Goal: Task Accomplishment & Management: Complete application form

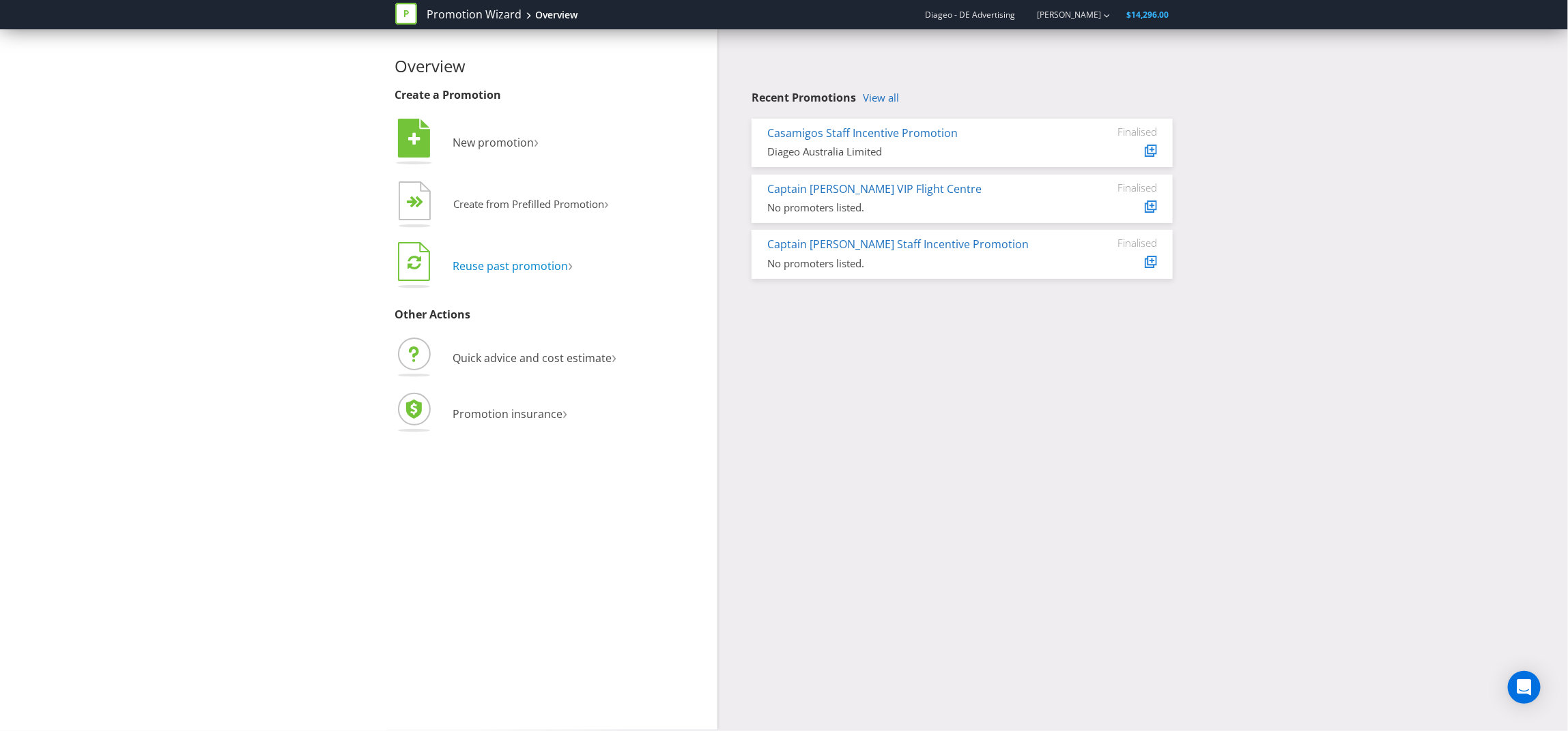
click at [475, 265] on span "Reuse past promotion" at bounding box center [511, 266] width 116 height 15
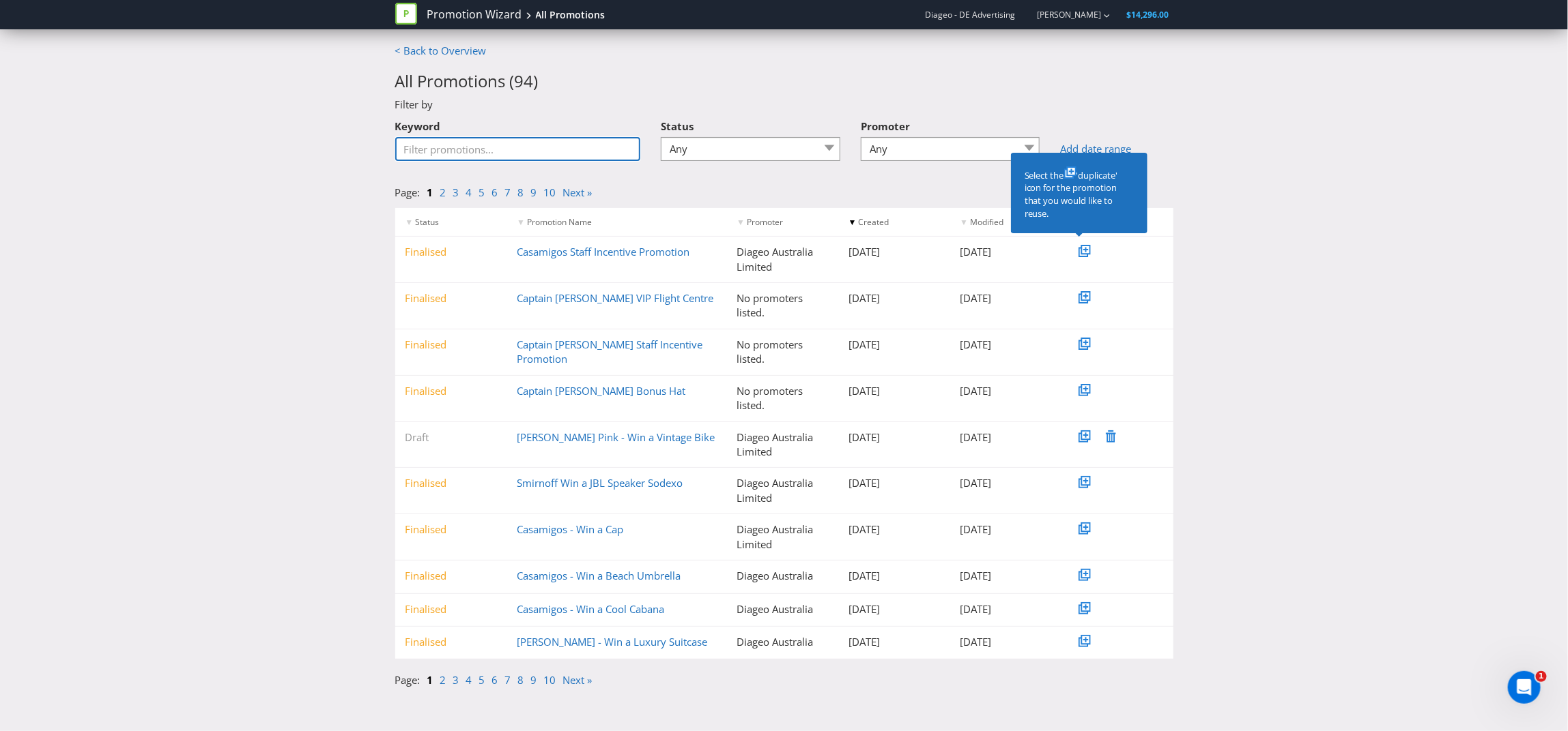
click at [562, 151] on input "Keyword" at bounding box center [518, 149] width 245 height 24
type input "staff incentive"
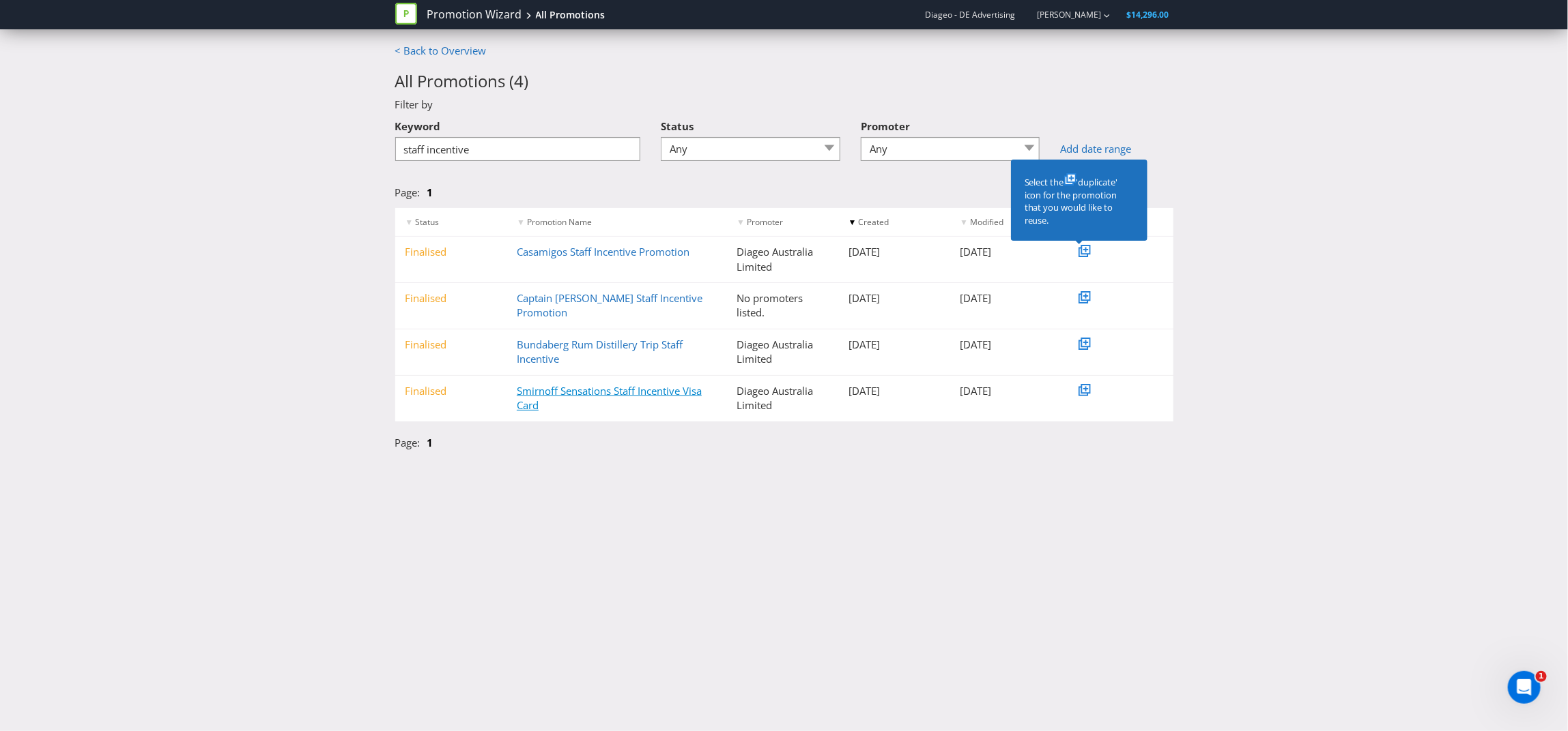
click at [532, 394] on link "Smirnoff Sensations Staff Incentive Visa Card" at bounding box center [610, 397] width 185 height 28
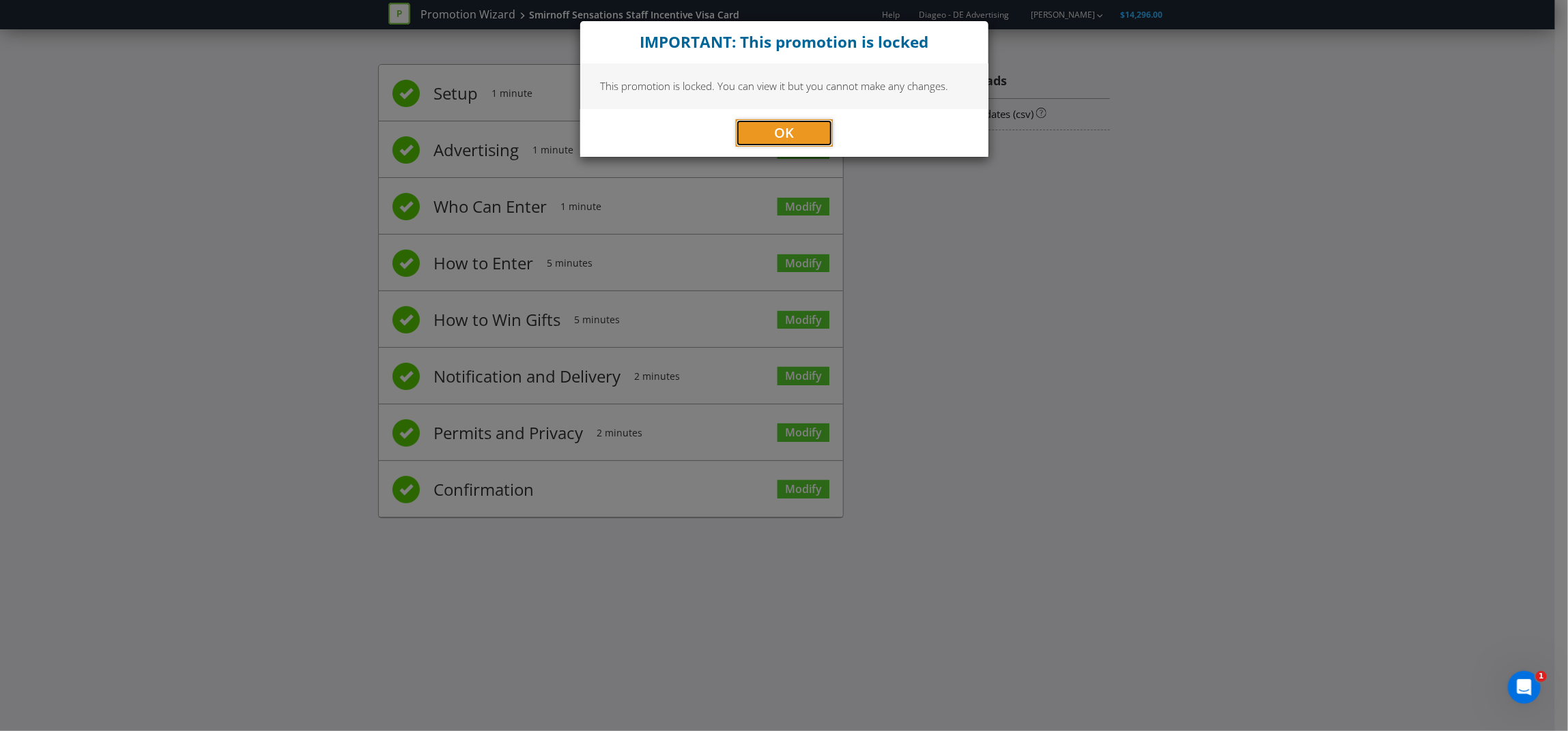
drag, startPoint x: 769, startPoint y: 132, endPoint x: 755, endPoint y: 130, distance: 14.1
click at [769, 132] on button "OK" at bounding box center [785, 133] width 97 height 27
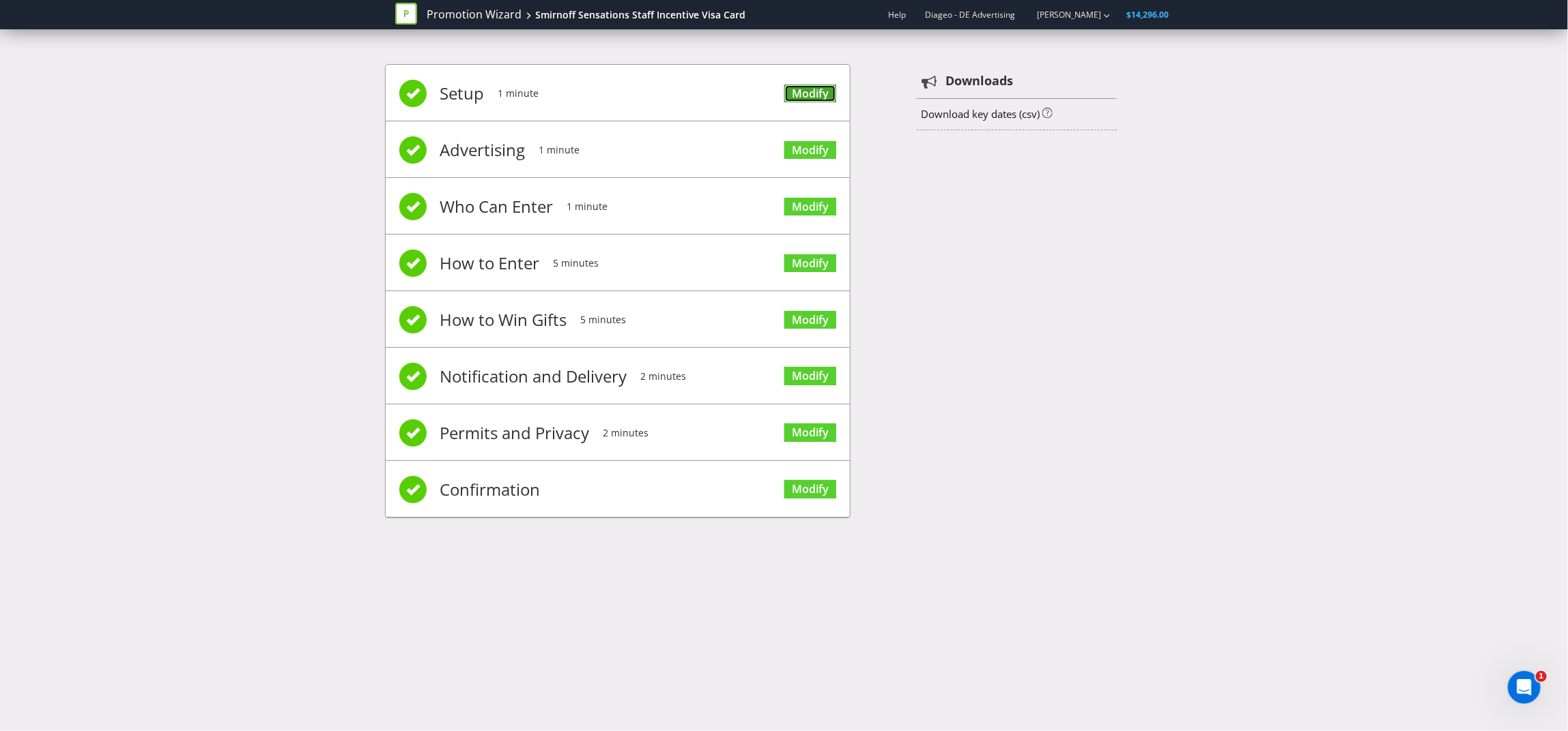
click at [816, 88] on link "Modify" at bounding box center [809, 93] width 52 height 18
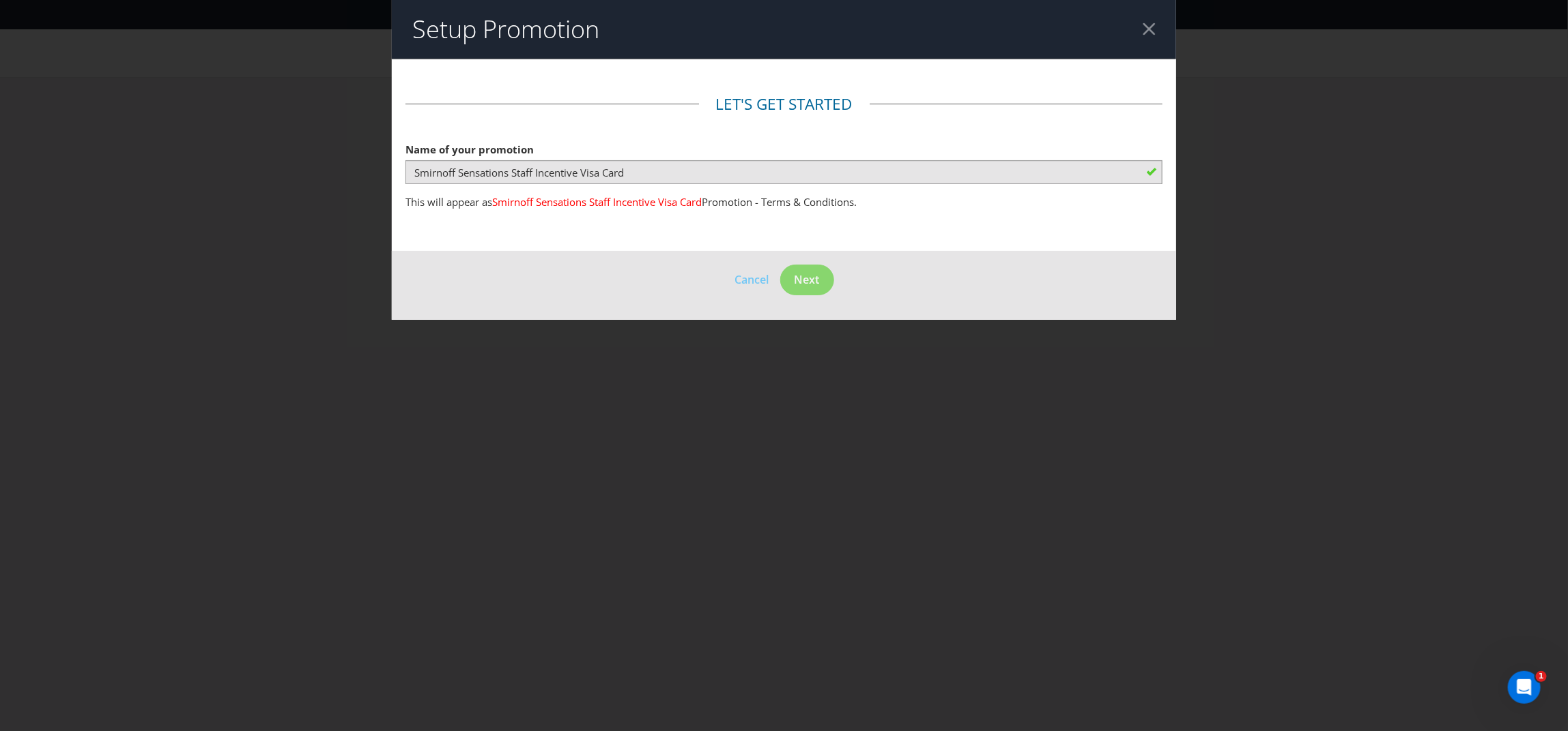
drag, startPoint x: 1150, startPoint y: 33, endPoint x: 1083, endPoint y: 31, distance: 67.0
click at [1150, 33] on div at bounding box center [1149, 29] width 13 height 13
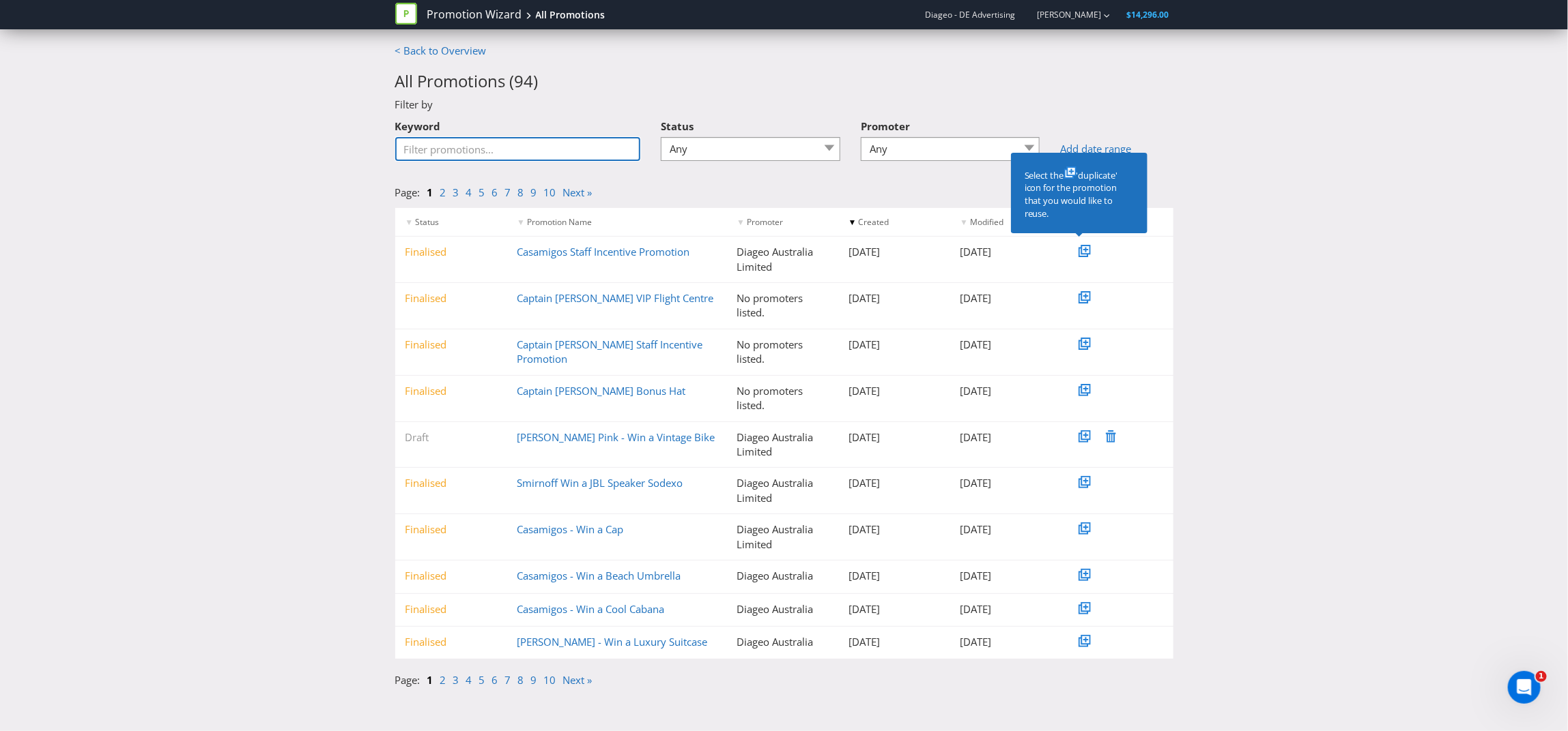
click at [563, 154] on input "Keyword" at bounding box center [518, 149] width 245 height 24
type input "staff incentive"
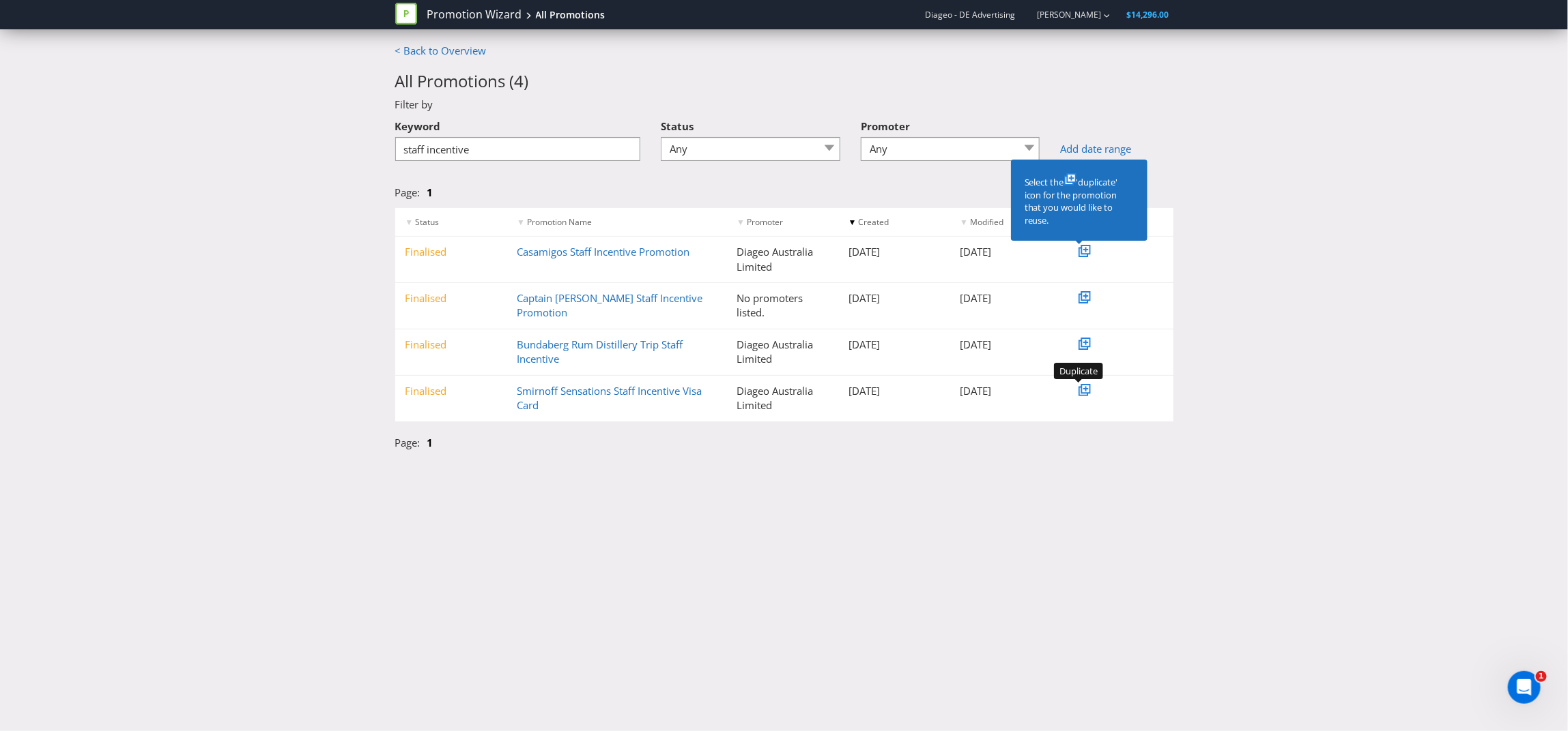
click at [1087, 393] on icon at bounding box center [1086, 389] width 10 height 10
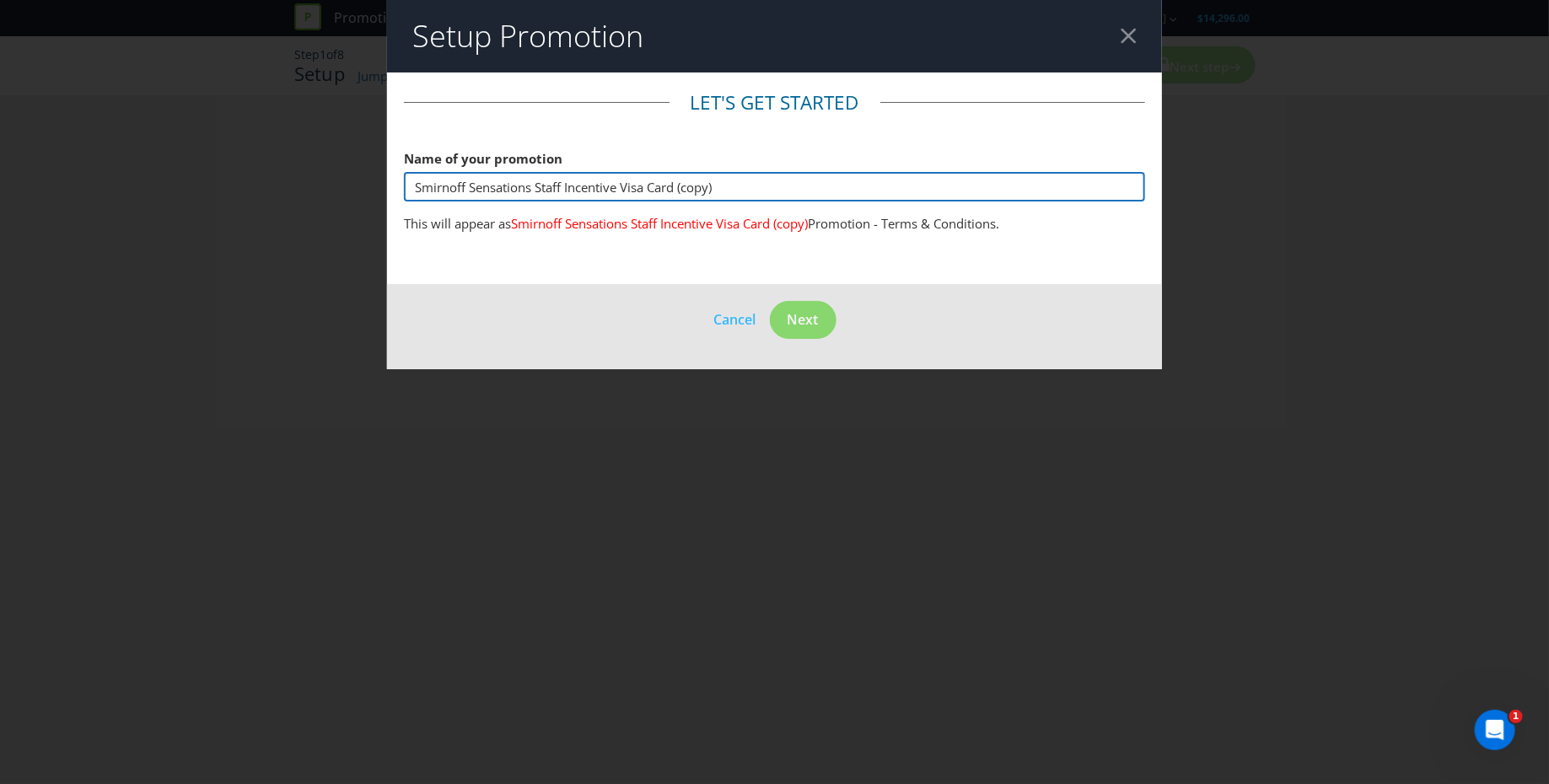
click at [510, 185] on input "Smirnoff Sensations Staff Incentive Visa Card (copy)" at bounding box center [774, 187] width 741 height 30
click at [536, 183] on input "Smirnoff Sensations Staff Incentive Visa Card (copy)" at bounding box center [774, 187] width 741 height 30
click at [708, 185] on input "Smirnoff Sensations - King Street - Staff Incentive Visa Card (copy)" at bounding box center [774, 187] width 741 height 30
drag, startPoint x: 544, startPoint y: 187, endPoint x: 621, endPoint y: 188, distance: 77.0
click at [621, 188] on input "Smirnoff Sensations - King Street - Staff Incentive Visa Card (copy)" at bounding box center [774, 187] width 741 height 30
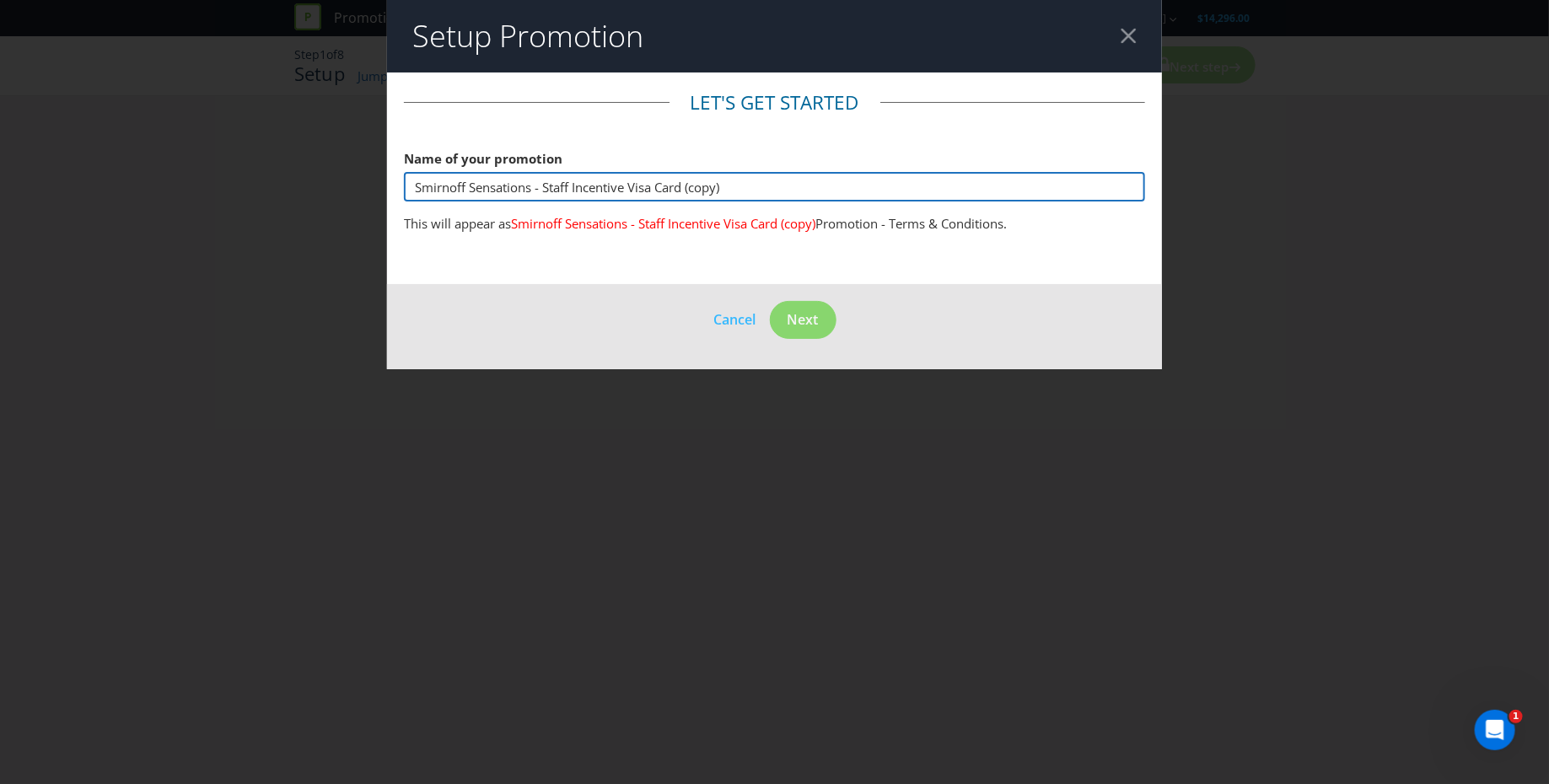
drag, startPoint x: 639, startPoint y: 184, endPoint x: 735, endPoint y: 182, distance: 96.0
click at [735, 182] on input "Smirnoff Sensations - Staff Incentive Visa Card (copy)" at bounding box center [774, 187] width 741 height 30
click at [544, 185] on input "Smirnoff Sensations - Staff Incentive Gift Card" at bounding box center [774, 187] width 741 height 30
click at [624, 185] on input "Smirnoff Sensations Staff Incentive Gift Card" at bounding box center [774, 187] width 741 height 30
type input "Smirnoff Sensations Staff Incentive - Gift Card"
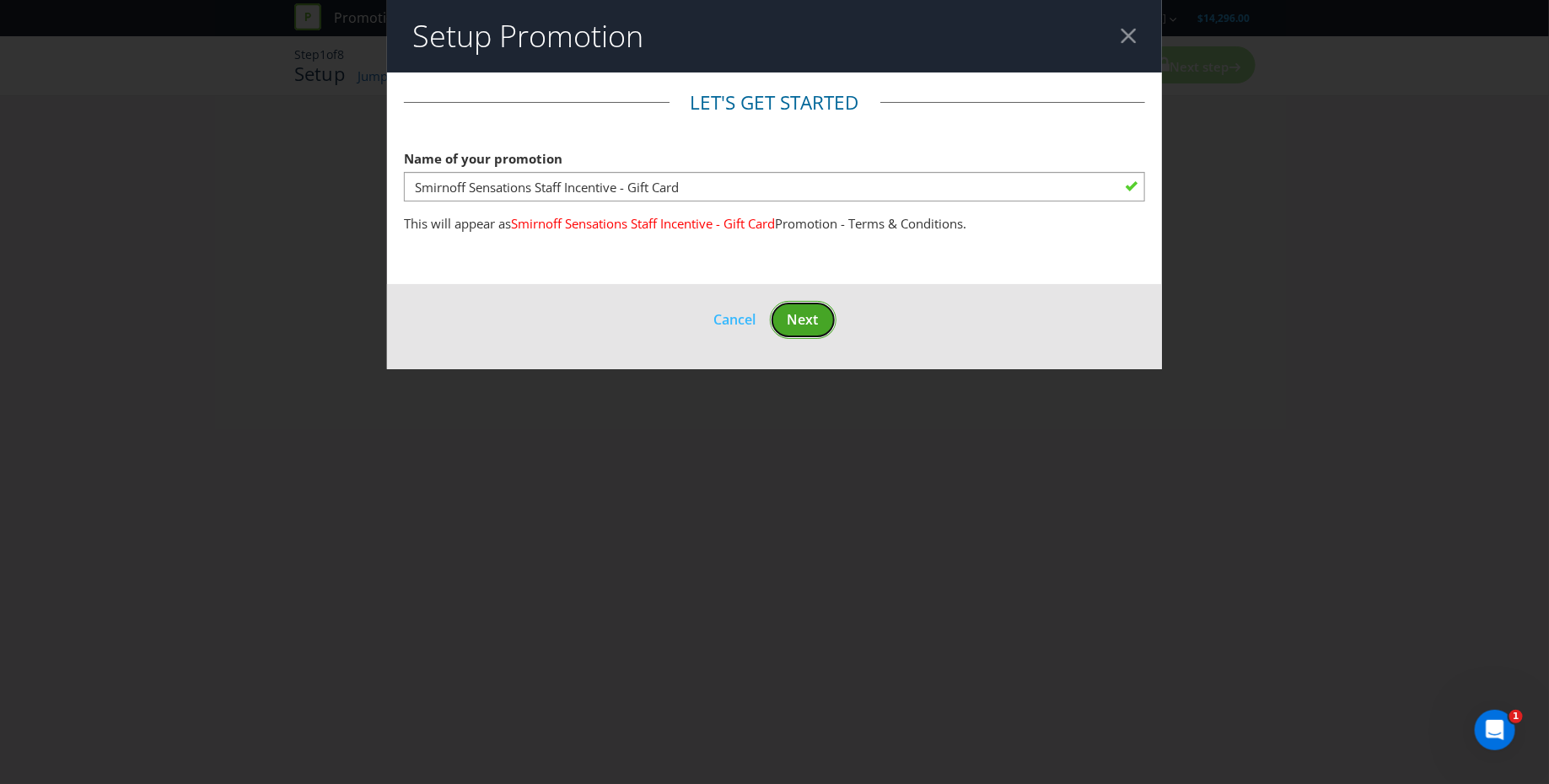
click at [793, 315] on span "Next" at bounding box center [803, 319] width 31 height 19
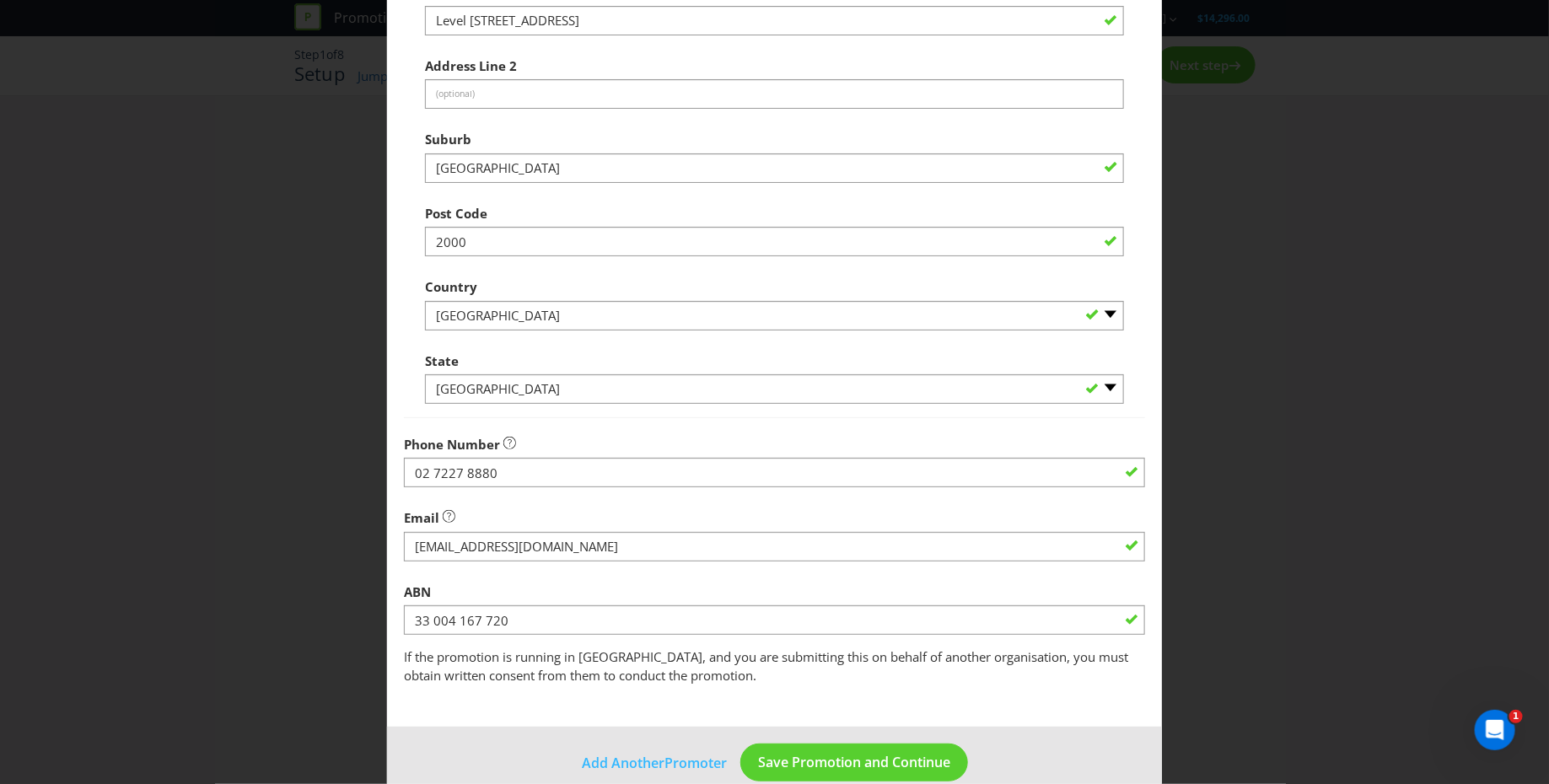
scroll to position [315, 0]
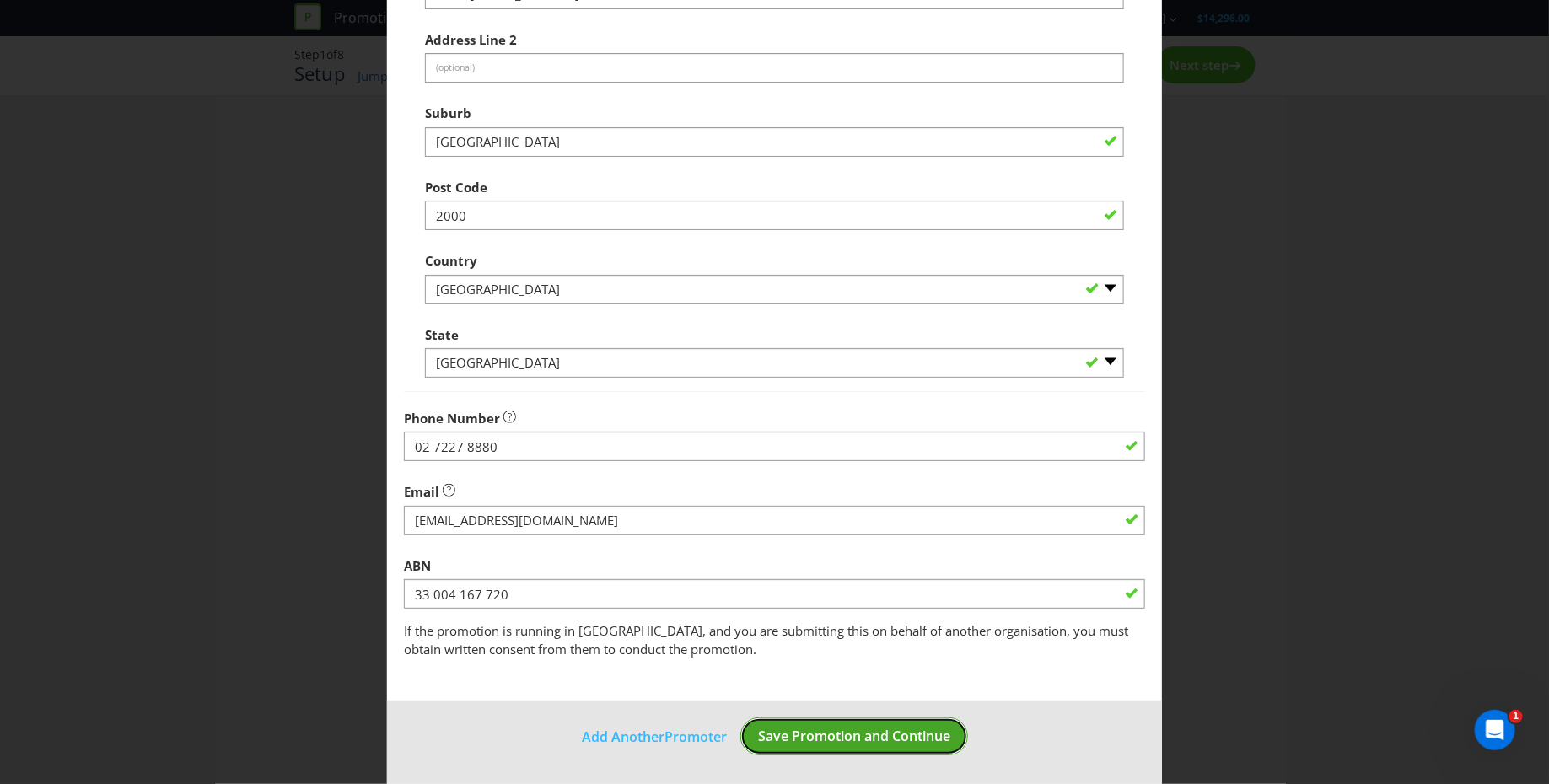
click at [869, 728] on span "Save Promotion and Continue" at bounding box center [853, 735] width 192 height 19
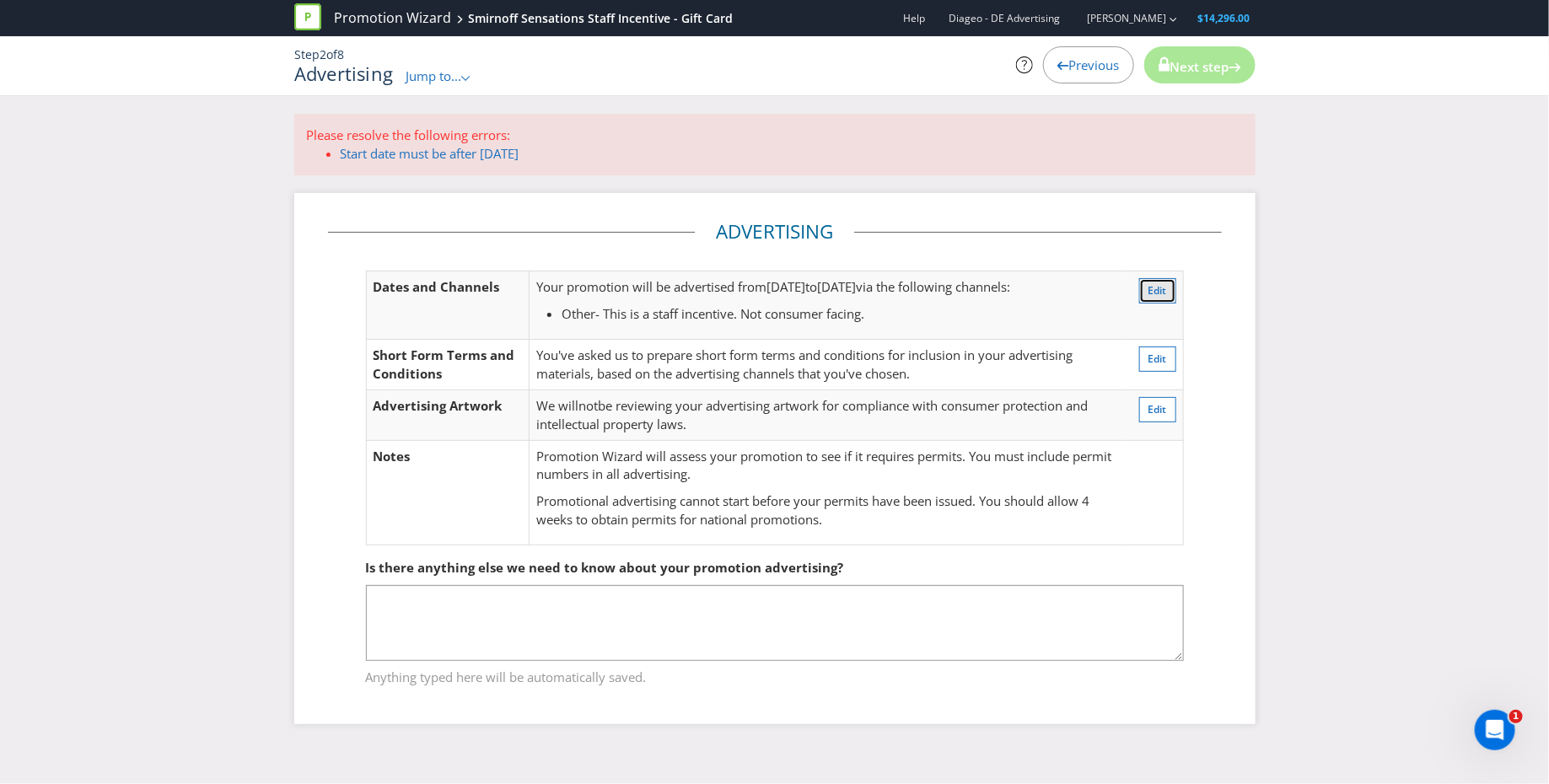
click at [1157, 289] on span "Edit" at bounding box center [1157, 290] width 19 height 15
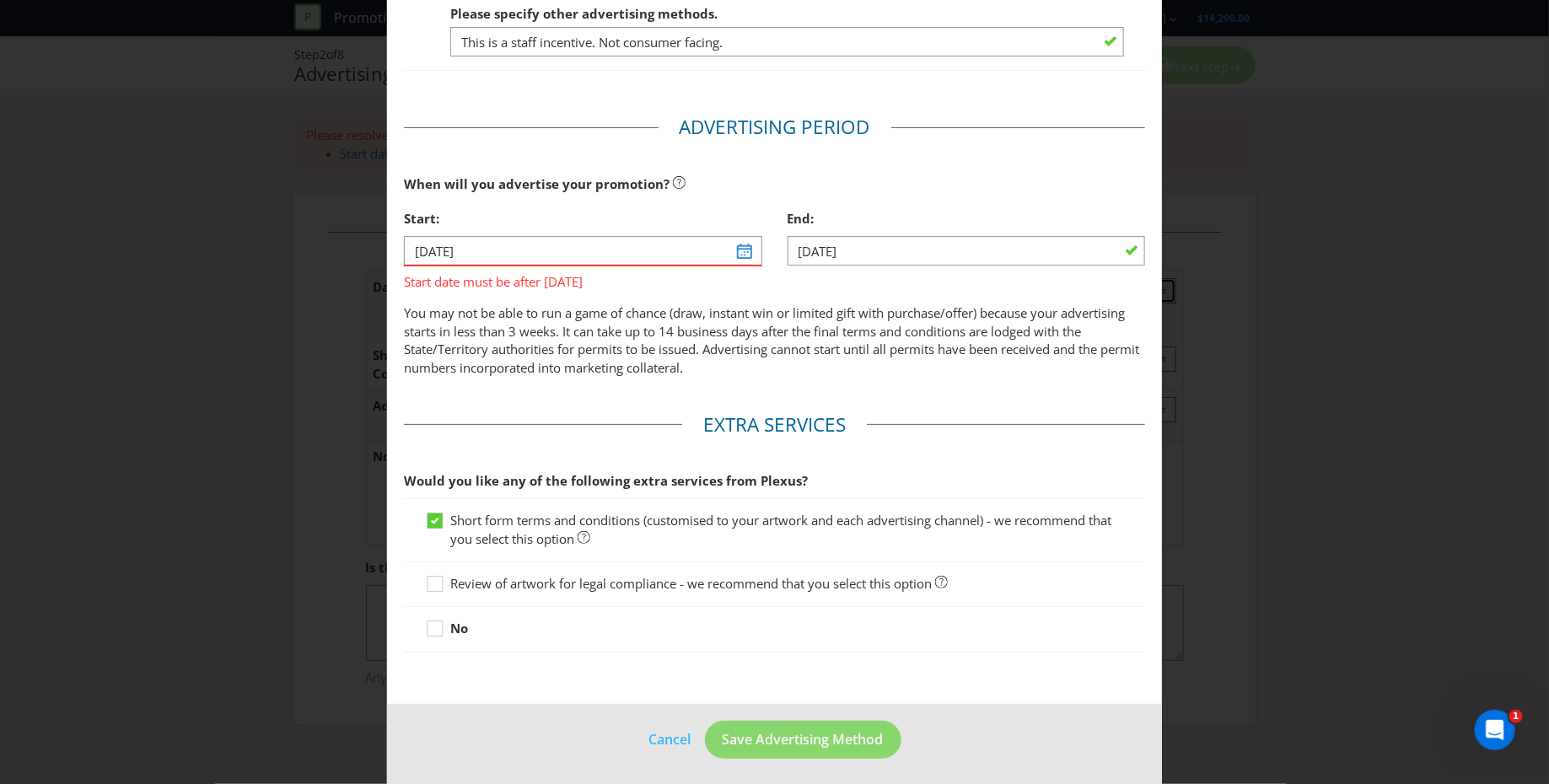
scroll to position [89, 0]
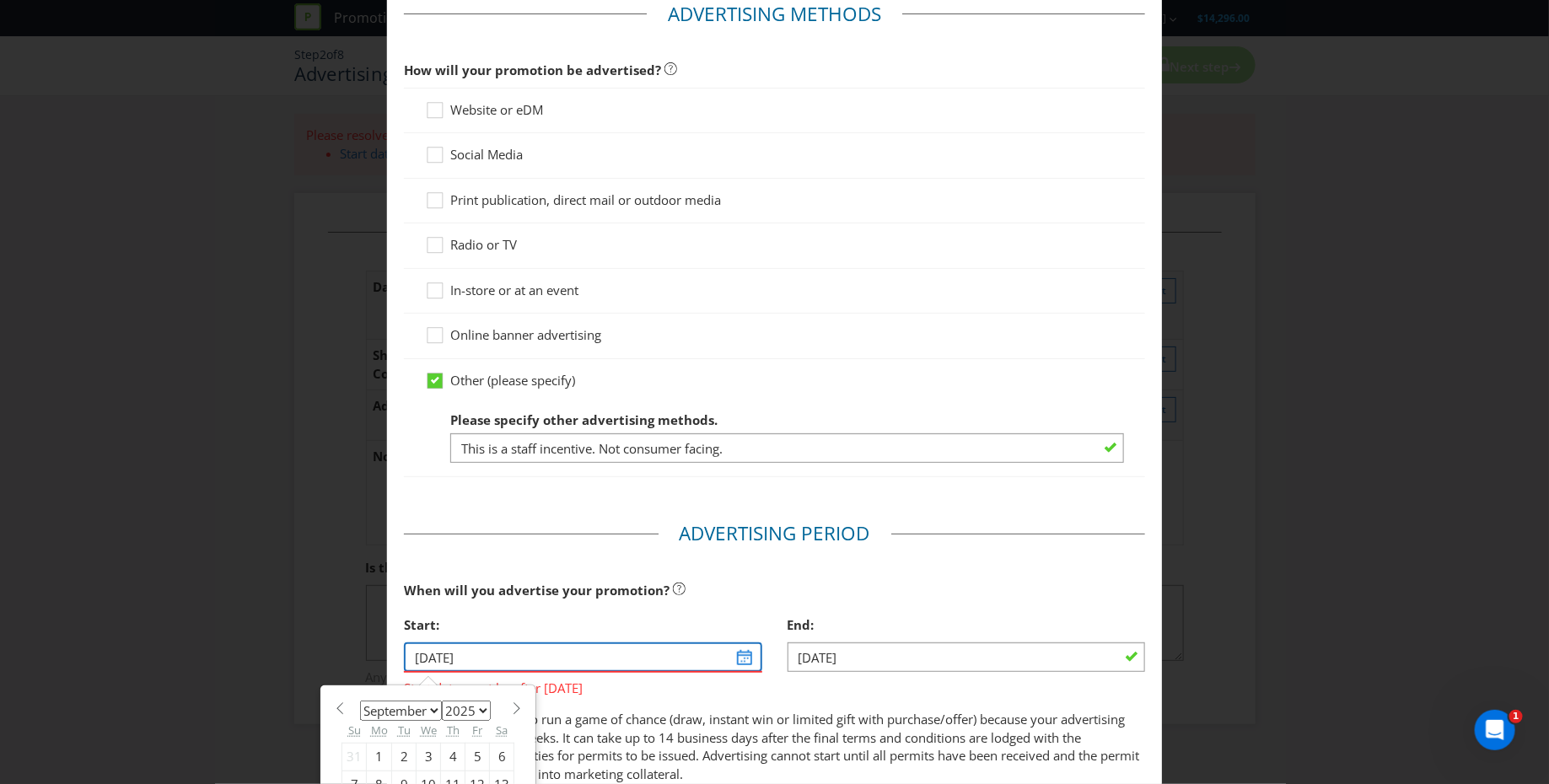
click at [741, 654] on input "[DATE]" at bounding box center [582, 657] width 357 height 30
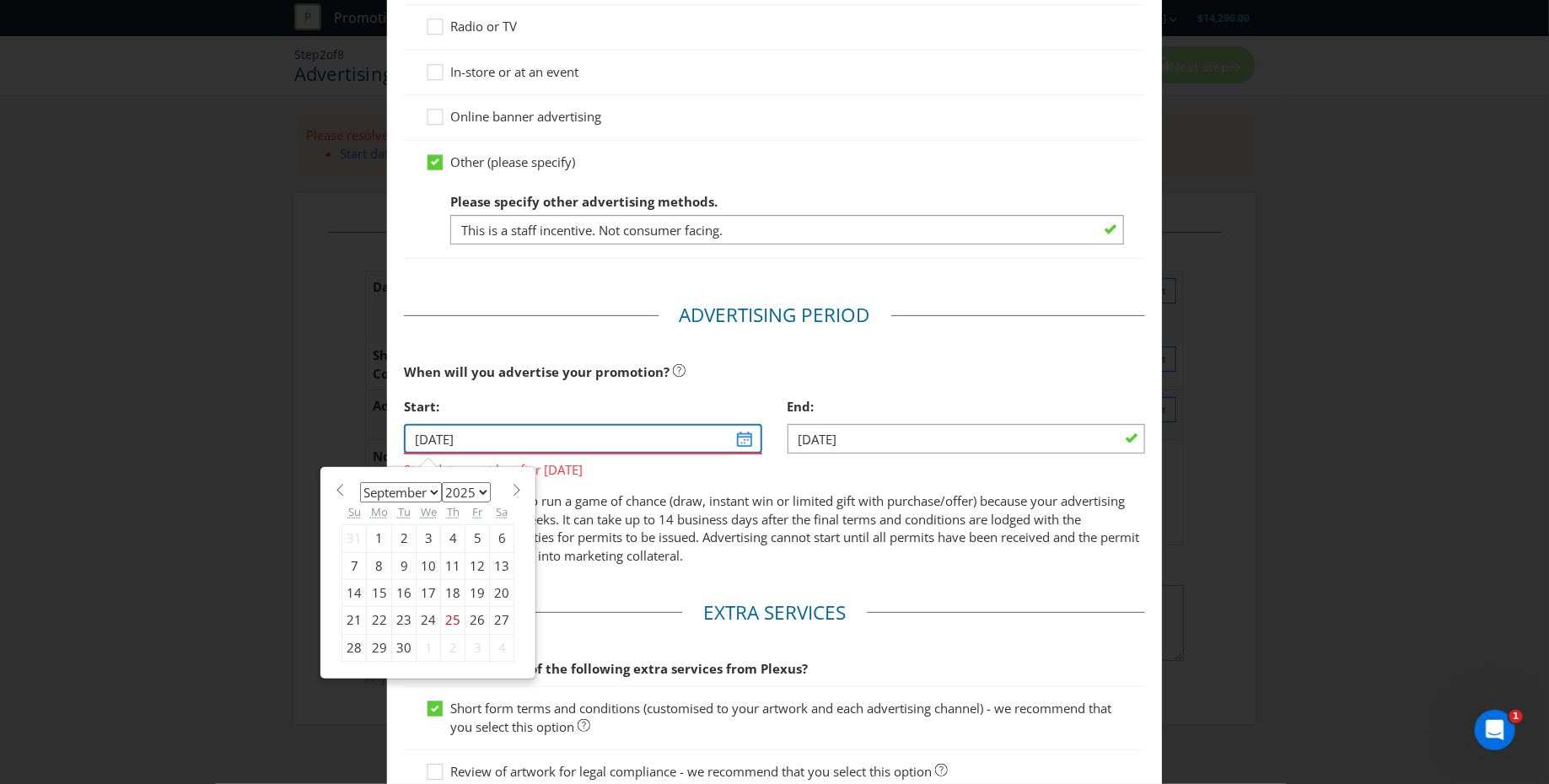
scroll to position [309, 0]
click at [510, 485] on span at bounding box center [516, 488] width 13 height 13
select select "9"
click at [466, 640] on div "31" at bounding box center [477, 645] width 25 height 27
type input "[DATE]"
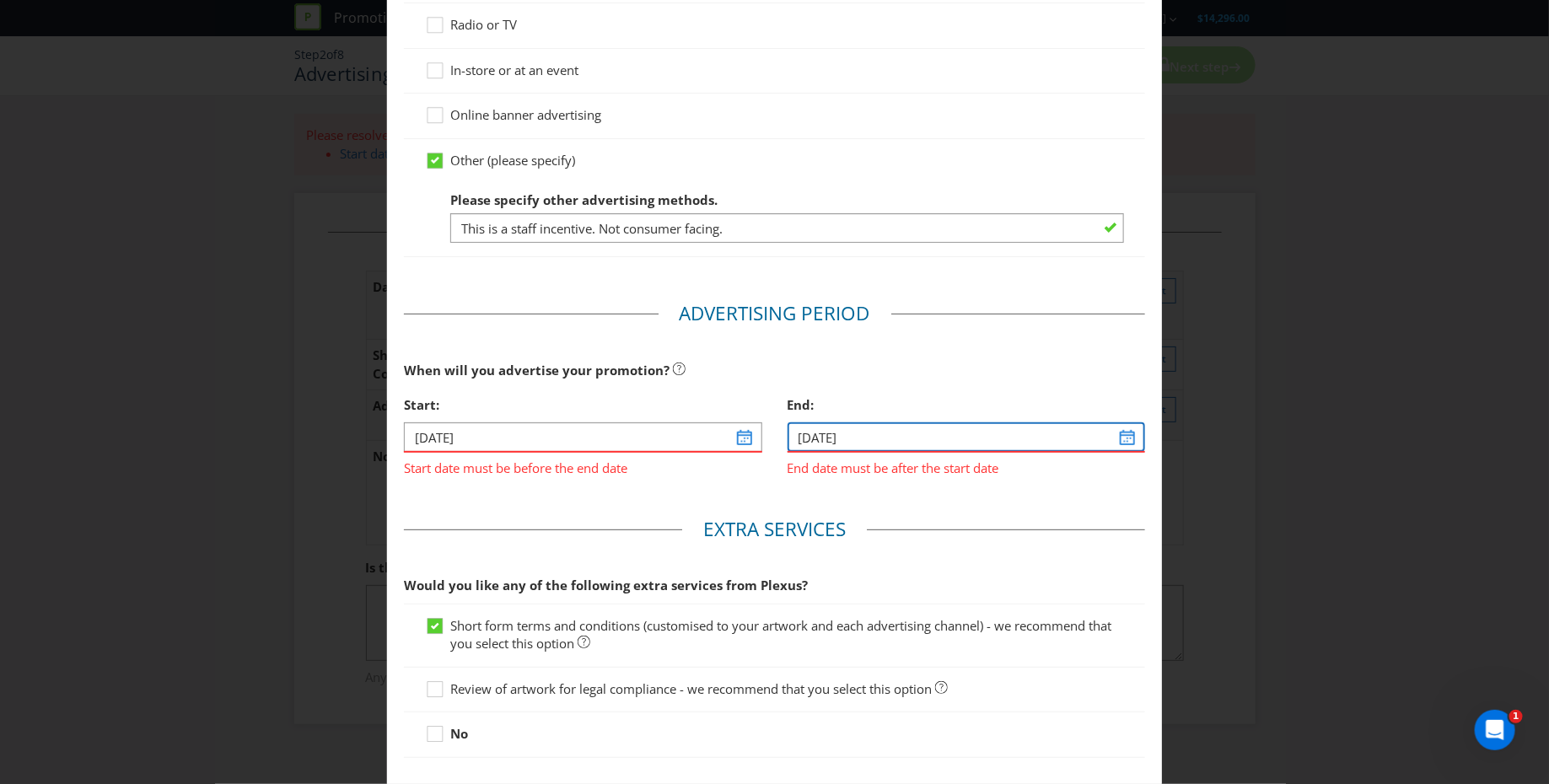
click at [1114, 433] on input "[DATE]" at bounding box center [965, 437] width 357 height 30
click at [1115, 433] on input "[DATE]" at bounding box center [965, 437] width 357 height 30
click at [1120, 437] on input "[DATE]" at bounding box center [965, 437] width 357 height 30
click at [1124, 493] on main "Advertising Methods How will your promotion be advertised? Website or eDM Socia…" at bounding box center [774, 286] width 774 height 1045
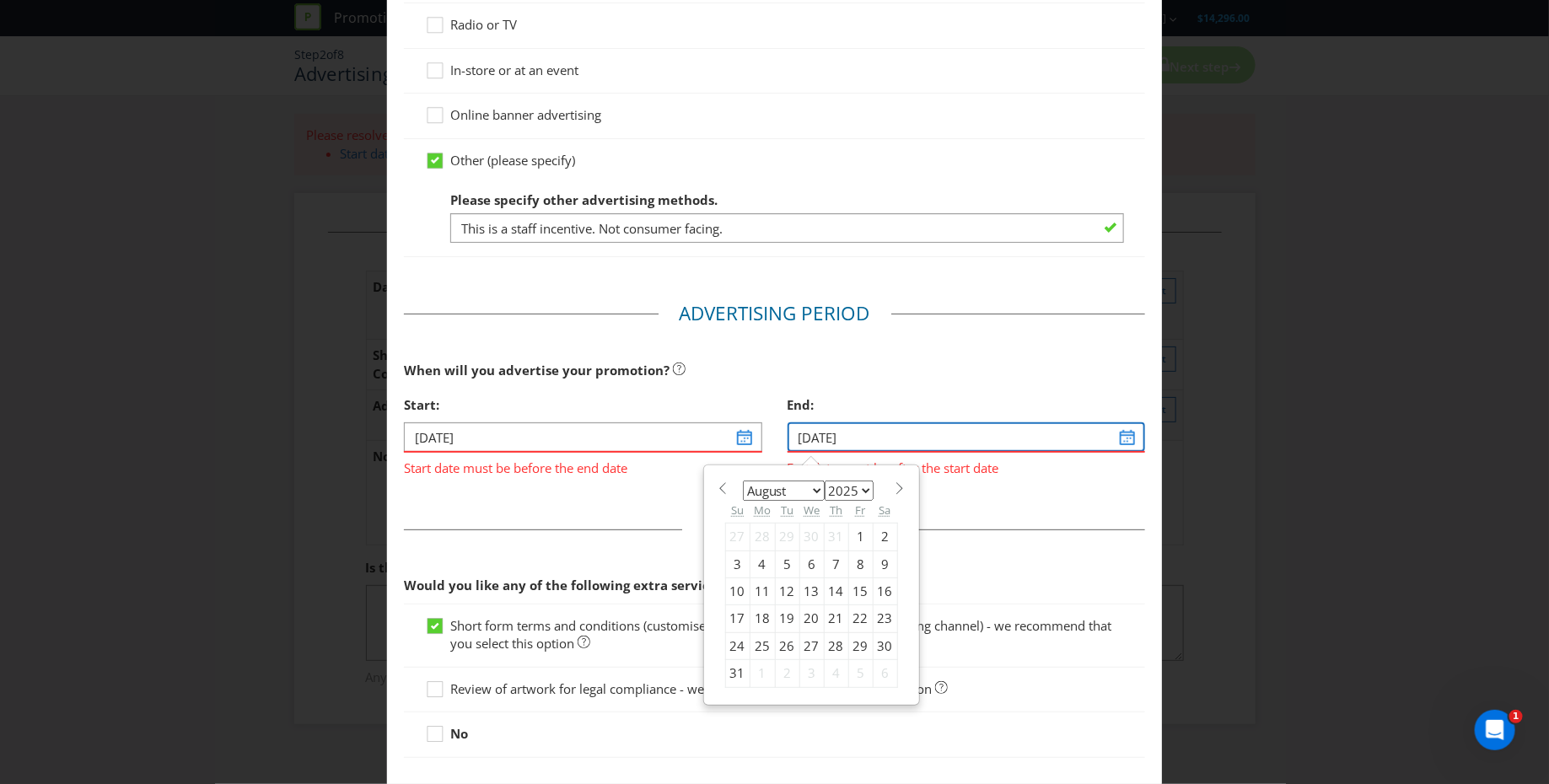
click at [1114, 432] on input "[DATE]" at bounding box center [965, 437] width 357 height 30
click at [894, 482] on span at bounding box center [899, 488] width 13 height 13
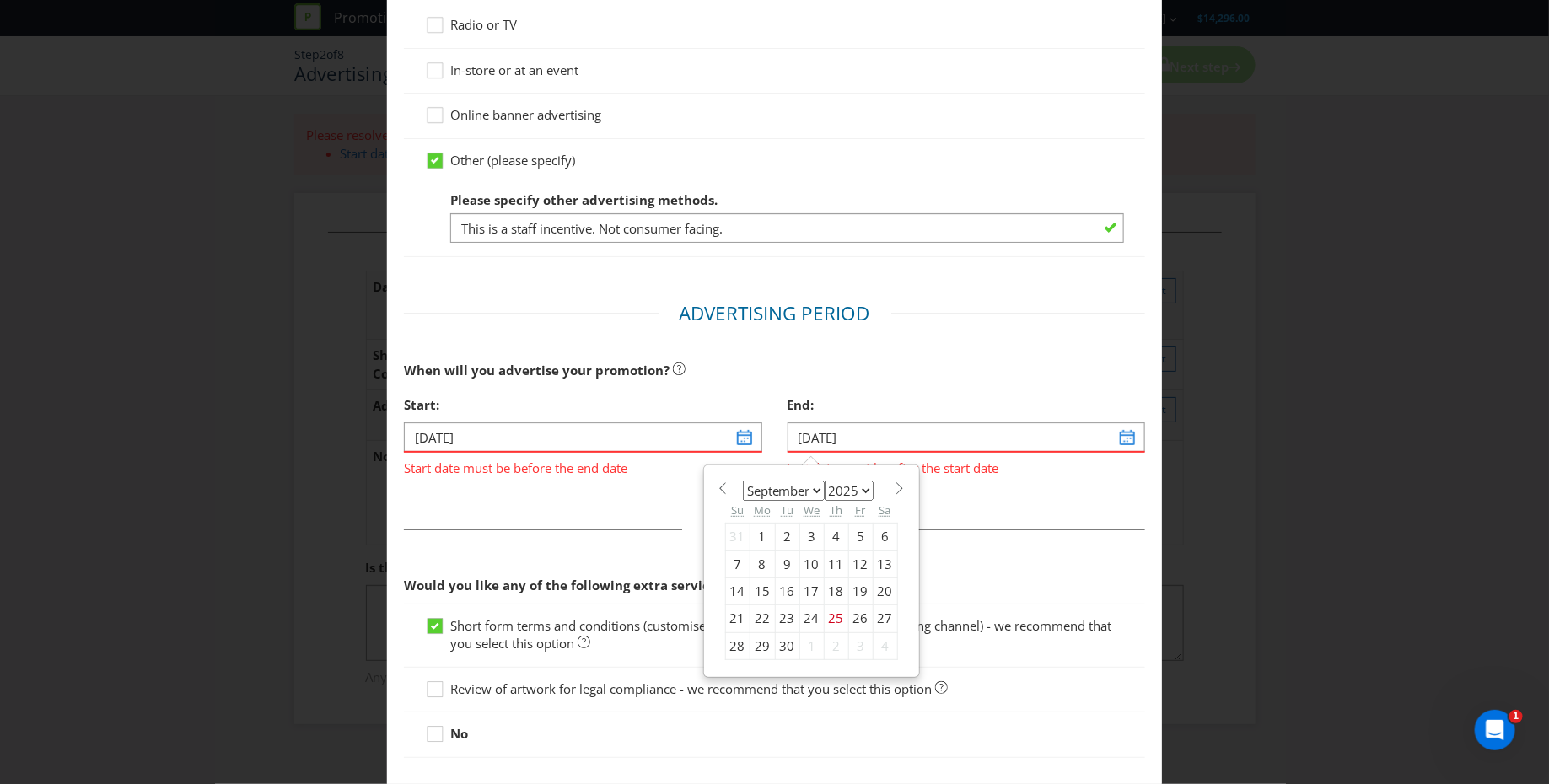
click at [894, 482] on span at bounding box center [899, 488] width 13 height 13
select select "10"
click at [727, 668] on div "30" at bounding box center [737, 673] width 25 height 27
type input "[DATE]"
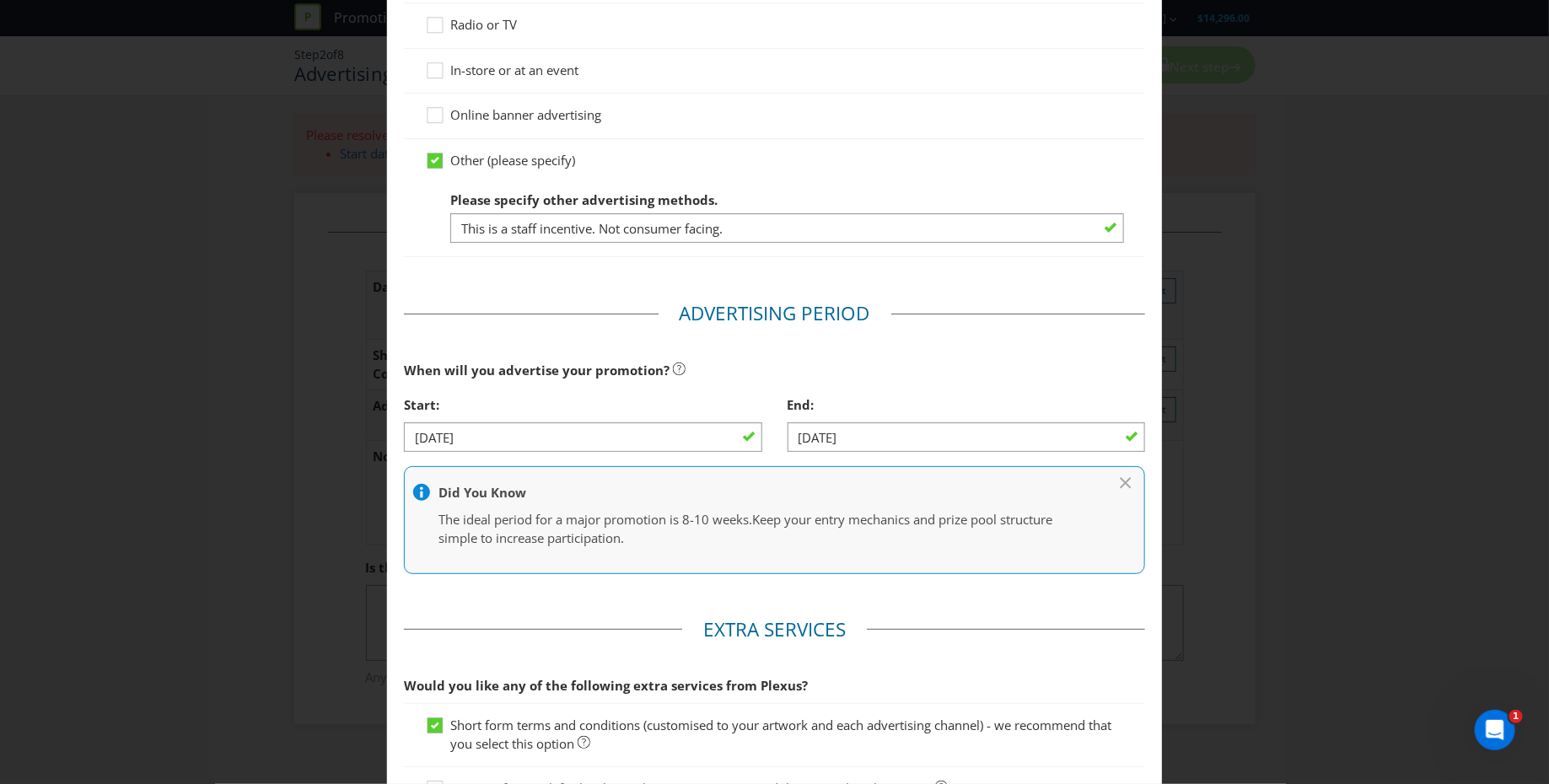
scroll to position [513, 0]
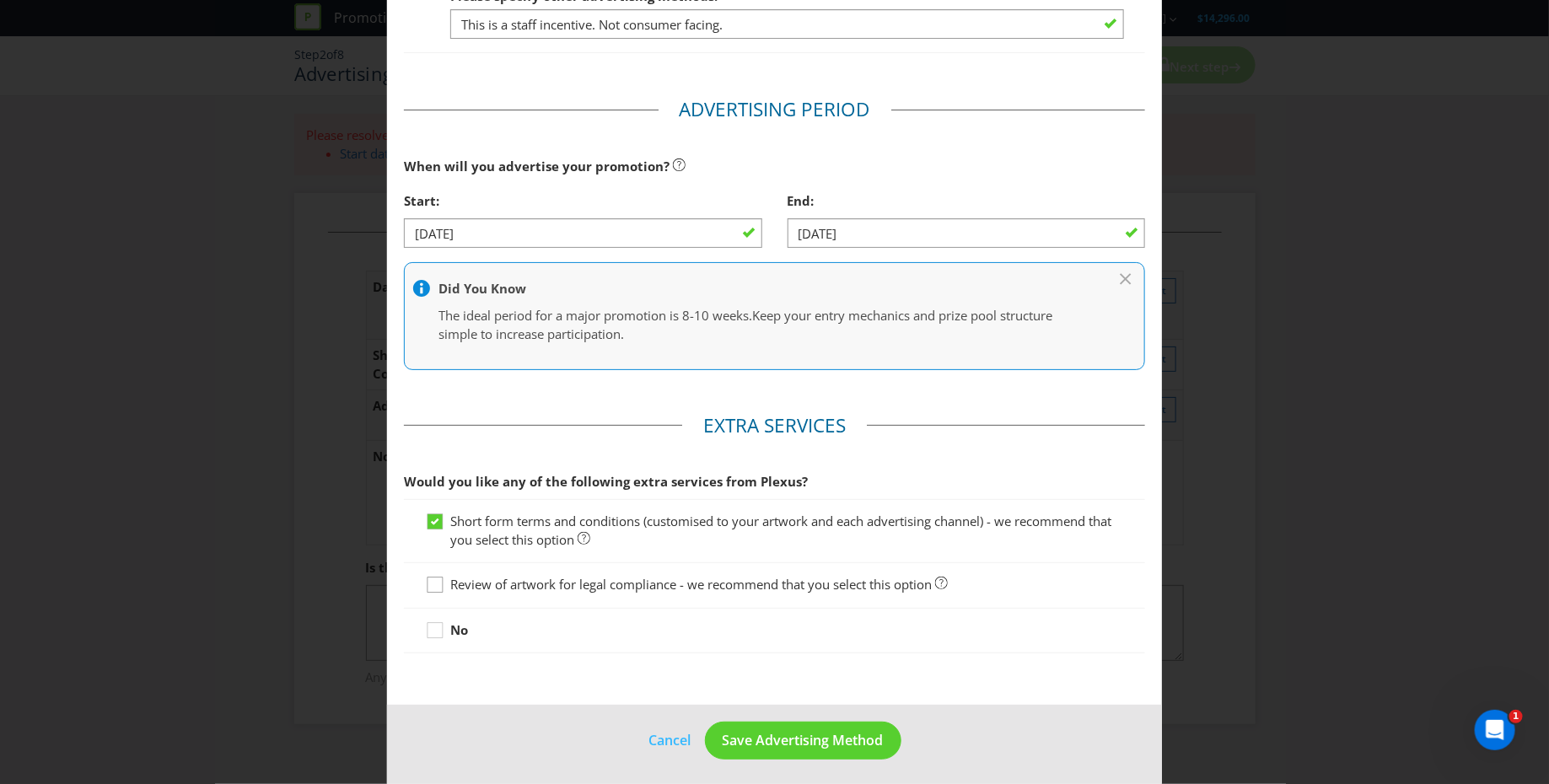
click at [433, 578] on div at bounding box center [435, 578] width 9 height 9
click at [0, 0] on input "Review of artwork for legal compliance - we recommend that you select this opti…" at bounding box center [0, 0] width 0 height 0
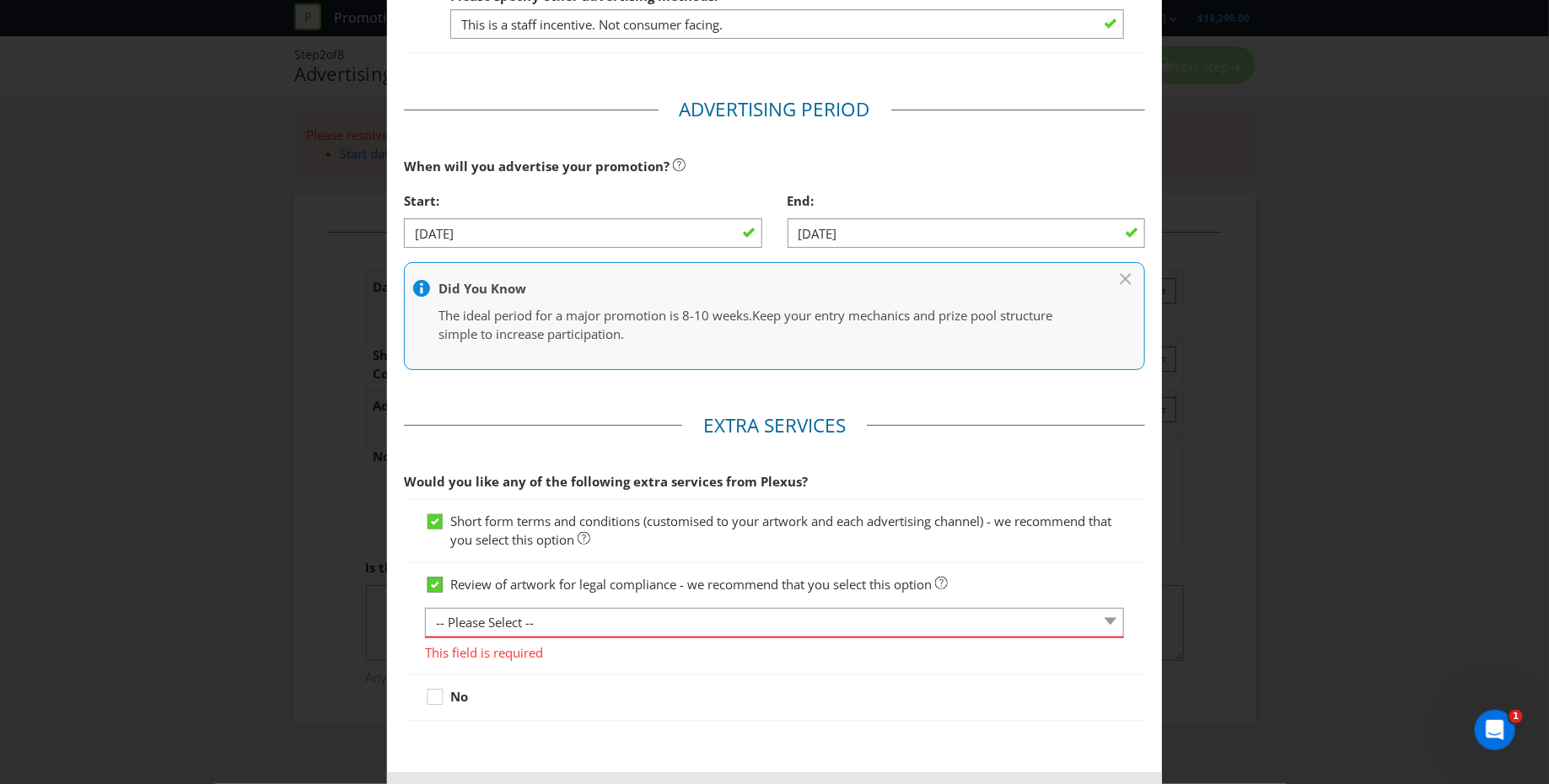
click at [432, 583] on icon at bounding box center [435, 584] width 9 height 7
click at [0, 0] on input "Review of artwork for legal compliance - we recommend that you select this opti…" at bounding box center [0, 0] width 0 height 0
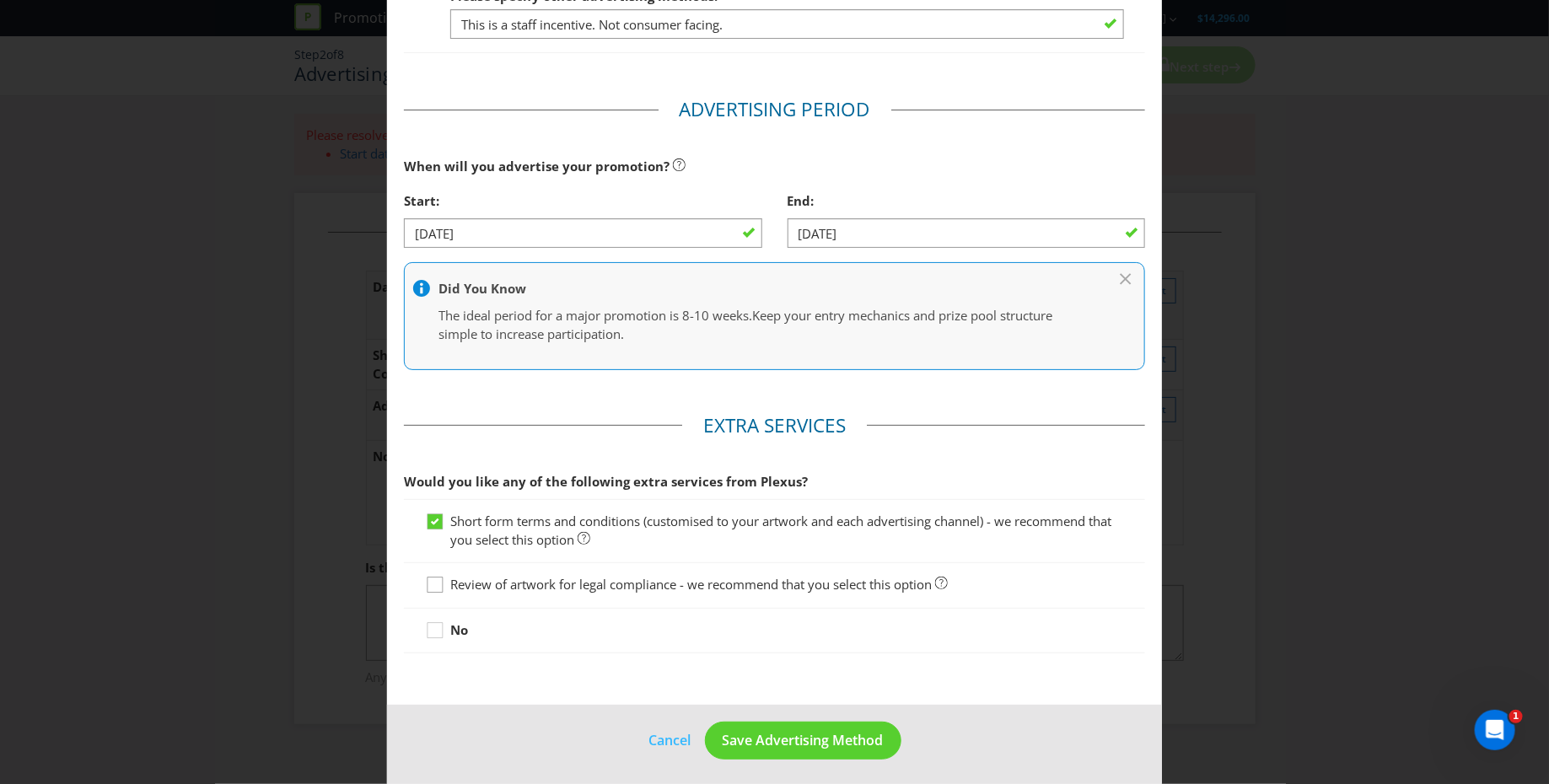
click at [431, 578] on div at bounding box center [435, 578] width 9 height 9
click at [0, 0] on input "Review of artwork for legal compliance - we recommend that you select this opti…" at bounding box center [0, 0] width 0 height 0
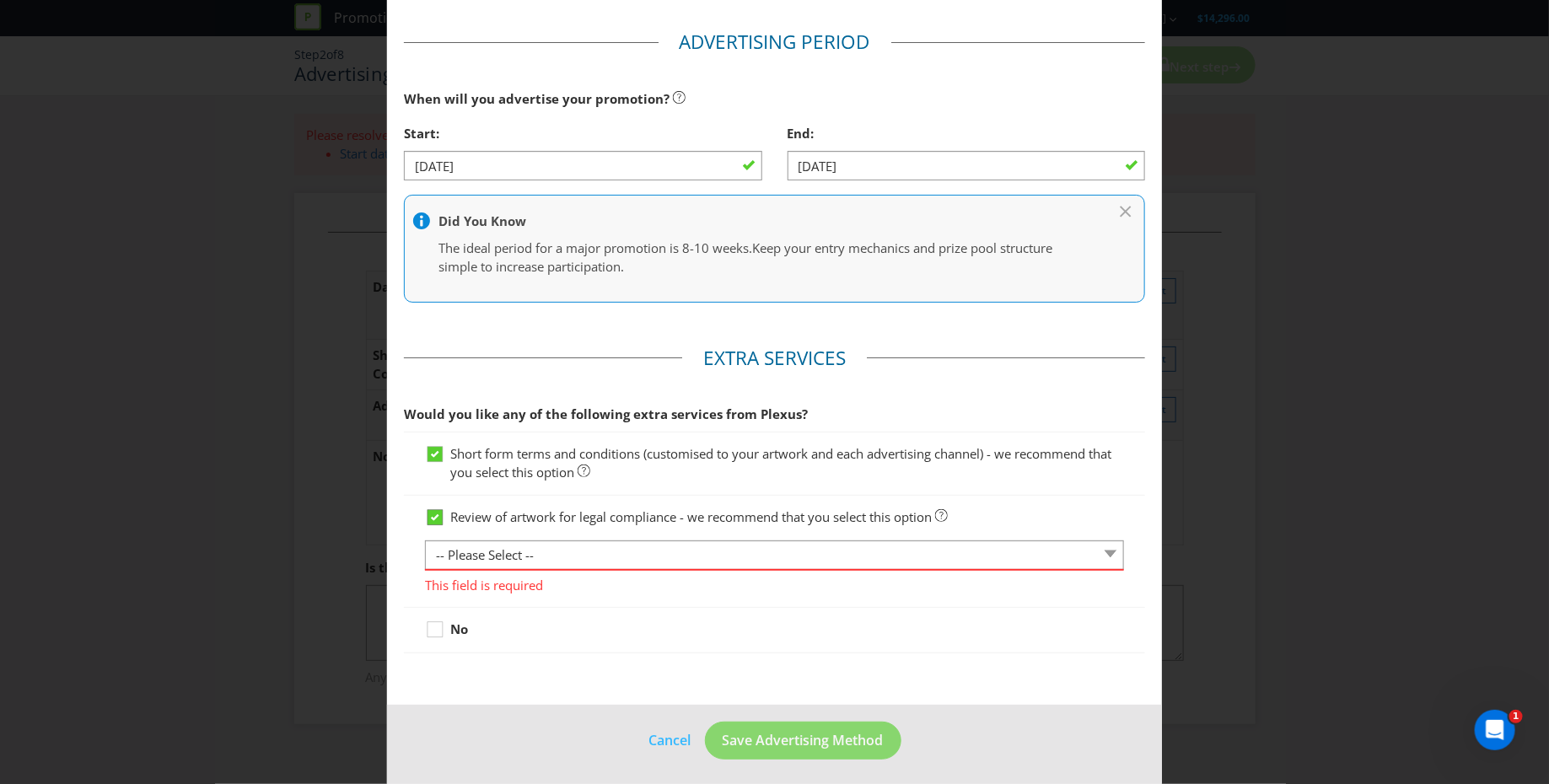
click at [431, 514] on icon at bounding box center [435, 517] width 9 height 7
click at [0, 0] on input "Review of artwork for legal compliance - we recommend that you select this opti…" at bounding box center [0, 0] width 0 height 0
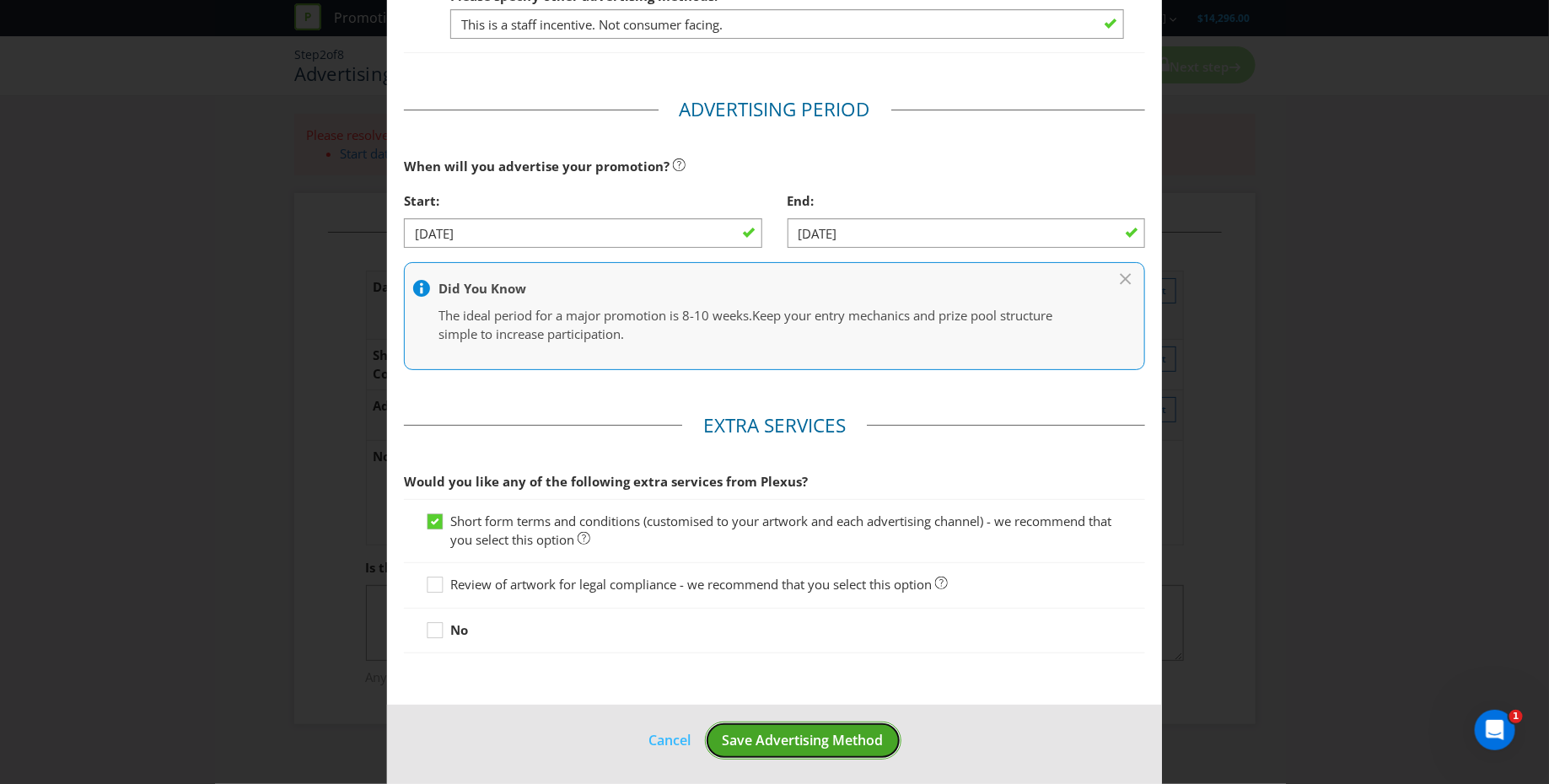
click at [769, 732] on span "Save Advertising Method" at bounding box center [803, 740] width 161 height 19
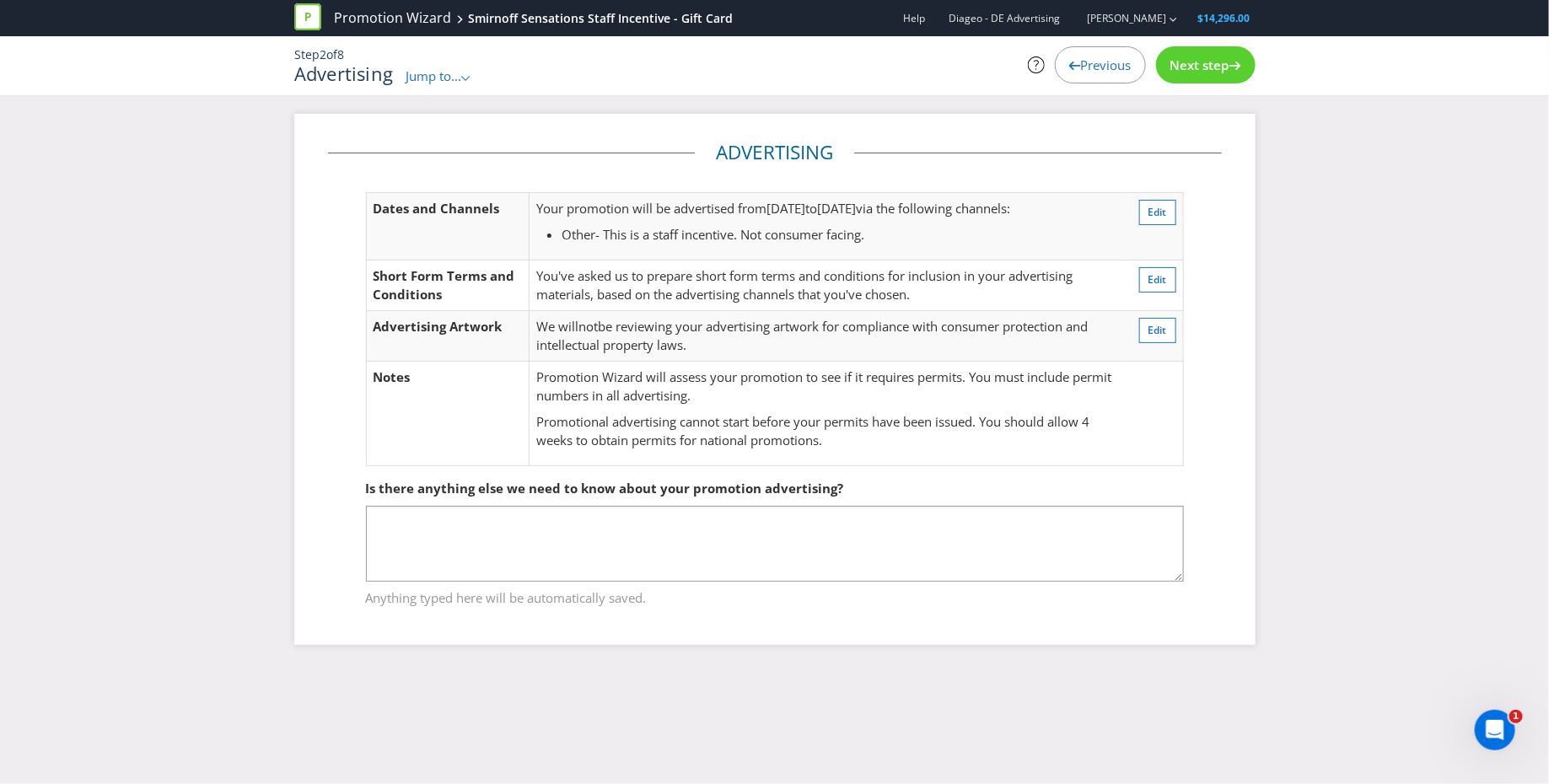
click at [1193, 70] on span "Next step" at bounding box center [1200, 64] width 59 height 17
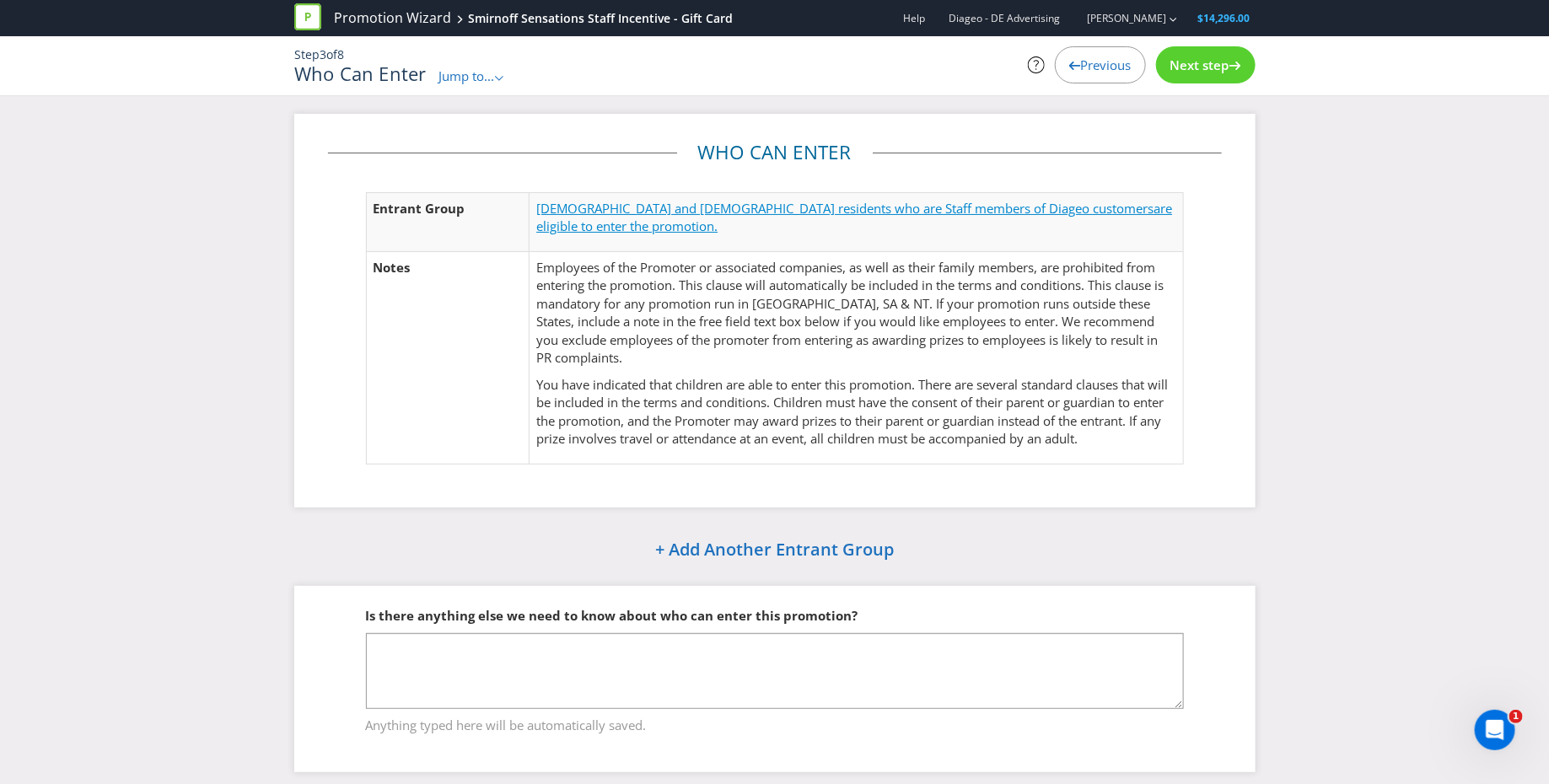
click at [634, 208] on span "[DEMOGRAPHIC_DATA] and [DEMOGRAPHIC_DATA] residents who are Staff members of Di…" at bounding box center [844, 208] width 617 height 17
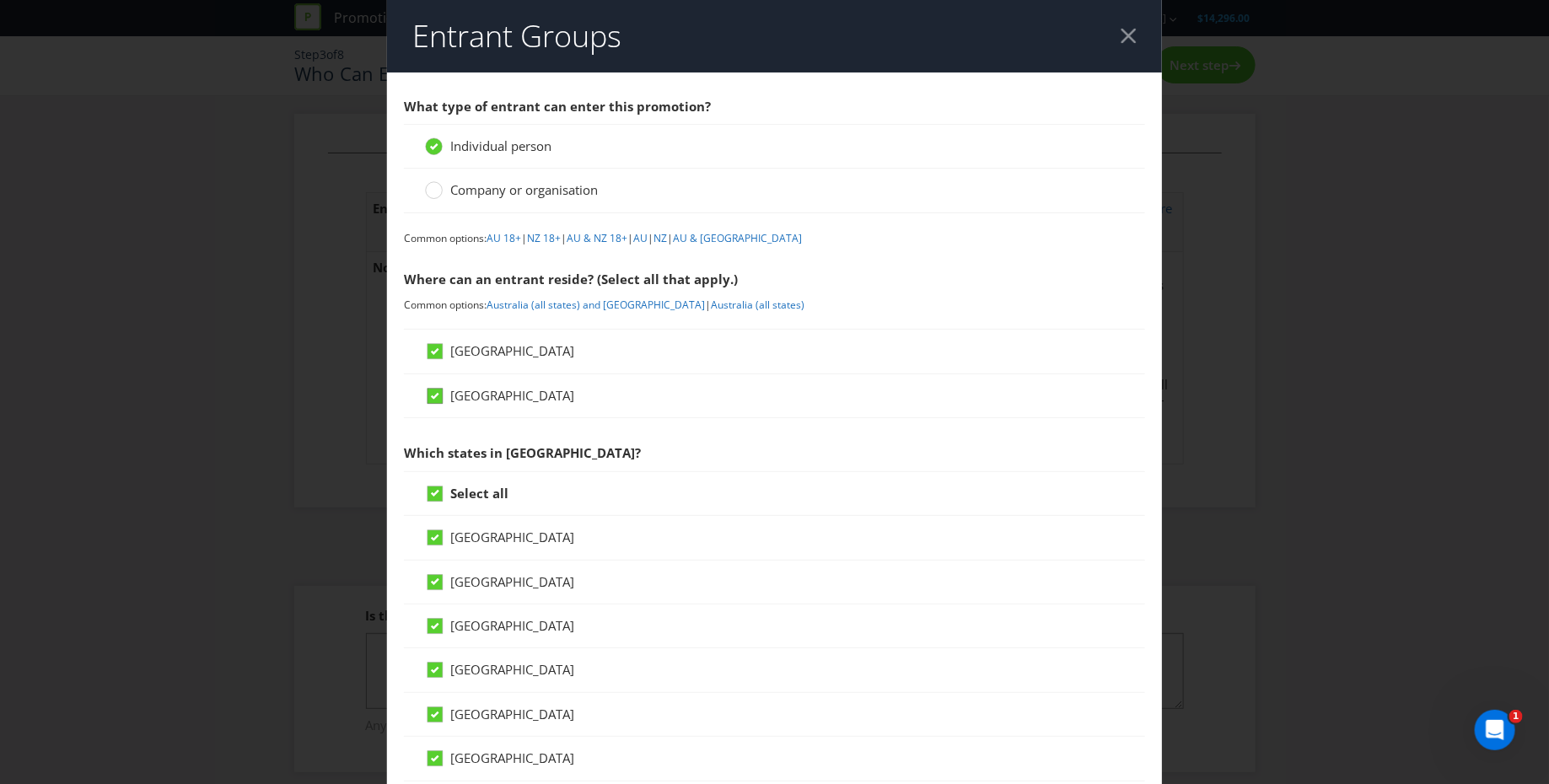
click at [431, 392] on icon at bounding box center [435, 395] width 9 height 7
click at [0, 0] on input "[GEOGRAPHIC_DATA]" at bounding box center [0, 0] width 0 height 0
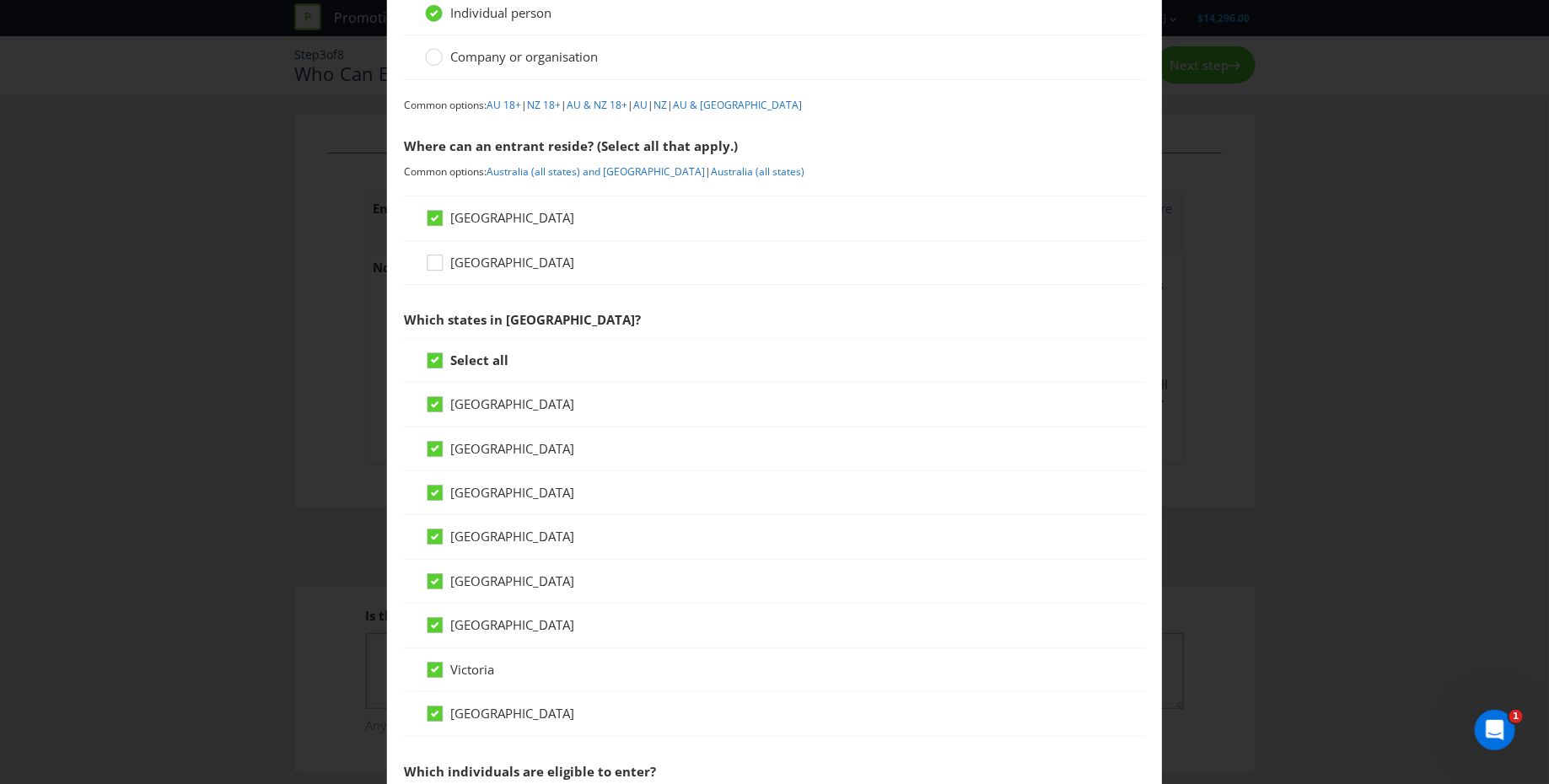
scroll to position [161, 0]
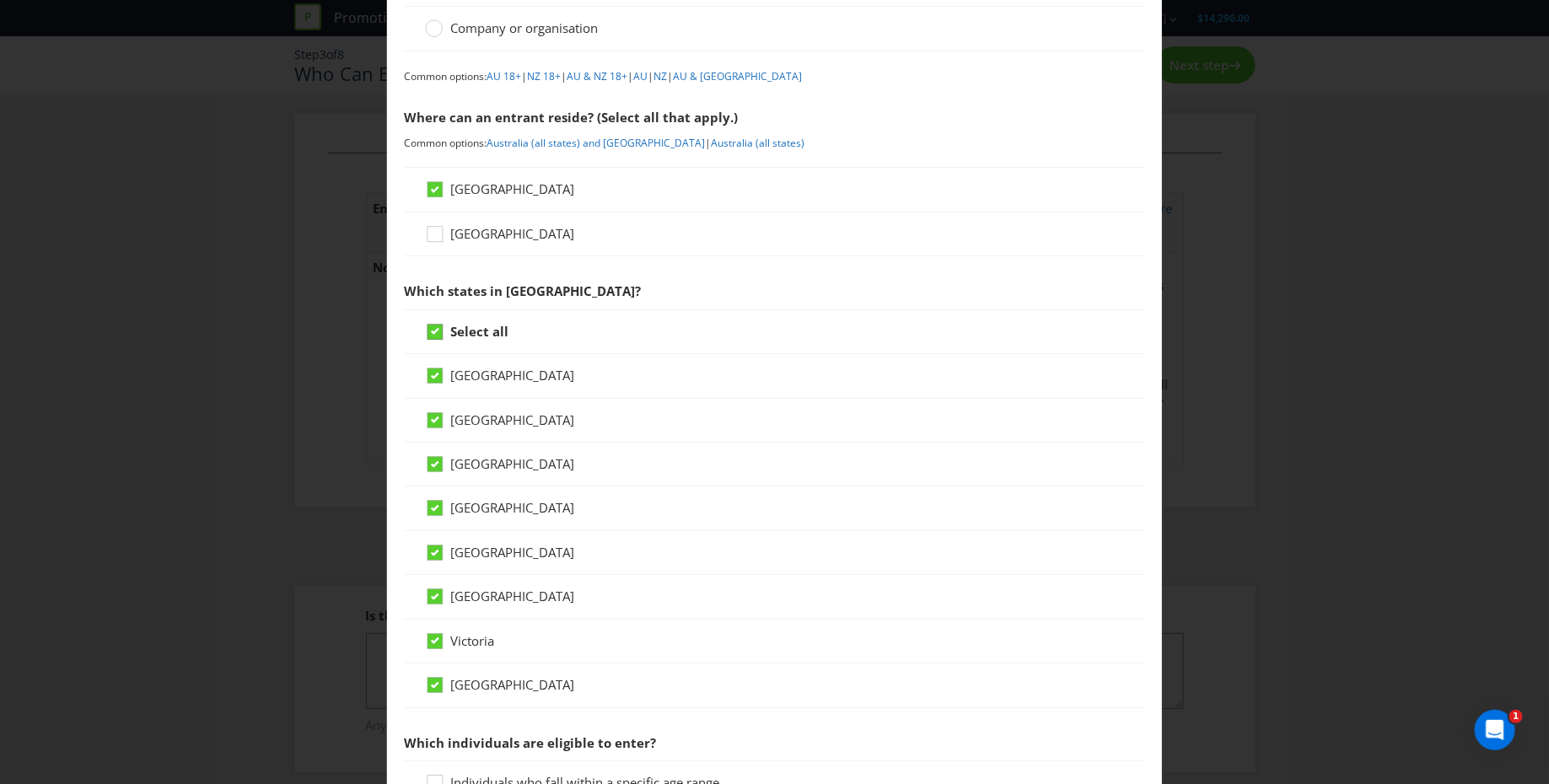
click at [432, 328] on icon at bounding box center [435, 331] width 9 height 7
click at [0, 0] on input "Select all" at bounding box center [0, 0] width 0 height 0
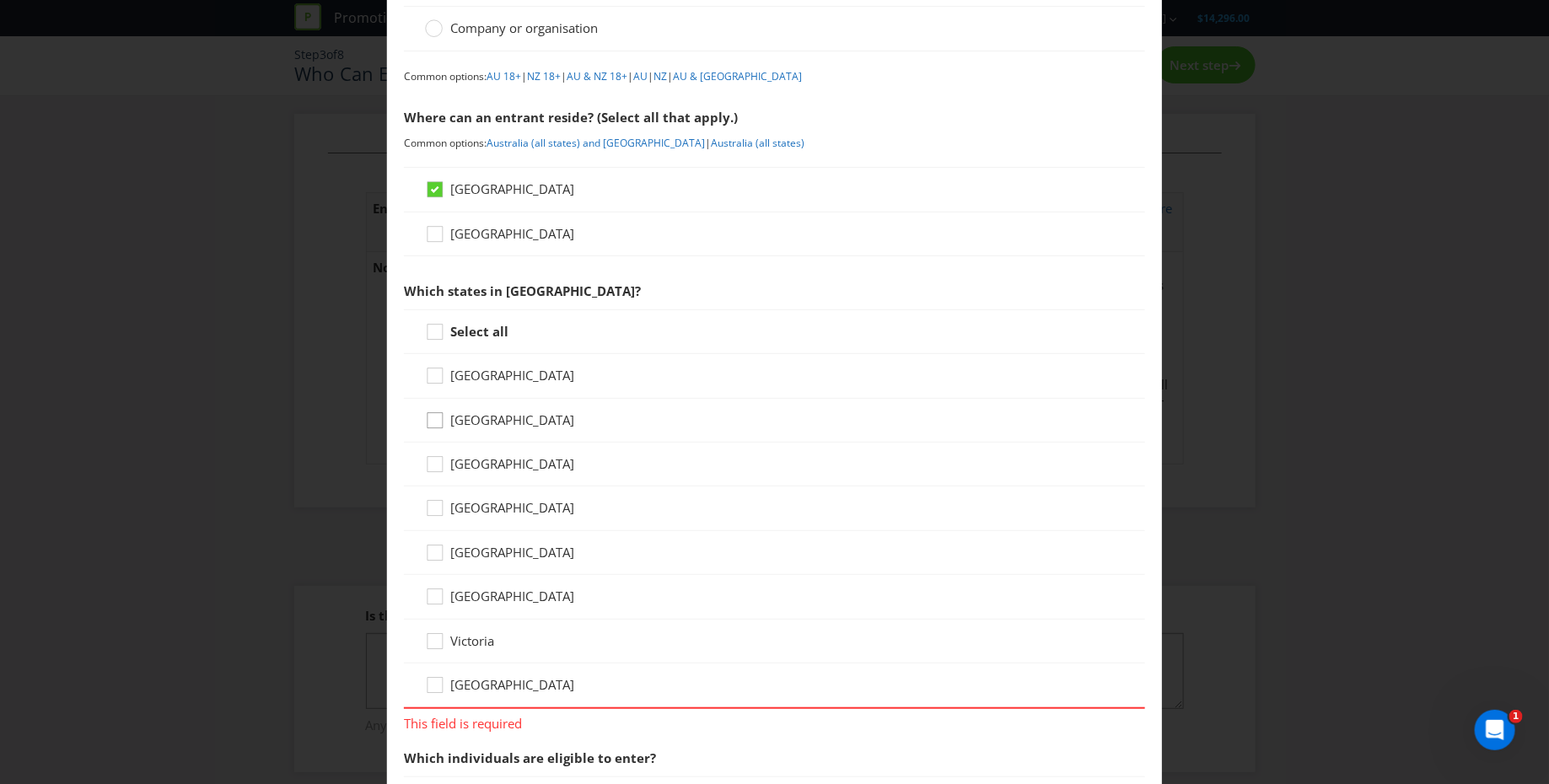
click at [432, 415] on icon at bounding box center [438, 424] width 26 height 26
click at [0, 0] on input "[GEOGRAPHIC_DATA]" at bounding box center [0, 0] width 0 height 0
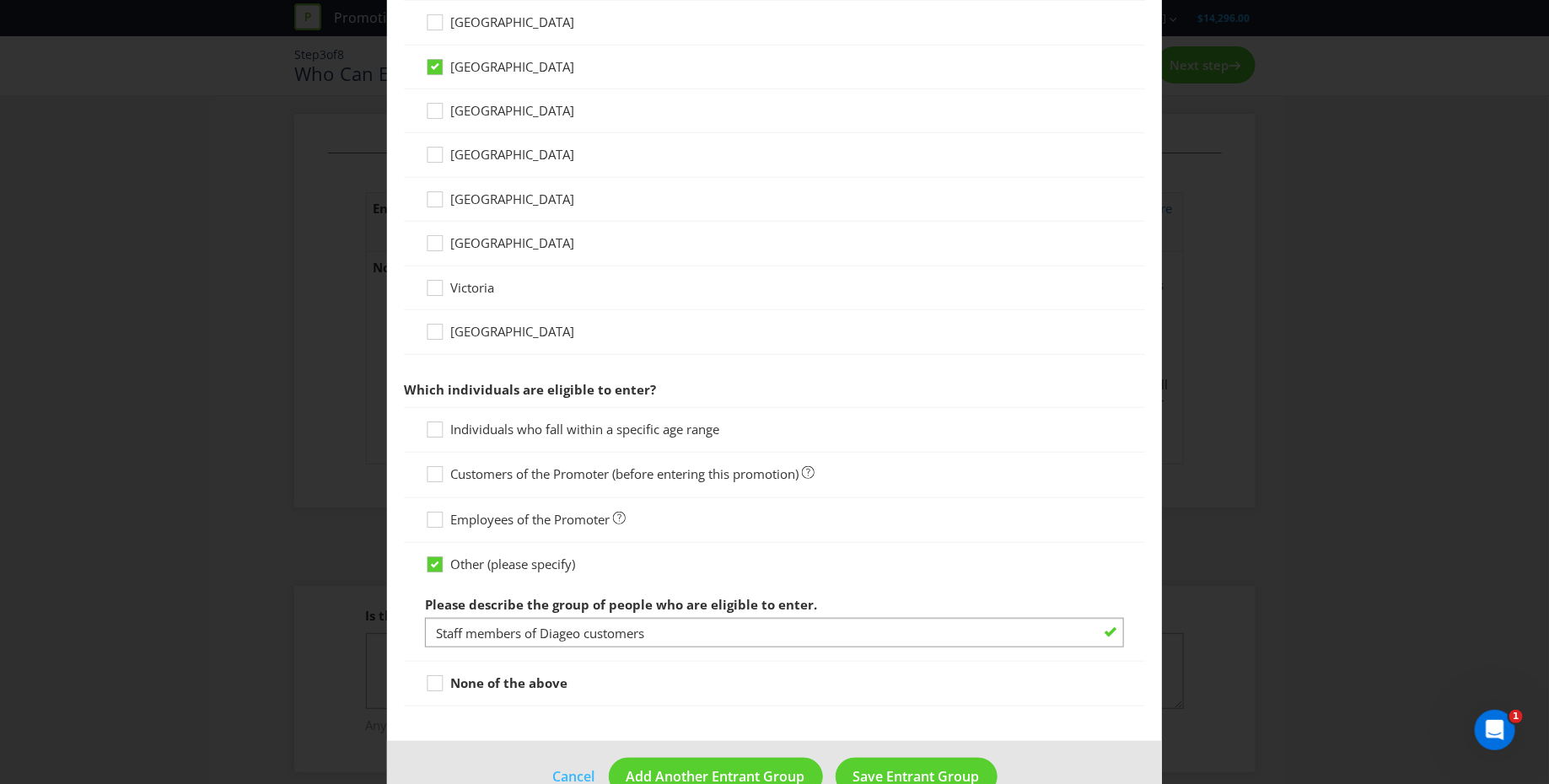
scroll to position [550, 0]
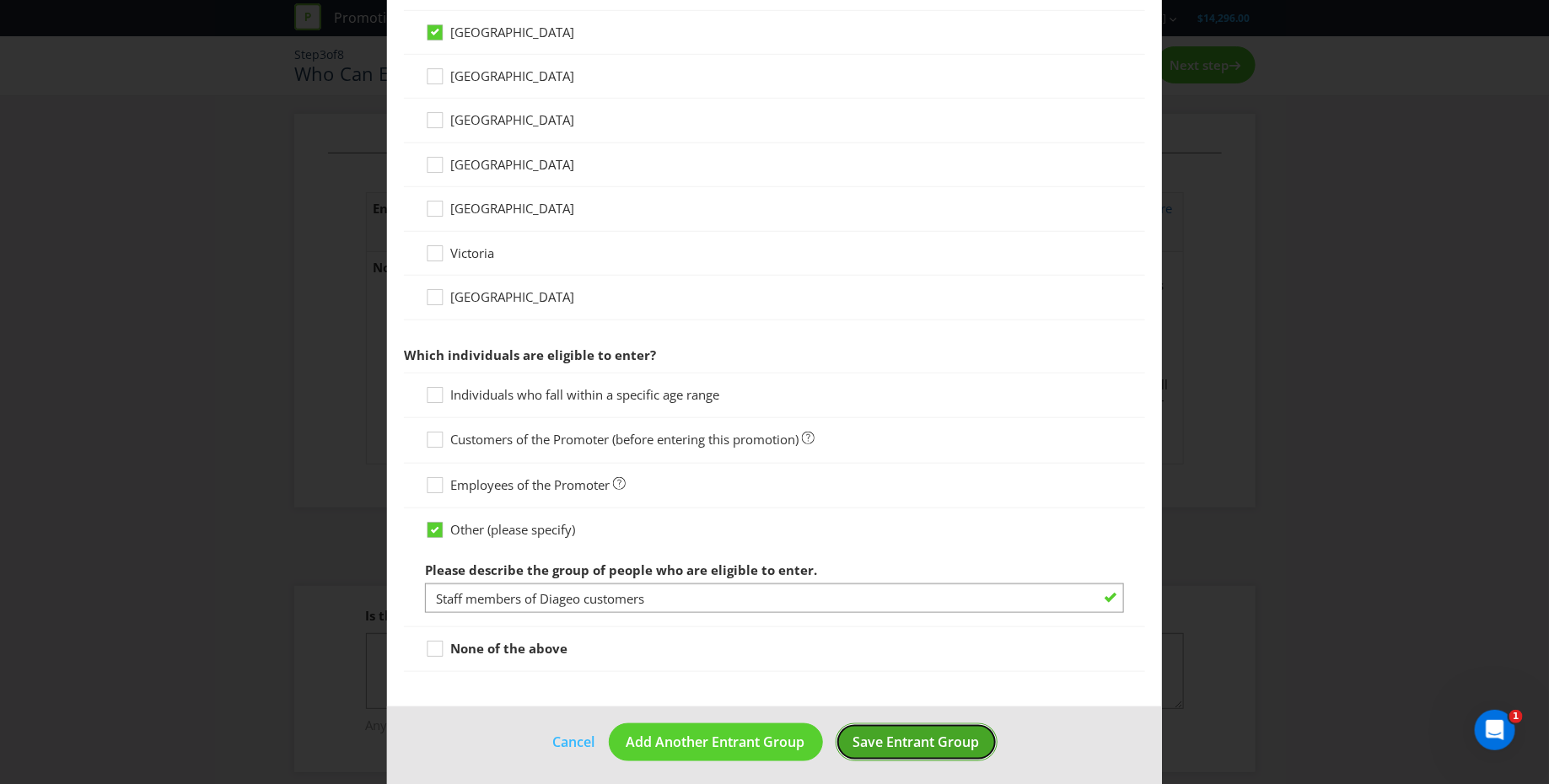
click at [873, 733] on span "Save Entrant Group" at bounding box center [916, 741] width 127 height 19
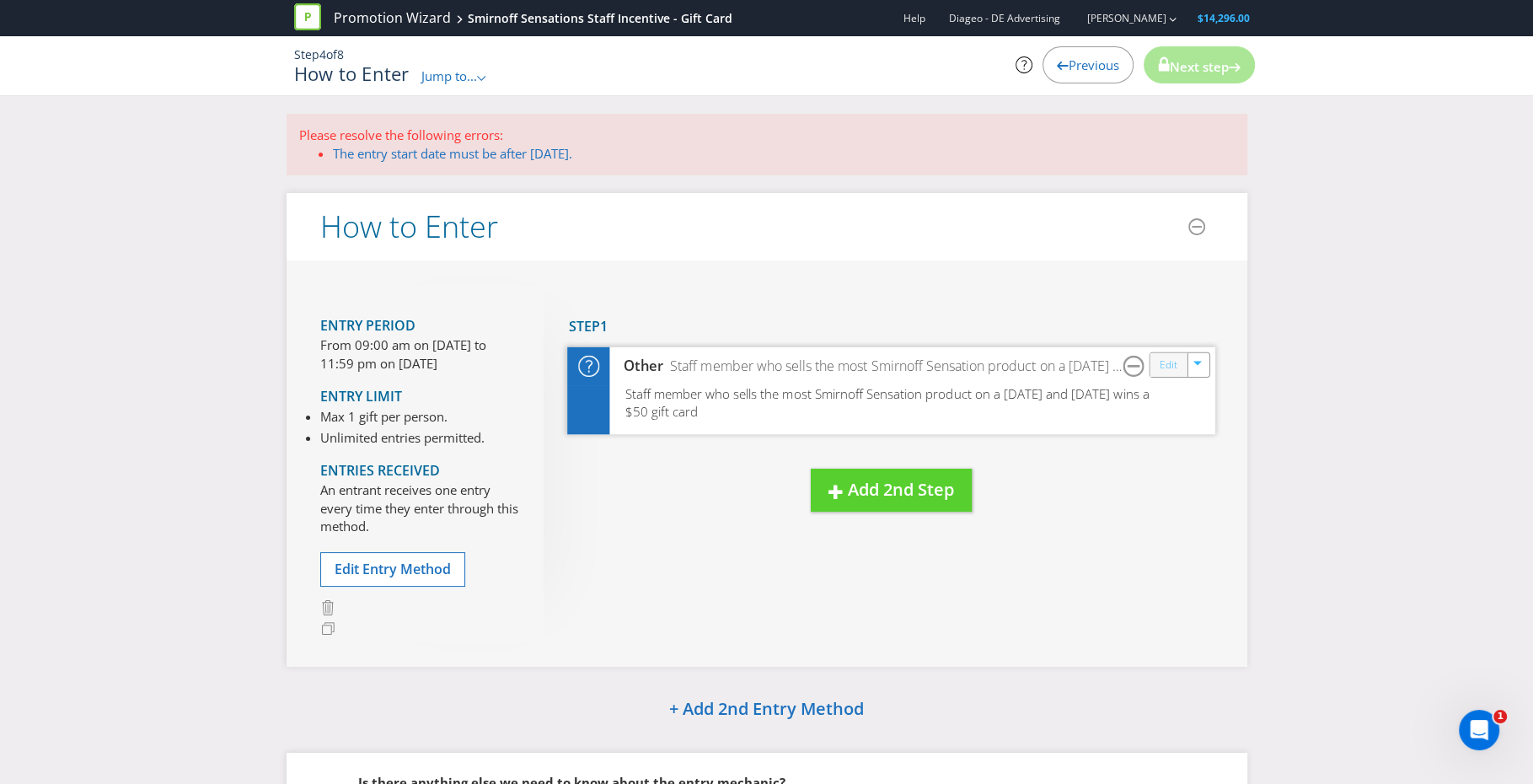
click at [1168, 362] on link "Edit" at bounding box center [1168, 366] width 18 height 20
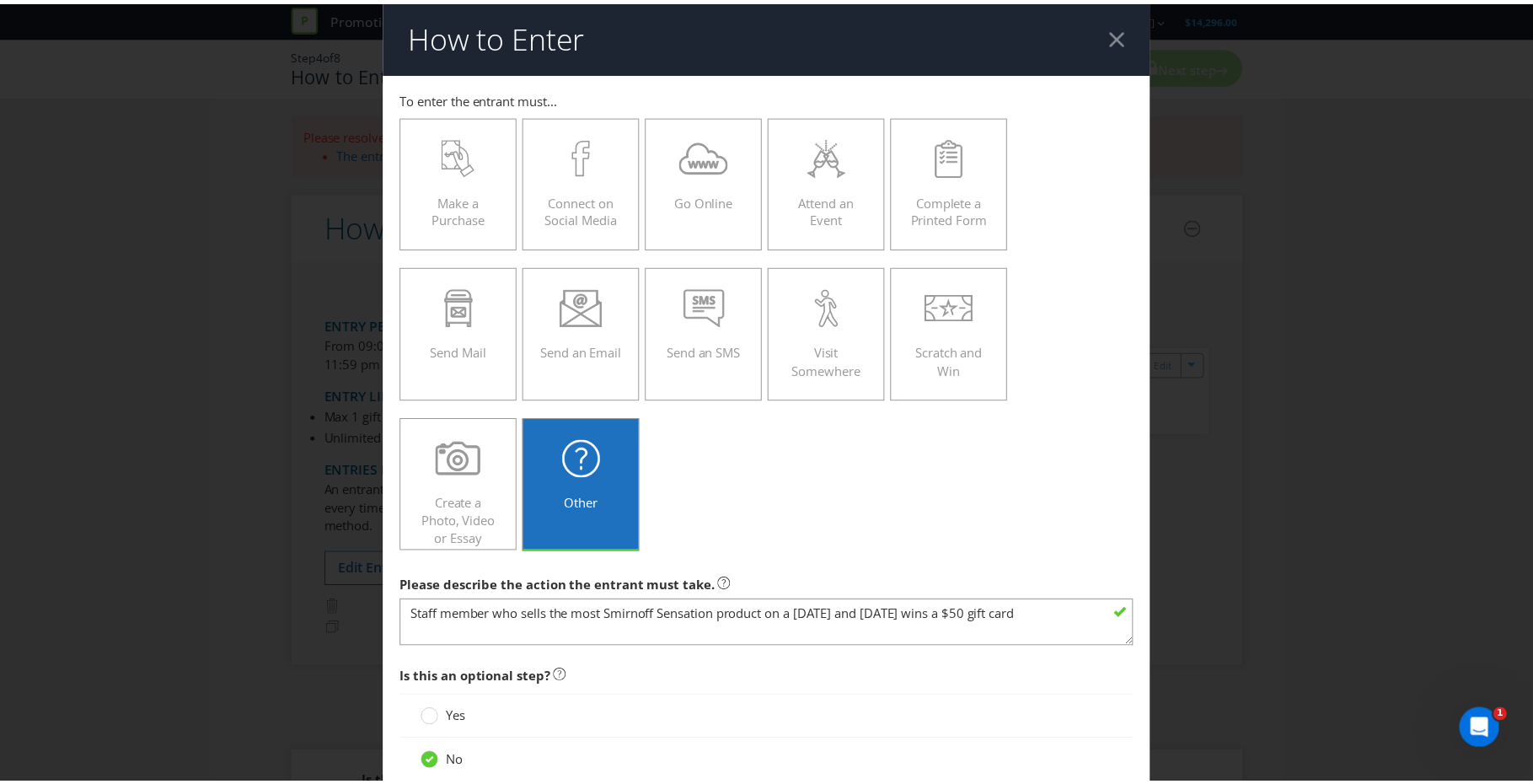
scroll to position [115, 0]
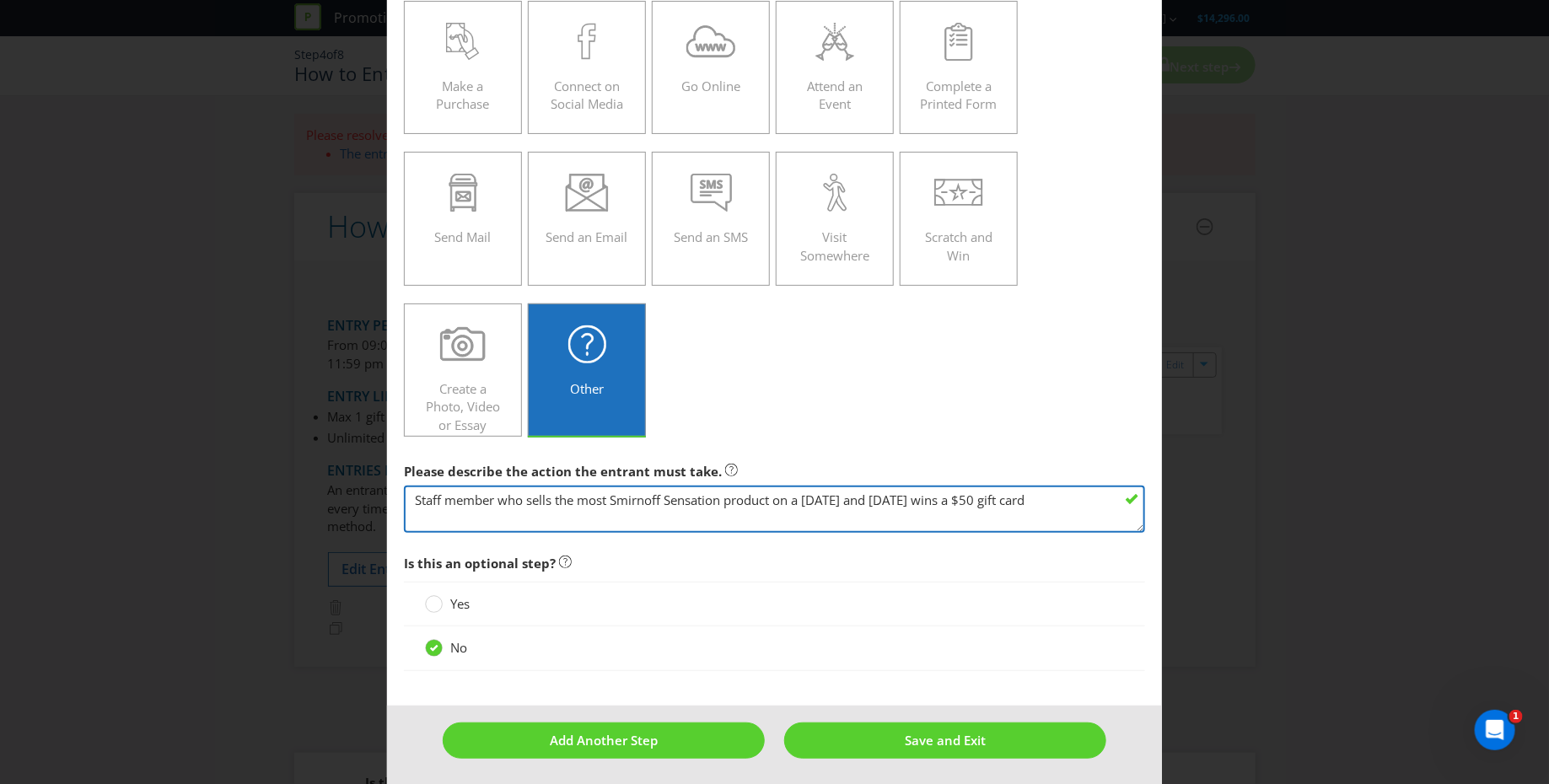
click at [723, 497] on textarea "Staff member who sells the most Smirnoff Sensation product on a [DATE] and [DAT…" at bounding box center [774, 509] width 741 height 48
drag, startPoint x: 723, startPoint y: 497, endPoint x: 664, endPoint y: 499, distance: 59.0
click at [664, 499] on textarea "Staff member who sells the most Smirnoff Sensation product on a [DATE] and [DAT…" at bounding box center [774, 509] width 741 height 48
click at [892, 498] on textarea "Staff member who sells the most Smirnoff Sensation product on a [DATE] and [DAT…" at bounding box center [774, 509] width 741 height 48
drag, startPoint x: 898, startPoint y: 499, endPoint x: 1041, endPoint y: 499, distance: 143.0
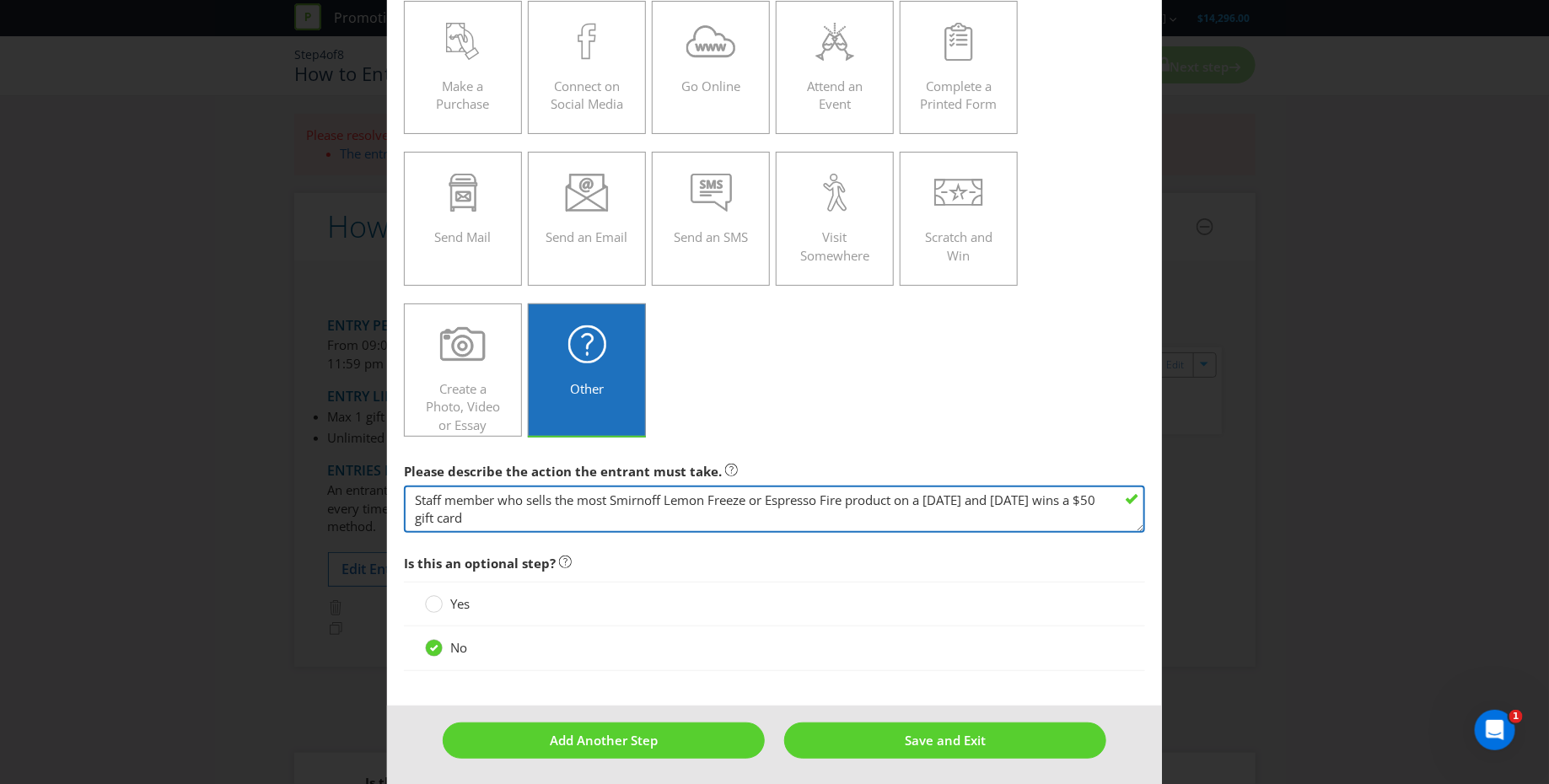
click at [1041, 499] on textarea "Staff member who sells the most Smirnoff Sensation product on a [DATE] and [DAT…" at bounding box center [774, 509] width 741 height 48
click at [979, 498] on textarea "Staff member who sells the most Smirnoff Sensation product on a [DATE] and [DAT…" at bounding box center [774, 509] width 741 height 48
click at [532, 516] on textarea "Staff member who sells the most Smirnoff Sensation product on a [DATE] and [DAT…" at bounding box center [774, 509] width 741 height 48
drag, startPoint x: 1061, startPoint y: 498, endPoint x: 1090, endPoint y: 516, distance: 34.1
click at [1090, 516] on textarea "Staff member who sells the most Smirnoff Sensation product on a [DATE] and [DAT…" at bounding box center [774, 509] width 741 height 48
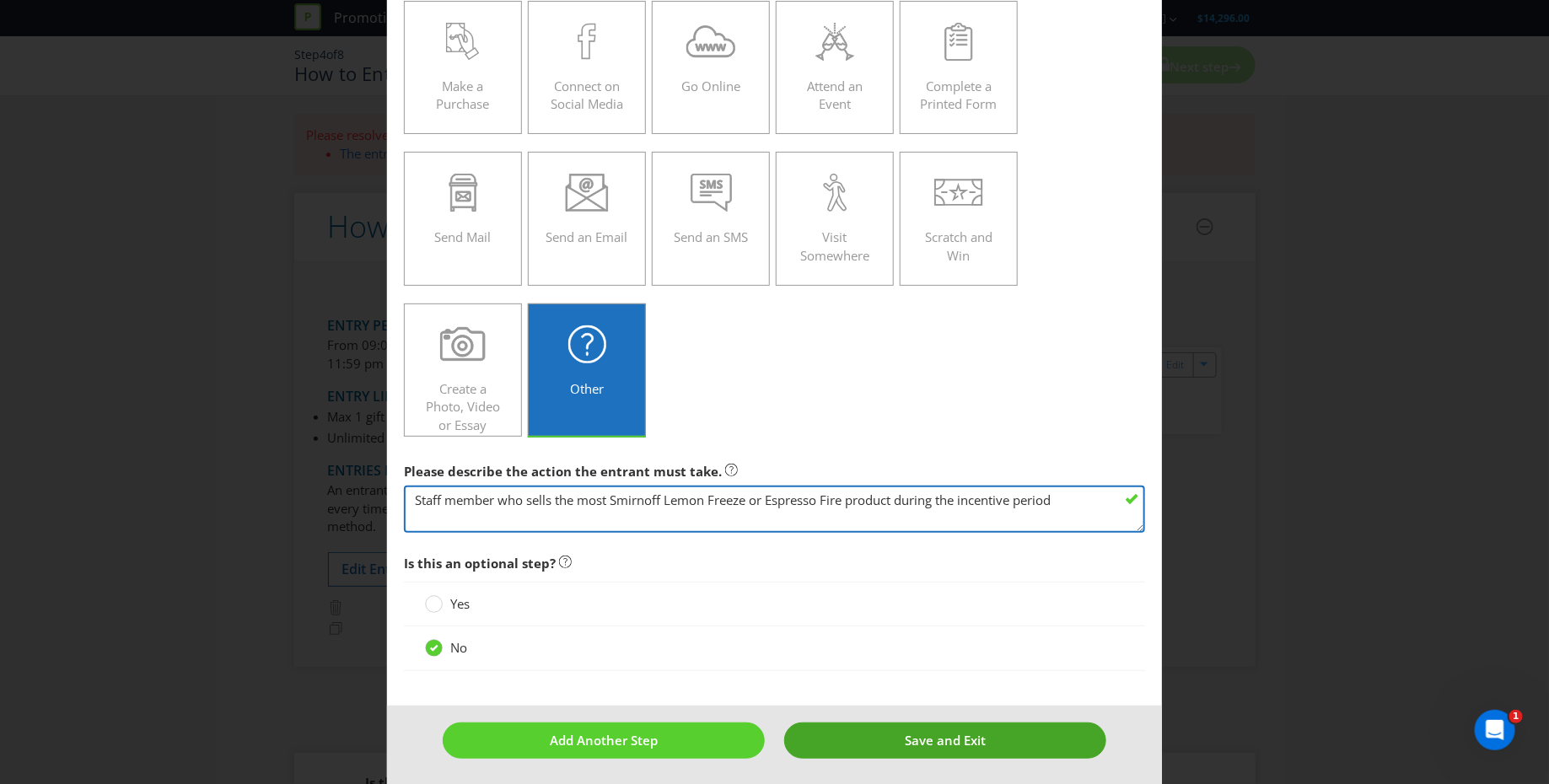
type textarea "Staff member who sells the most Smirnoff Lemon Freeze or Espresso Fire product …"
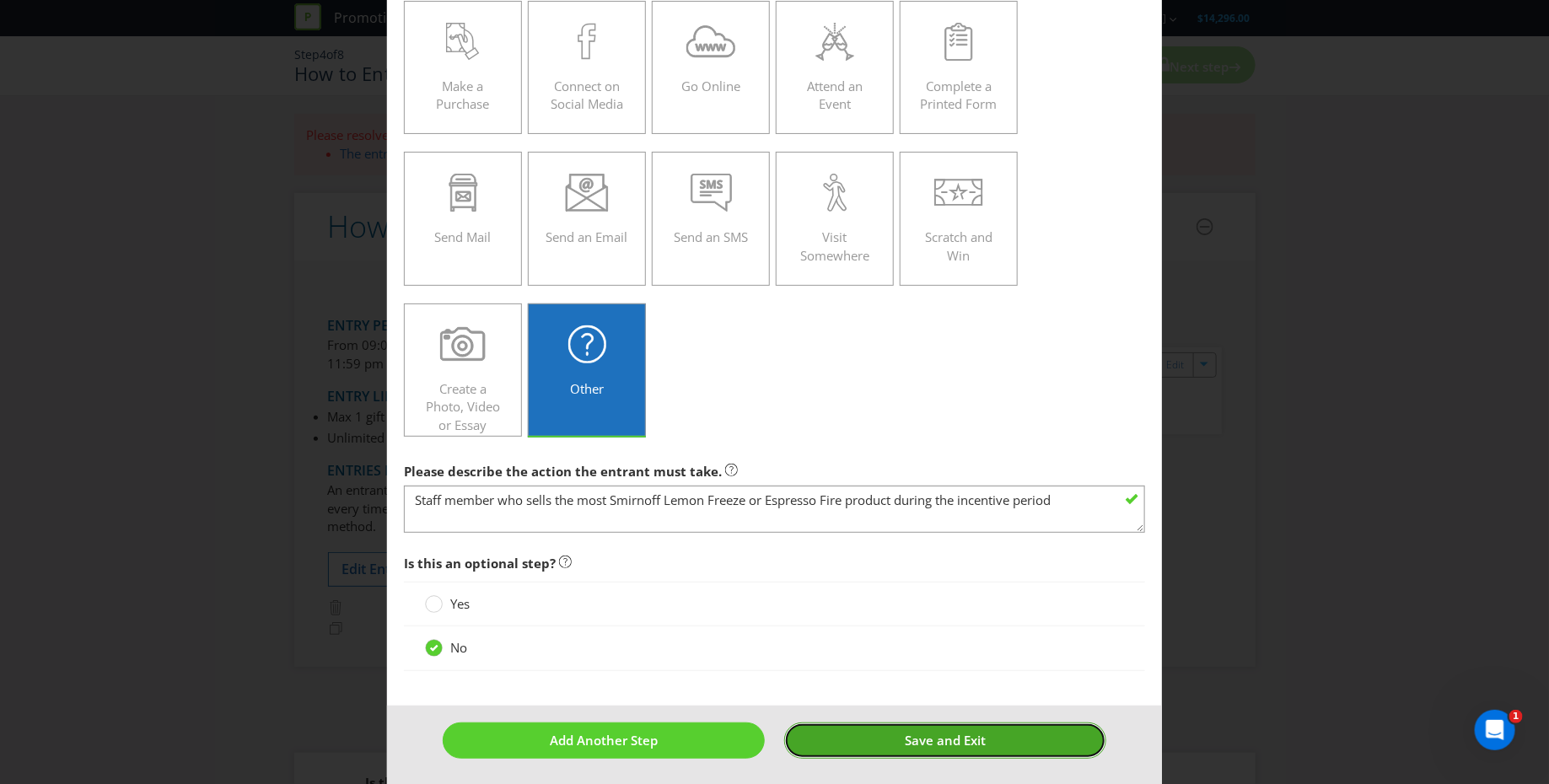
click at [882, 734] on button "Save and Exit" at bounding box center [945, 740] width 322 height 36
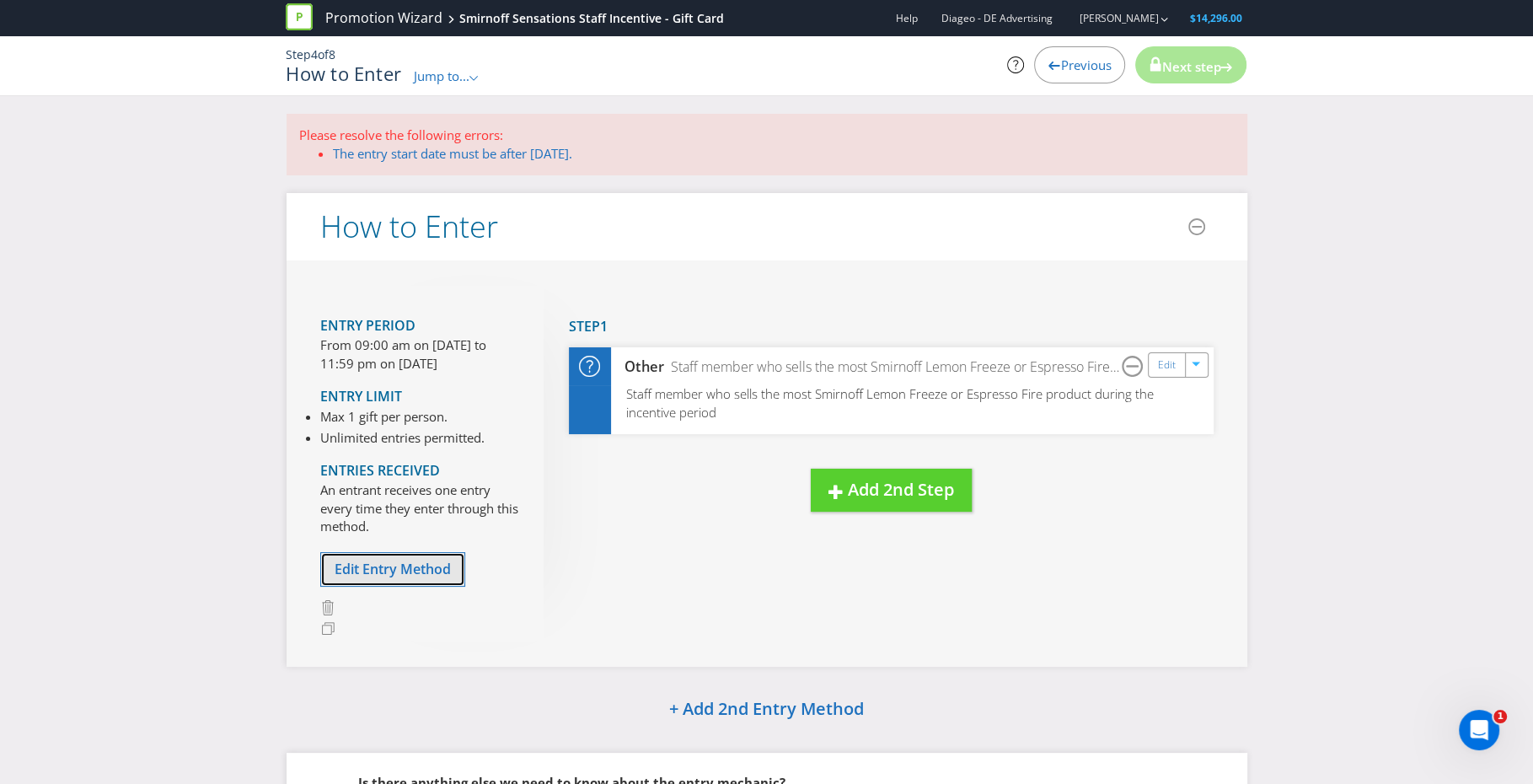
click at [404, 568] on span "Edit Entry Method" at bounding box center [393, 569] width 116 height 19
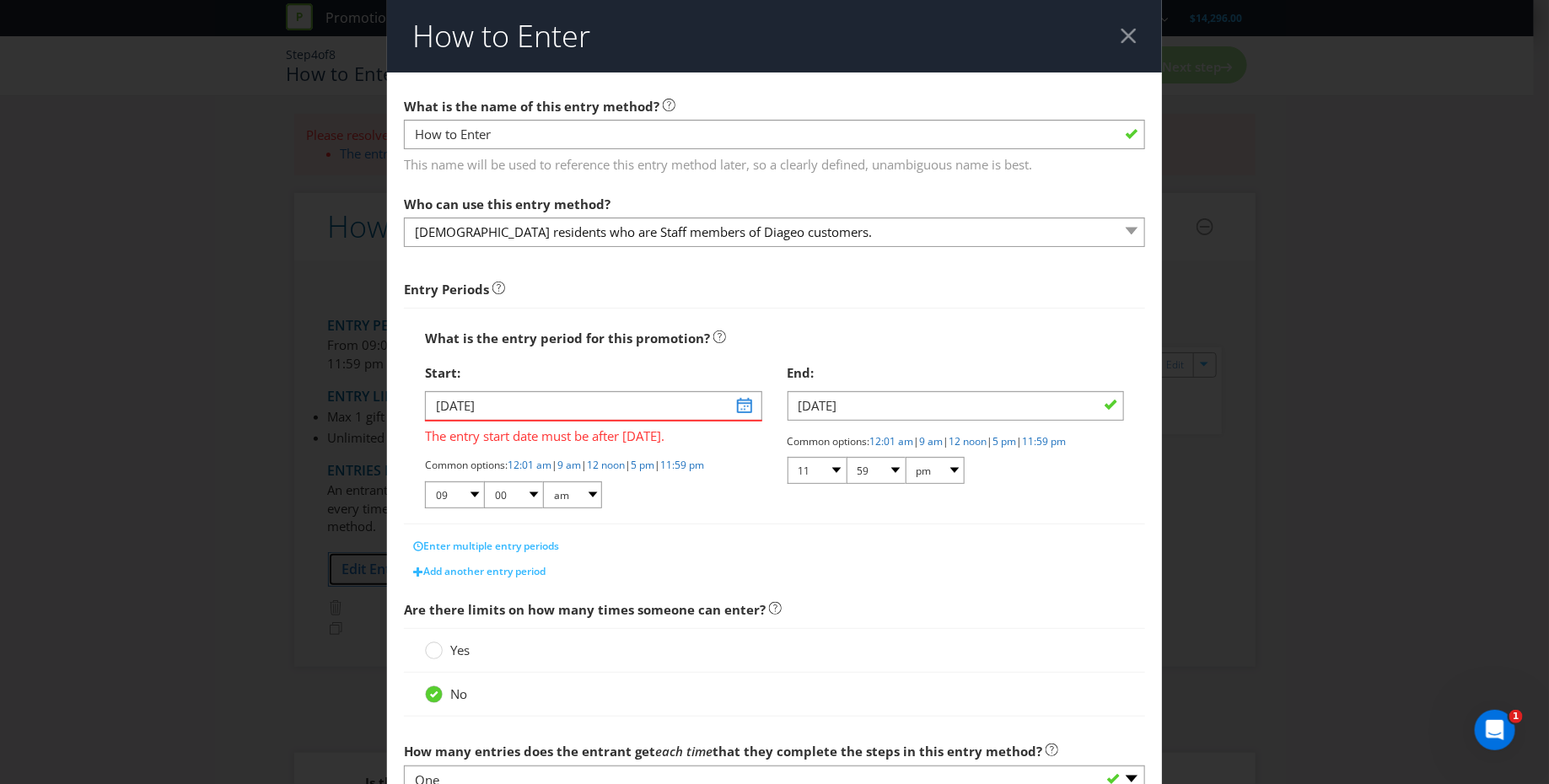
scroll to position [270, 0]
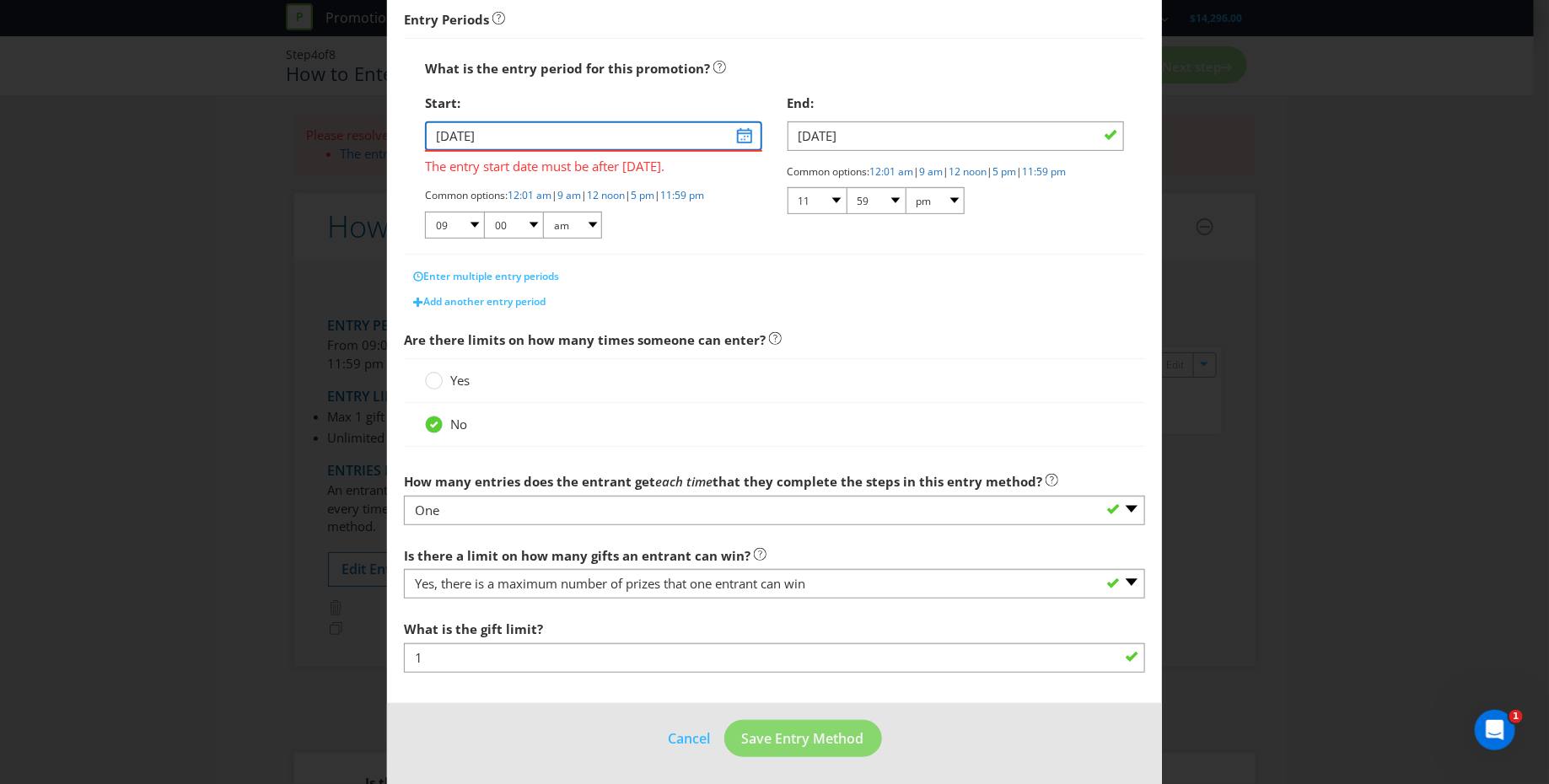
click at [736, 137] on input "[DATE]" at bounding box center [593, 136] width 337 height 30
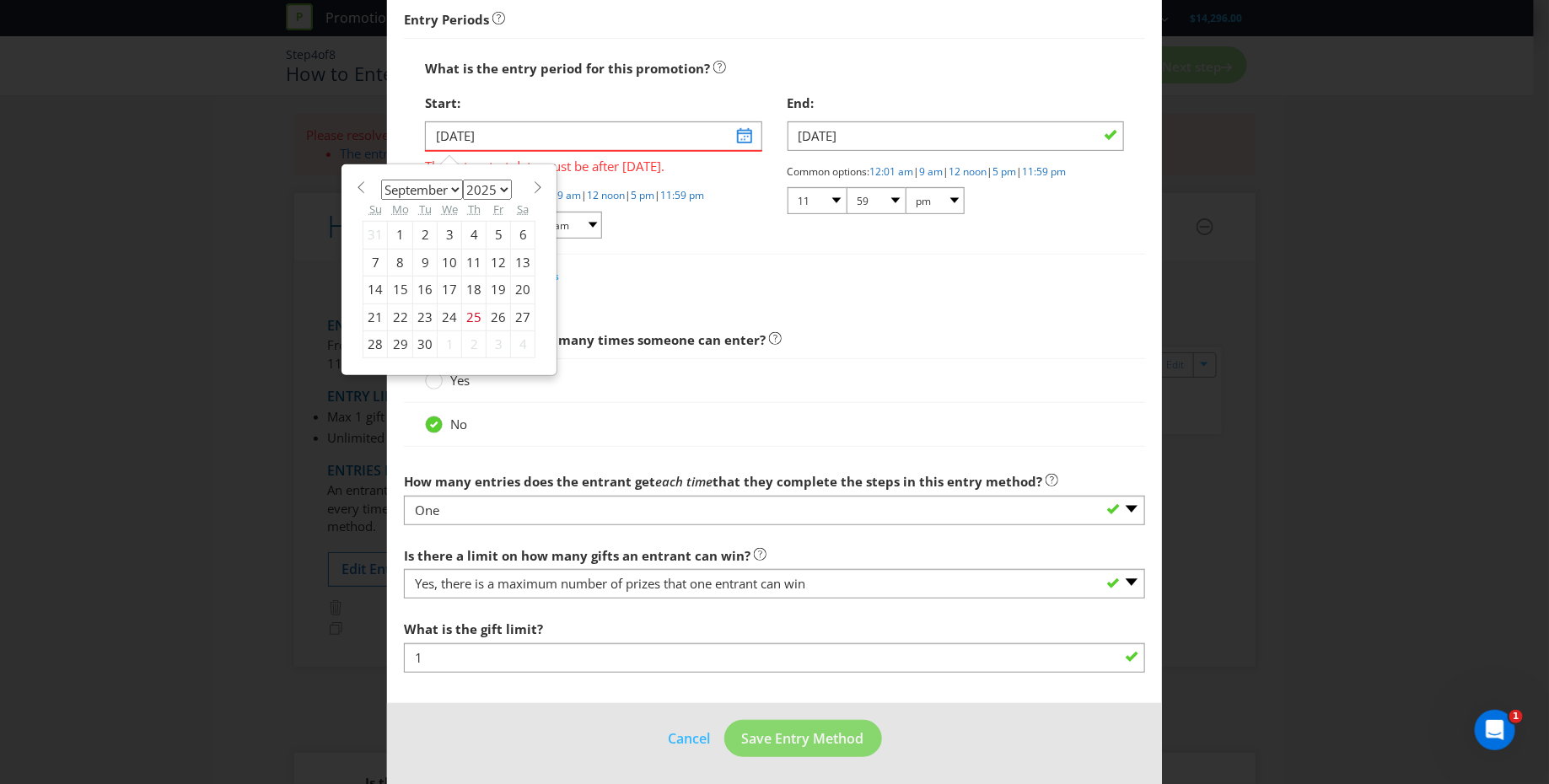
click at [531, 181] on span at bounding box center [537, 187] width 13 height 13
select select "9"
click at [489, 339] on div "31" at bounding box center [498, 343] width 25 height 27
type input "[DATE]"
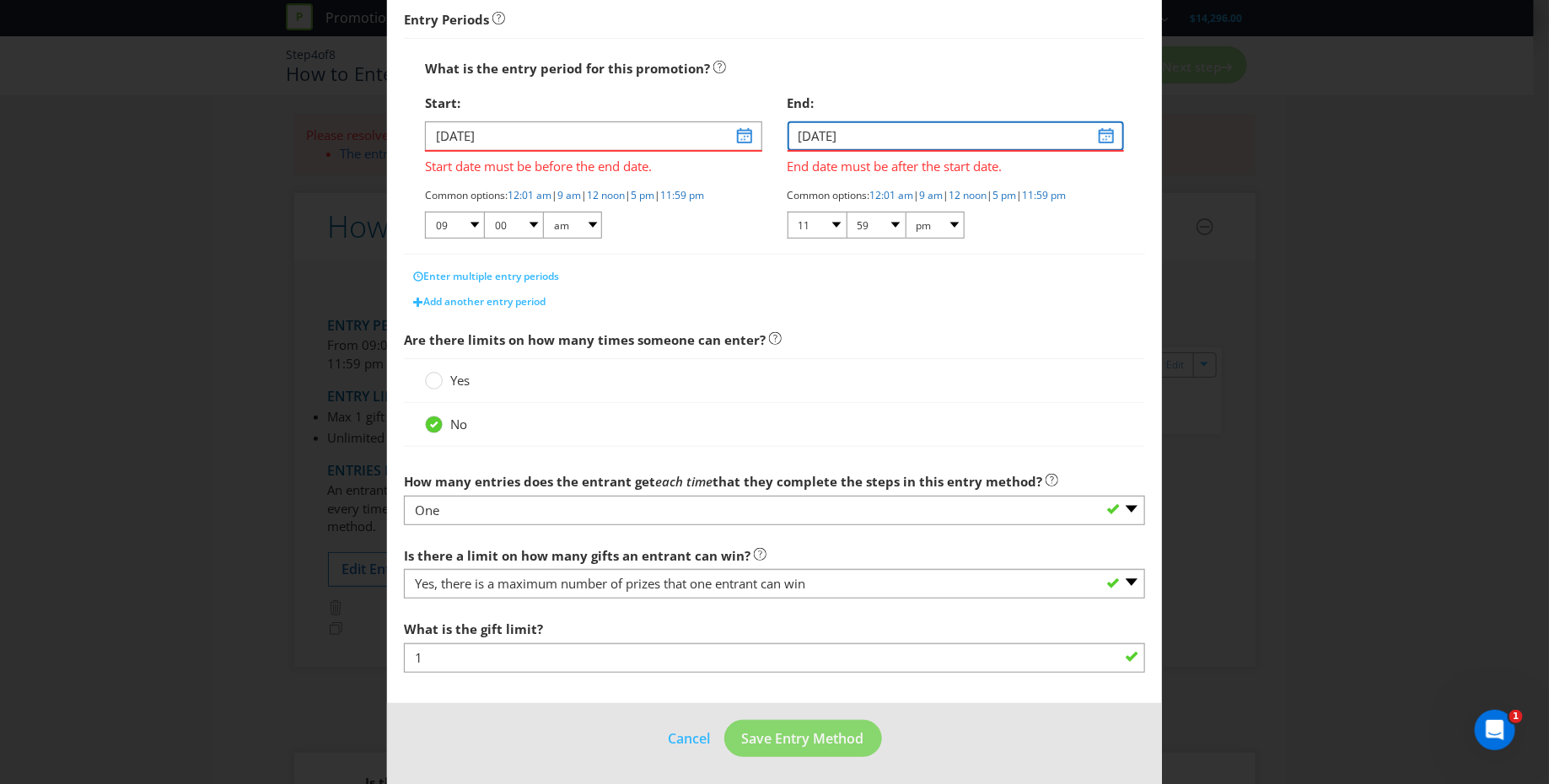
click at [1094, 137] on input "[DATE]" at bounding box center [956, 136] width 337 height 30
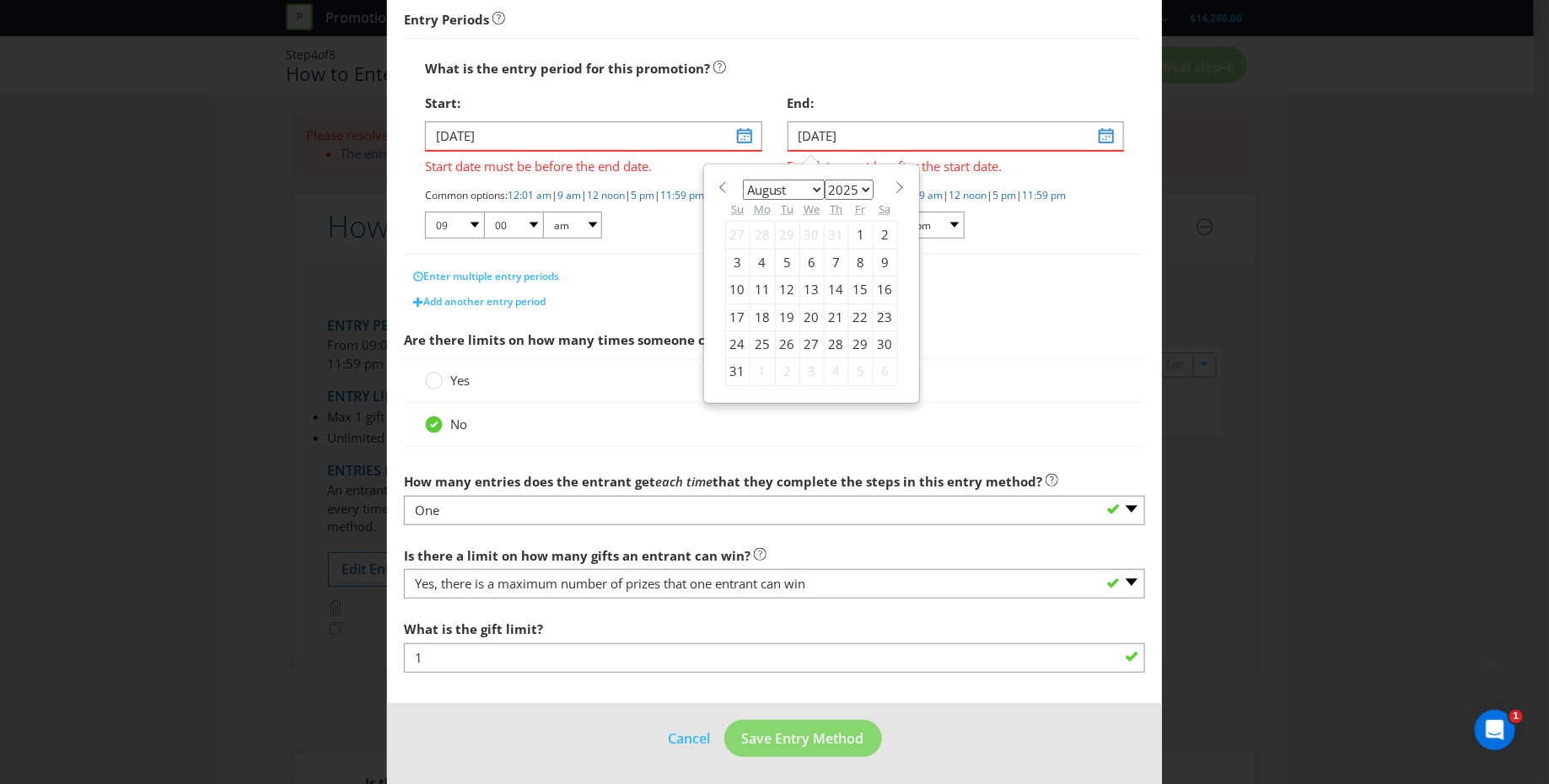
click at [894, 186] on span at bounding box center [899, 187] width 13 height 13
select select "10"
click at [726, 367] on div "30" at bounding box center [737, 371] width 25 height 27
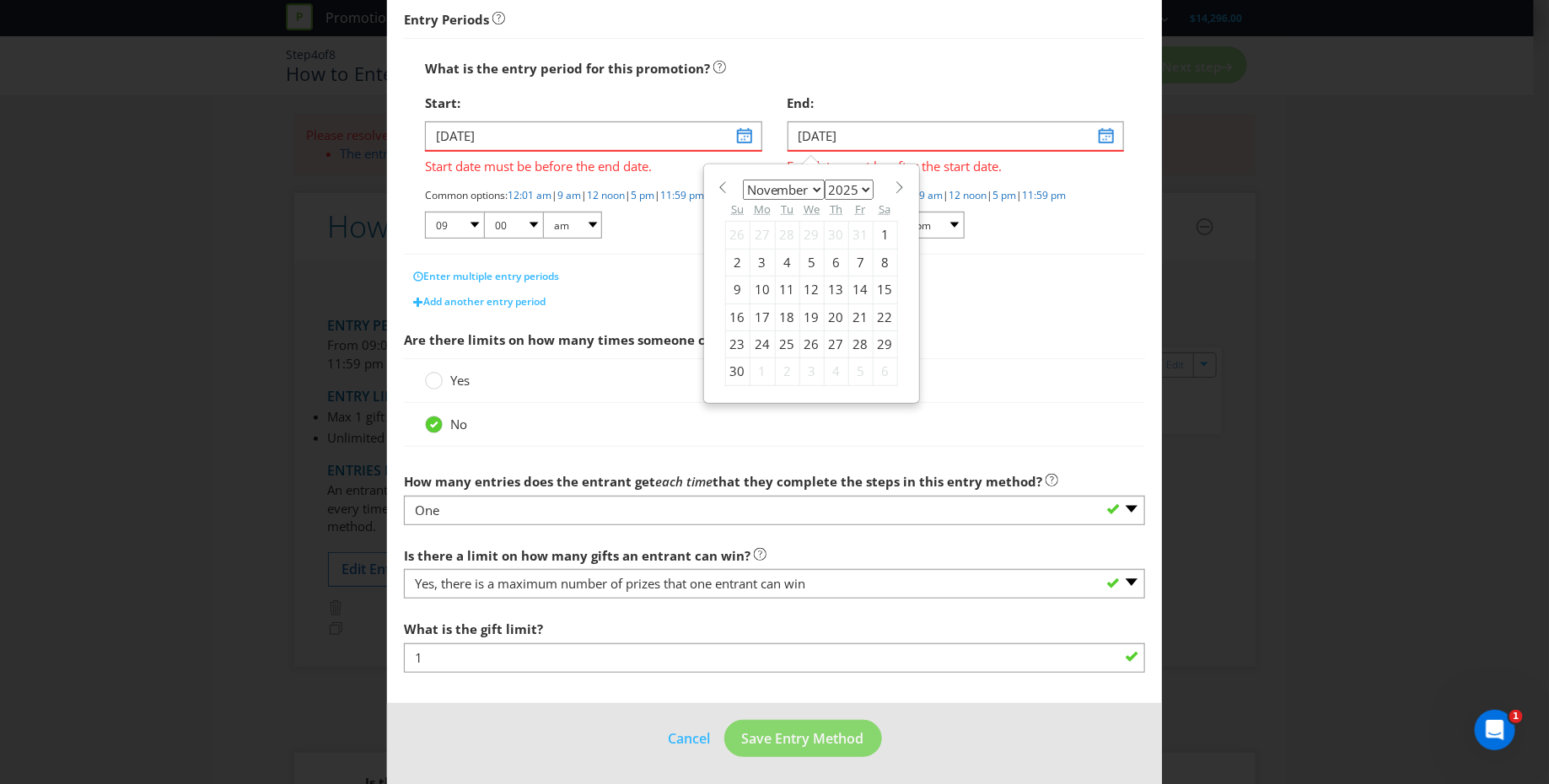
type input "[DATE]"
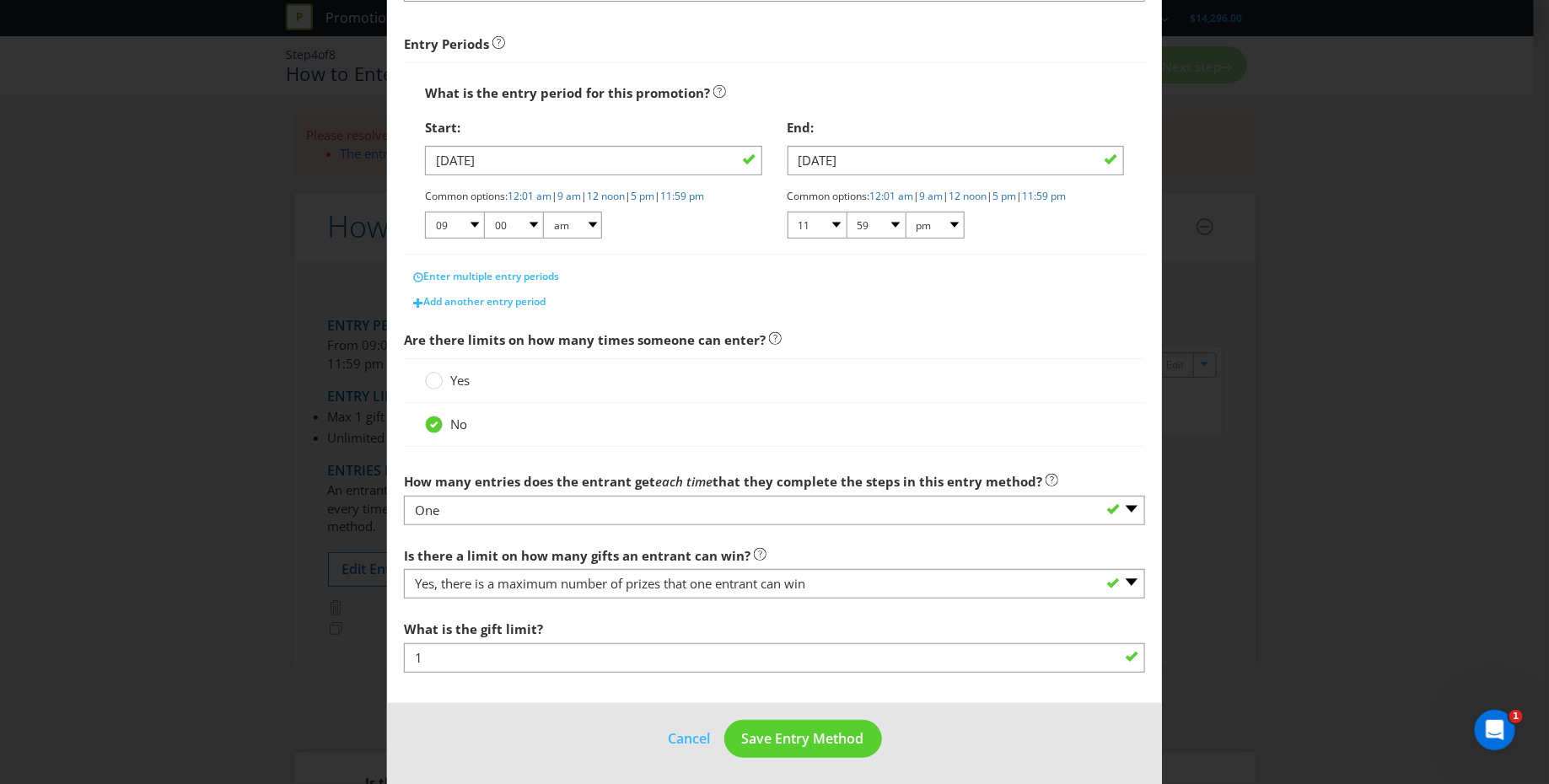
click at [993, 344] on span "Are there limits on how many times someone can enter?" at bounding box center [774, 339] width 741 height 34
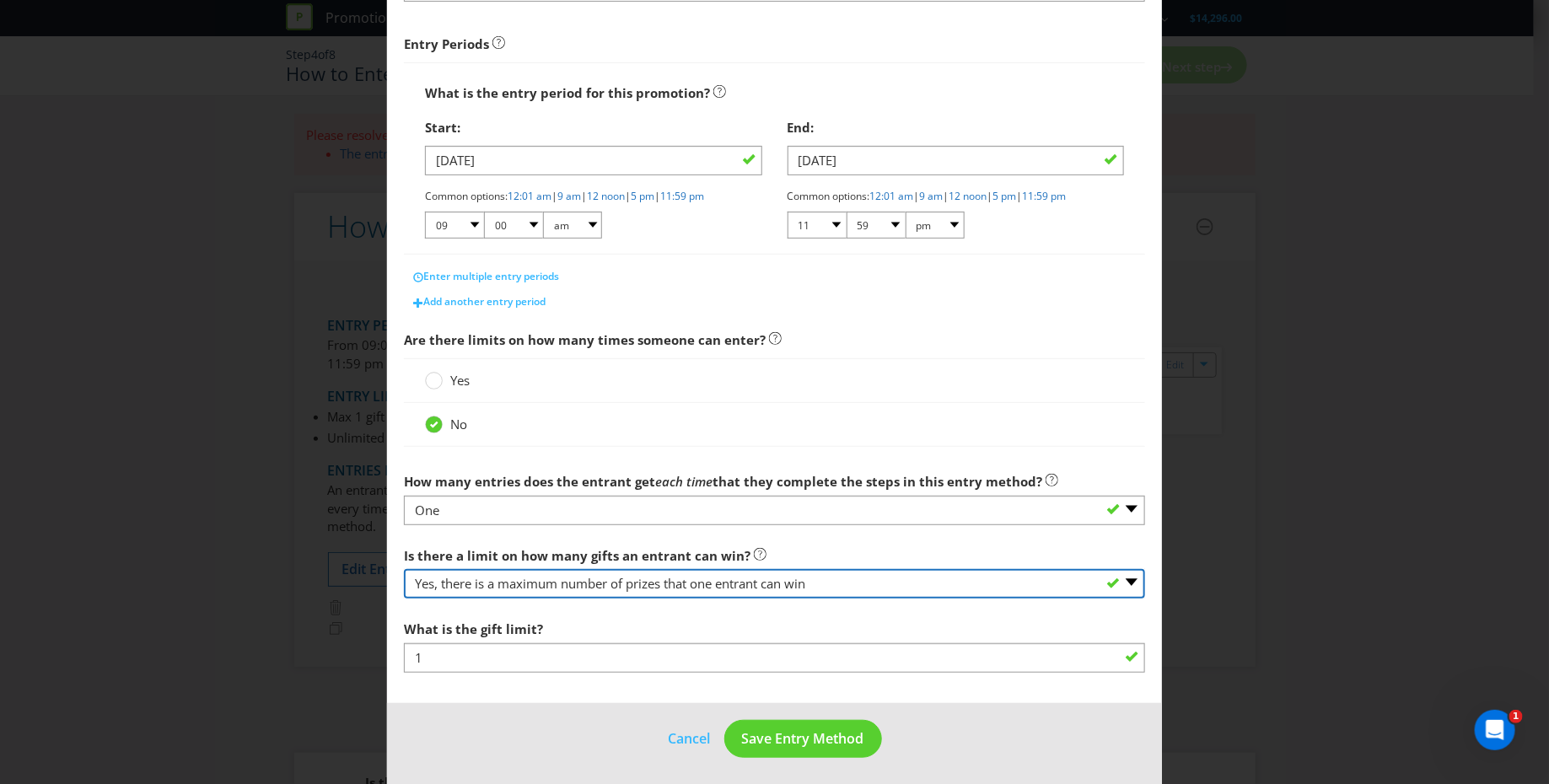
click at [514, 579] on select "-- Please select -- Yes, there is a maximum number of prizes that one entrant c…" at bounding box center [774, 583] width 741 height 30
select select "OTHER"
click at [403, 569] on select "-- Please select -- Yes, there is a maximum number of prizes that one entrant c…" at bounding box center [774, 583] width 741 height 30
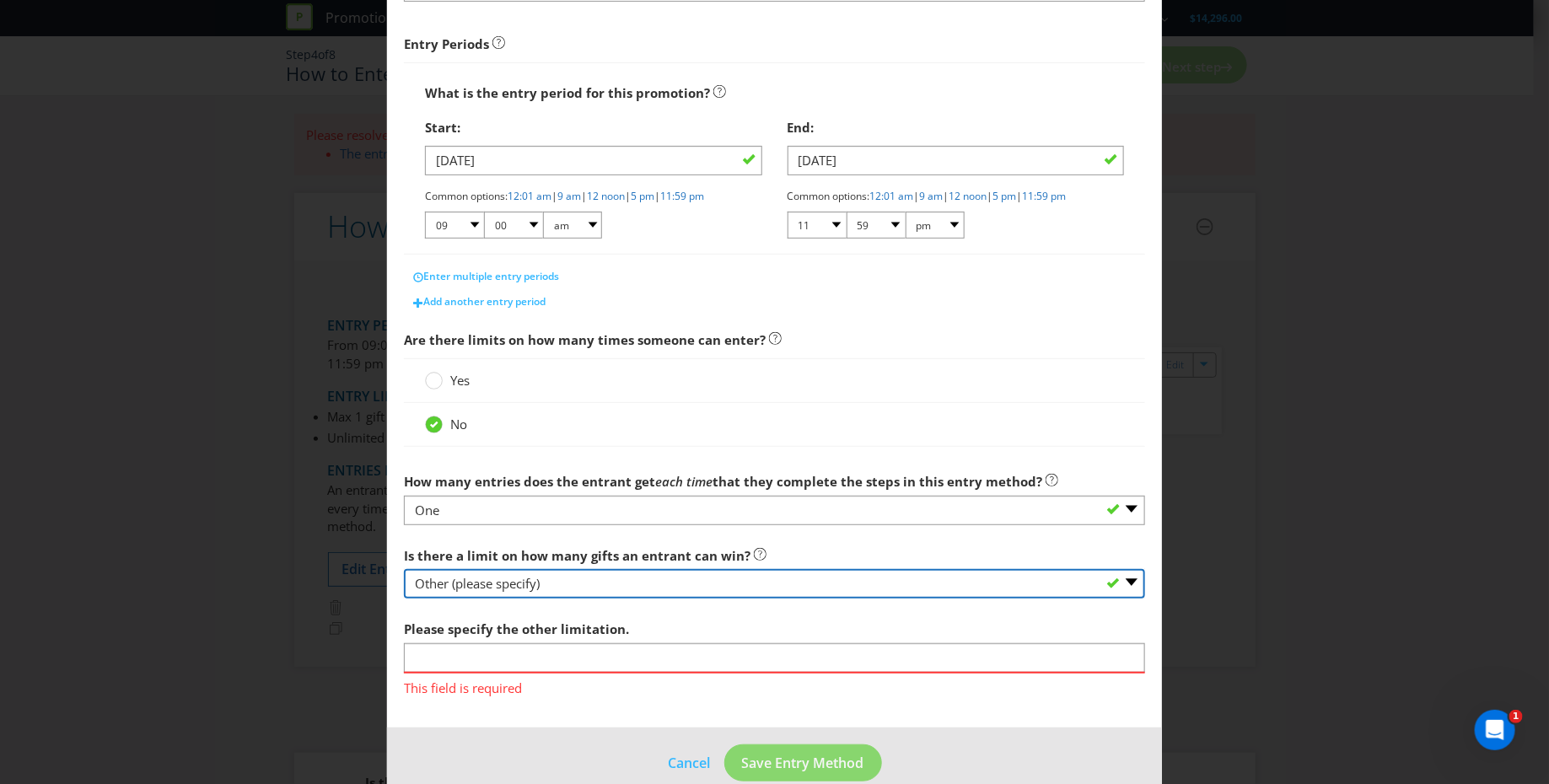
scroll to position [270, 0]
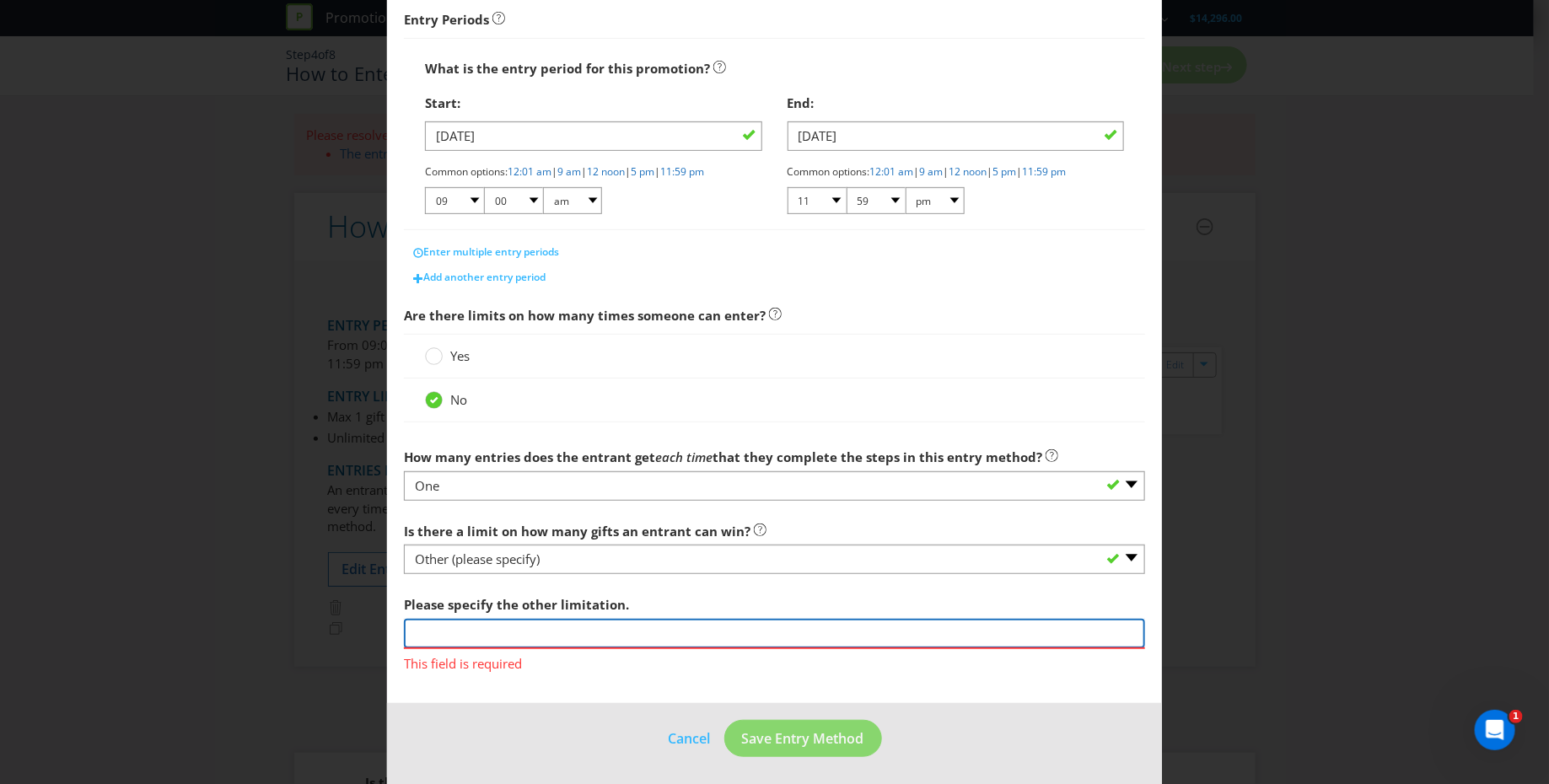
click at [443, 627] on input "text" at bounding box center [774, 633] width 741 height 30
click at [879, 633] on input "Staff member that sells the most Smirnoff Lemon Freeze or Espresso Fire prodyct…" at bounding box center [774, 633] width 741 height 30
click at [560, 641] on input "Staff member that sells the most Smirnoff Lemon Freeze or Espresso Fire product…" at bounding box center [774, 633] width 741 height 30
type input "Staff member that sells the most Smirnoff Lemon Freeze or Espresso Fire product…"
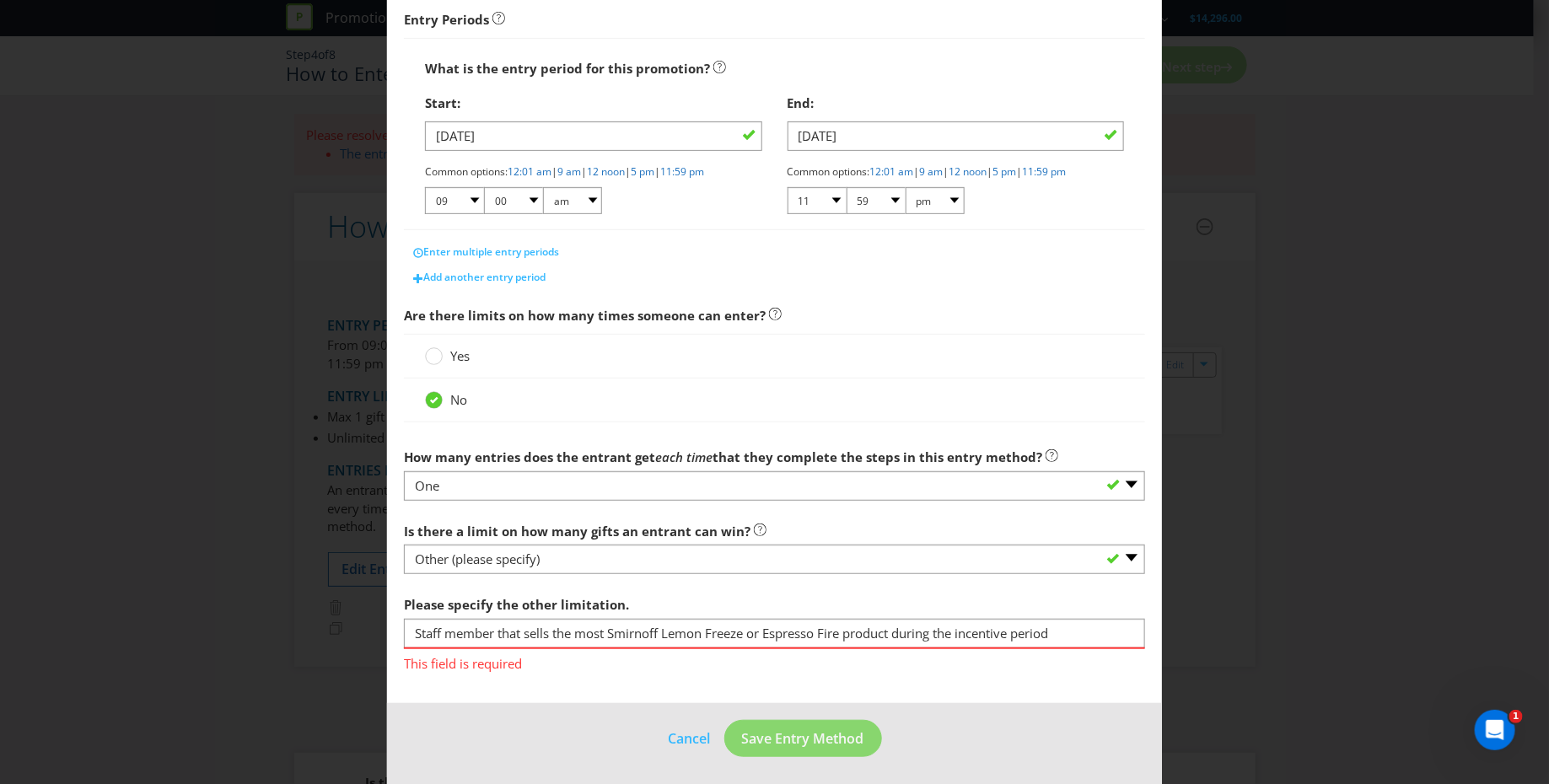
click at [566, 693] on main "What is the name of this entry method? How to Enter This name will be used to r…" at bounding box center [774, 253] width 774 height 900
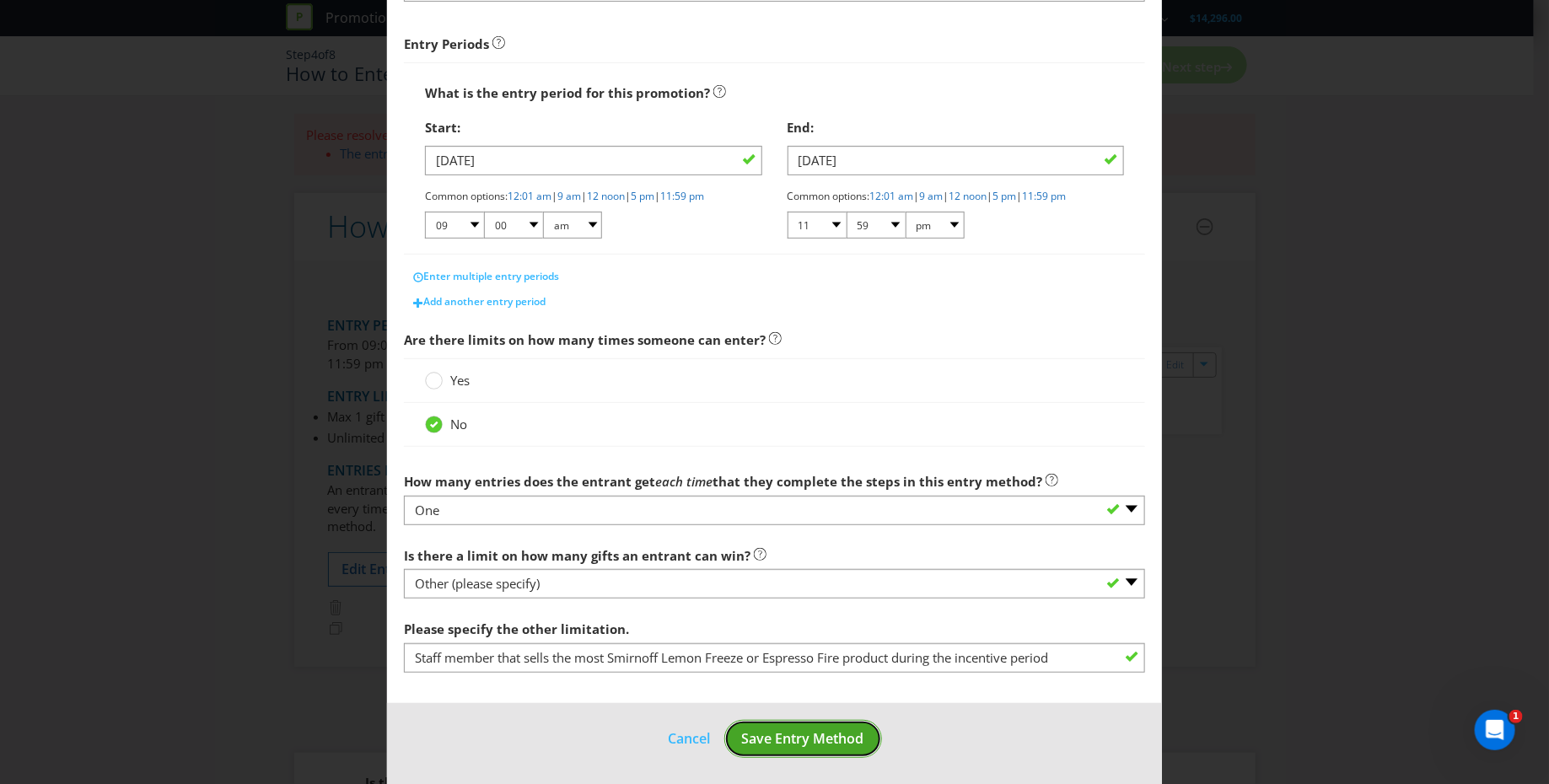
click at [789, 739] on span "Save Entry Method" at bounding box center [803, 738] width 122 height 19
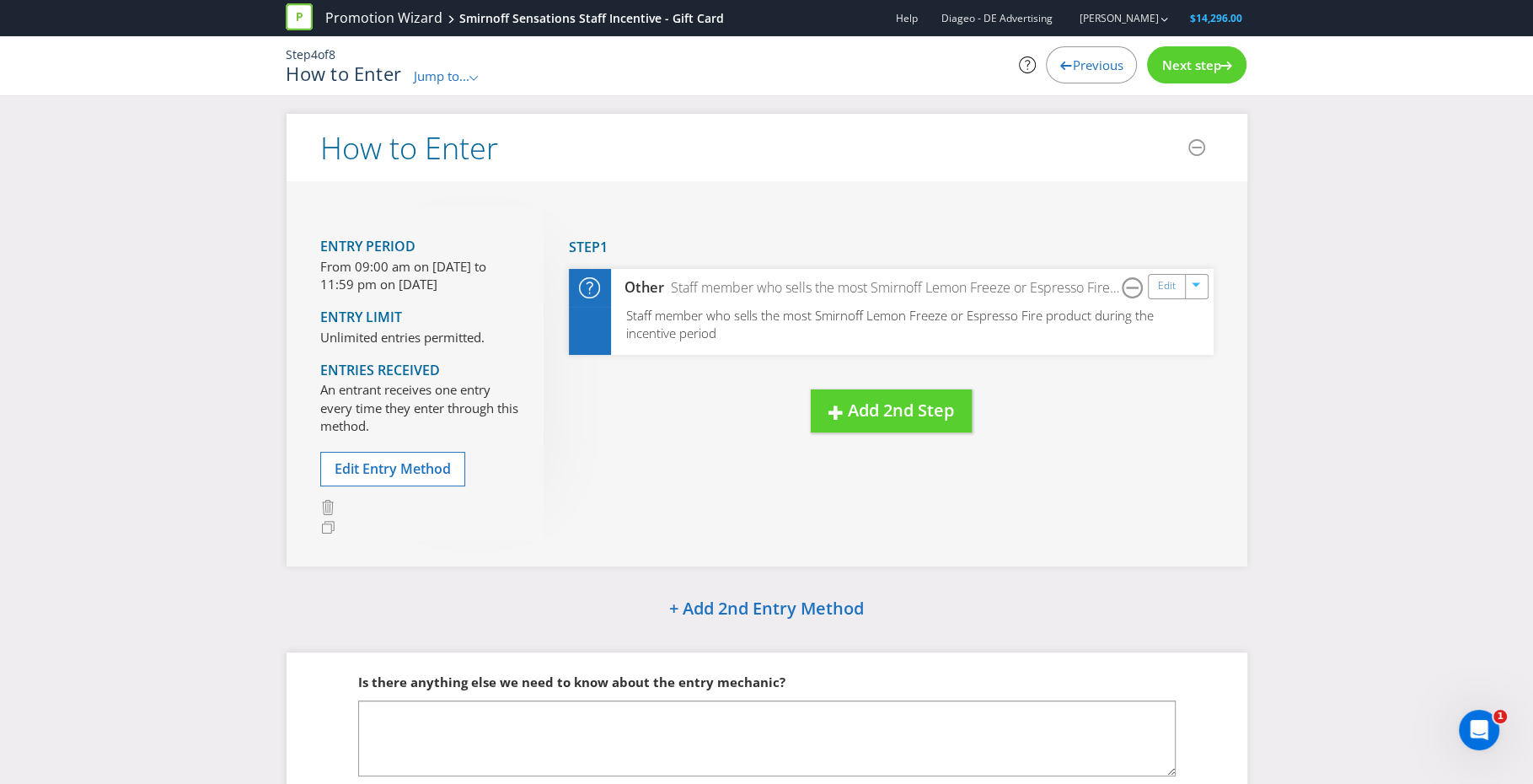
click at [1208, 69] on span "Next step" at bounding box center [1192, 64] width 59 height 17
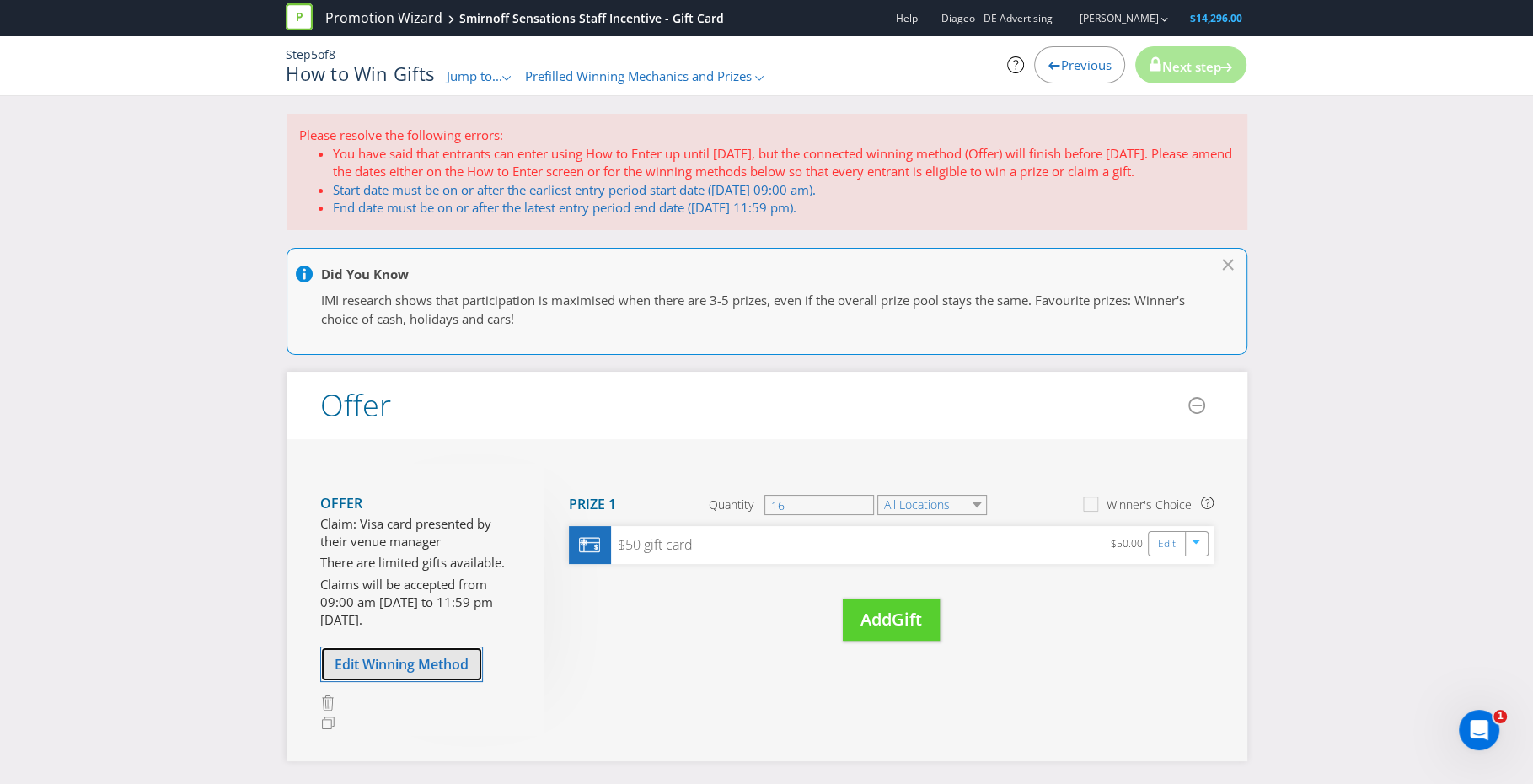
click at [377, 668] on span "Edit Winning Method" at bounding box center [401, 664] width 134 height 19
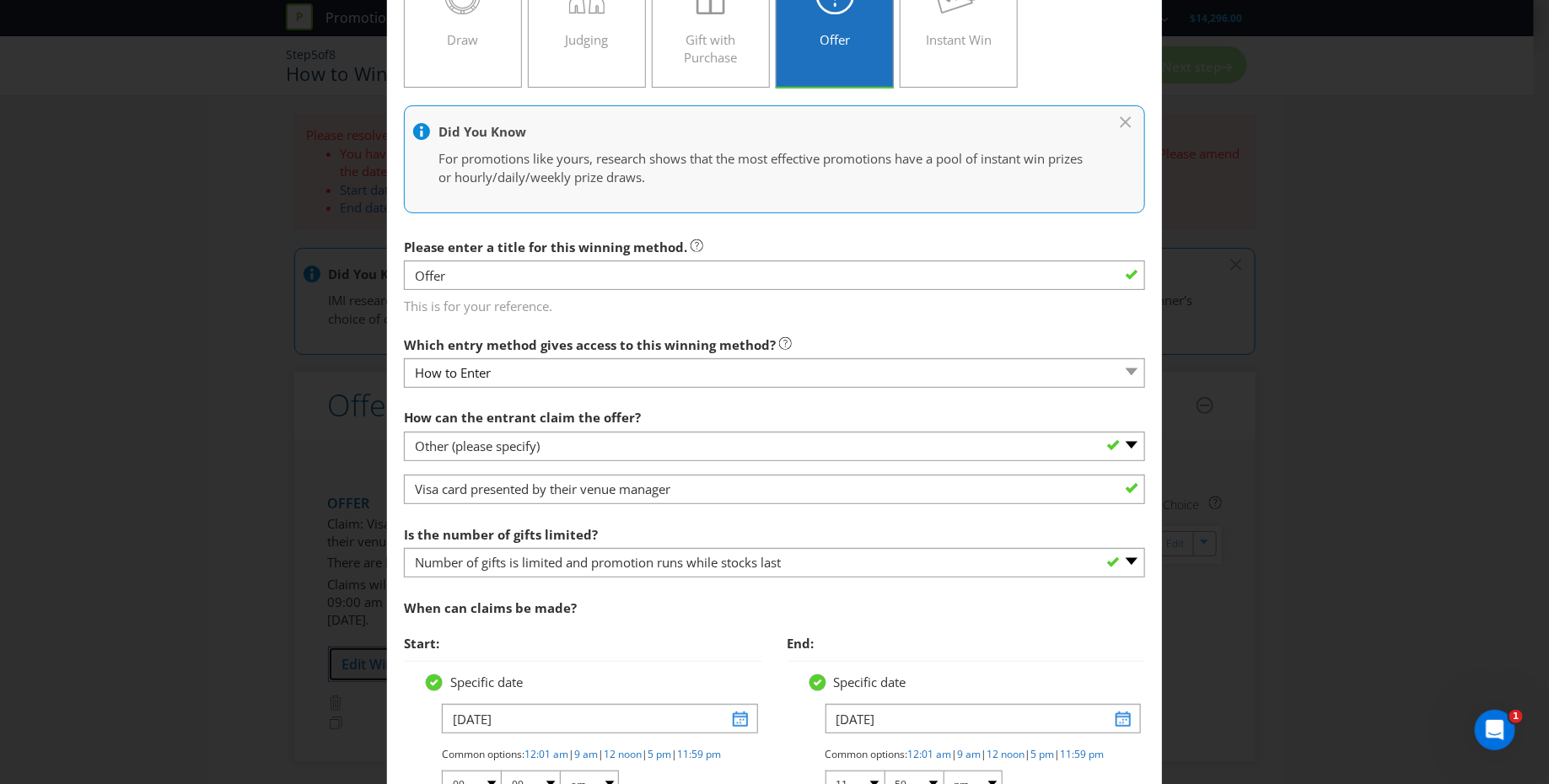
scroll to position [192, 0]
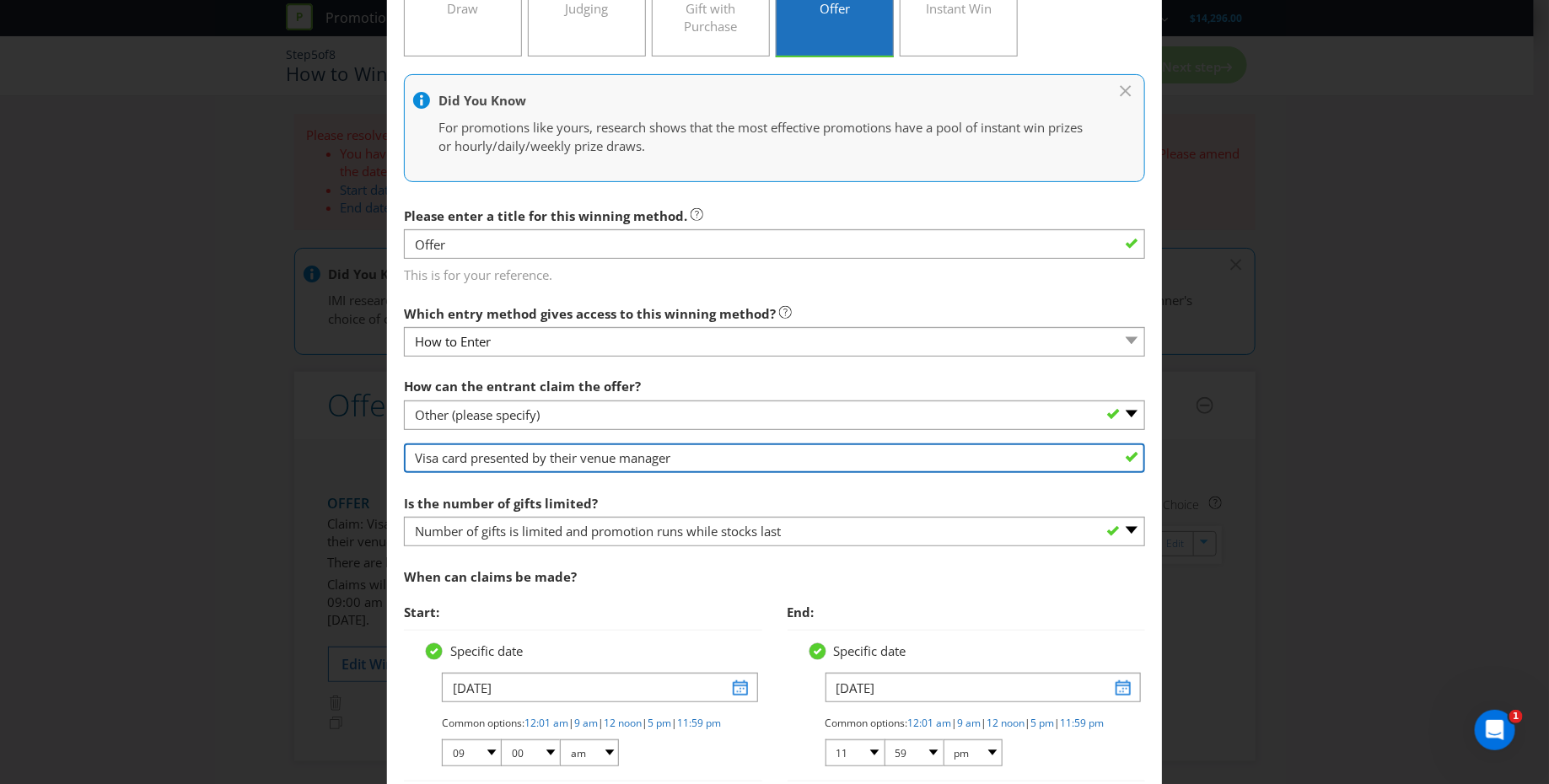
drag, startPoint x: 434, startPoint y: 455, endPoint x: 373, endPoint y: 450, distance: 61.2
click at [373, 450] on div "Edit Winning Method How to Enter How will the winners be selected? Draw Judging…" at bounding box center [774, 392] width 1549 height 784
click at [435, 455] on input "E-goft card card presented by their venue manager" at bounding box center [774, 458] width 741 height 30
click at [772, 458] on input "E-gift card card presented by their venue manager" at bounding box center [774, 458] width 741 height 30
type input "E-gift card card presented by their venue manager"
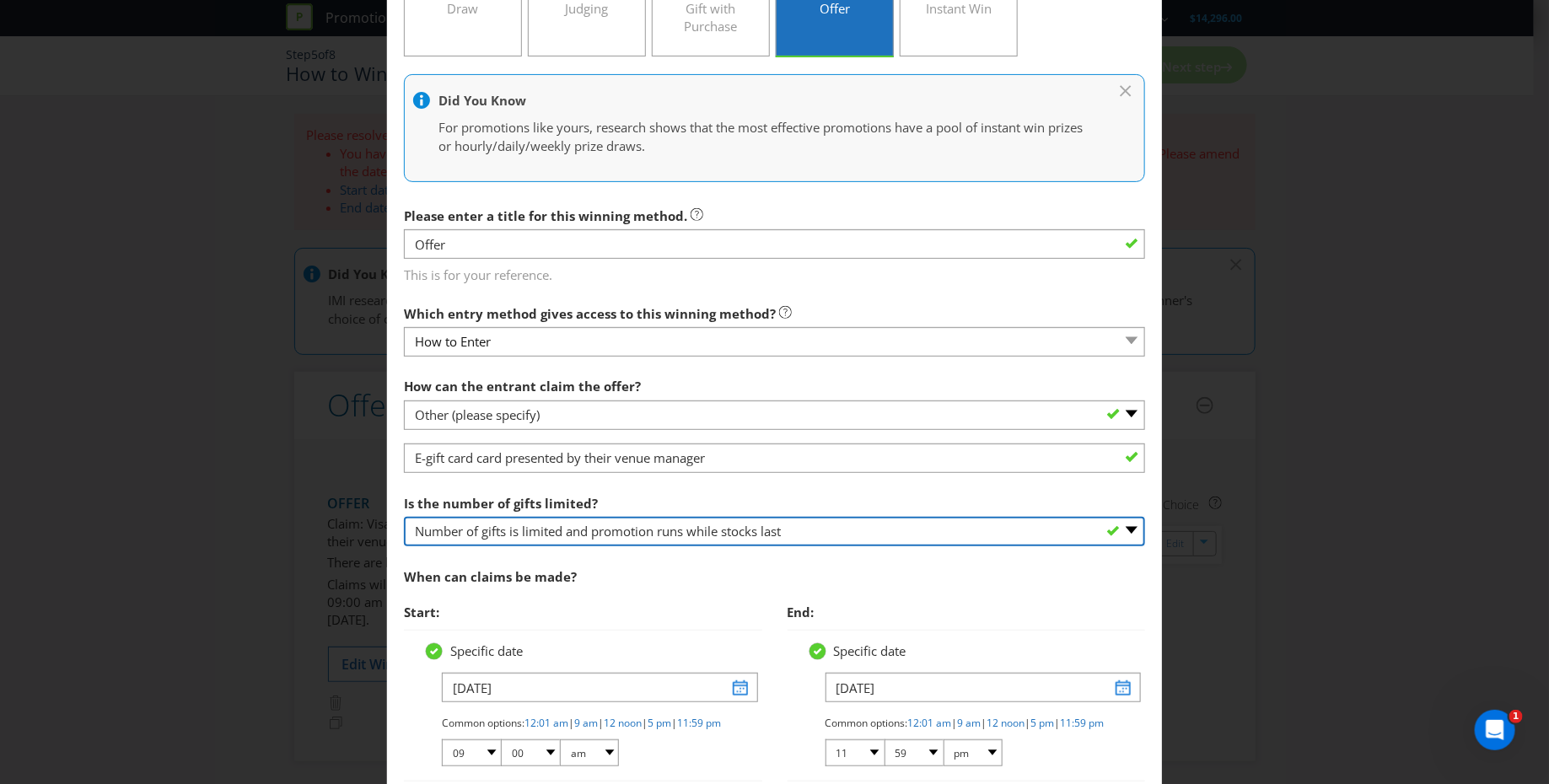
click at [822, 531] on select "-- Please select -- Unlimited gifts available during promotional period Number …" at bounding box center [774, 531] width 741 height 30
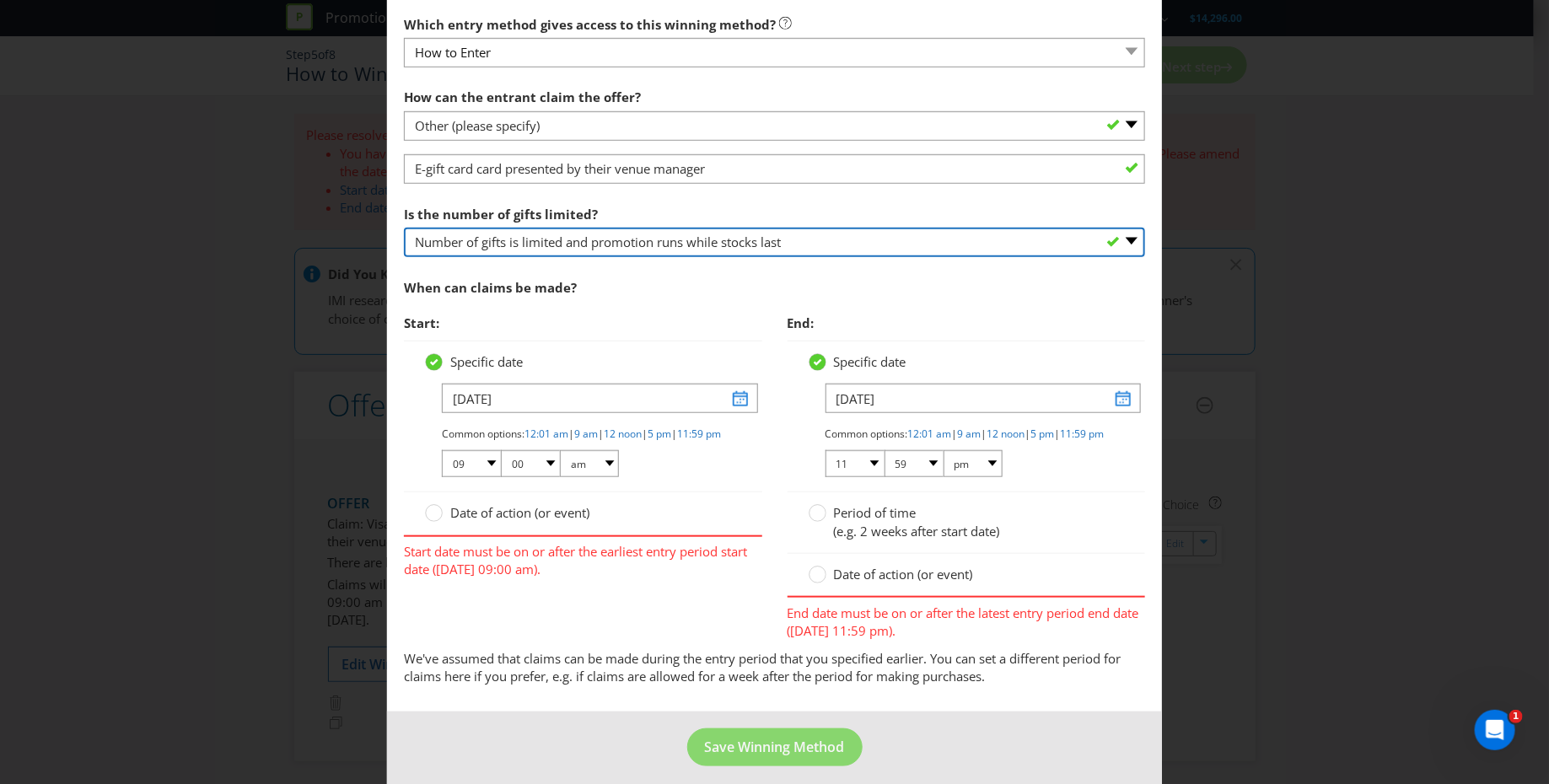
scroll to position [485, 0]
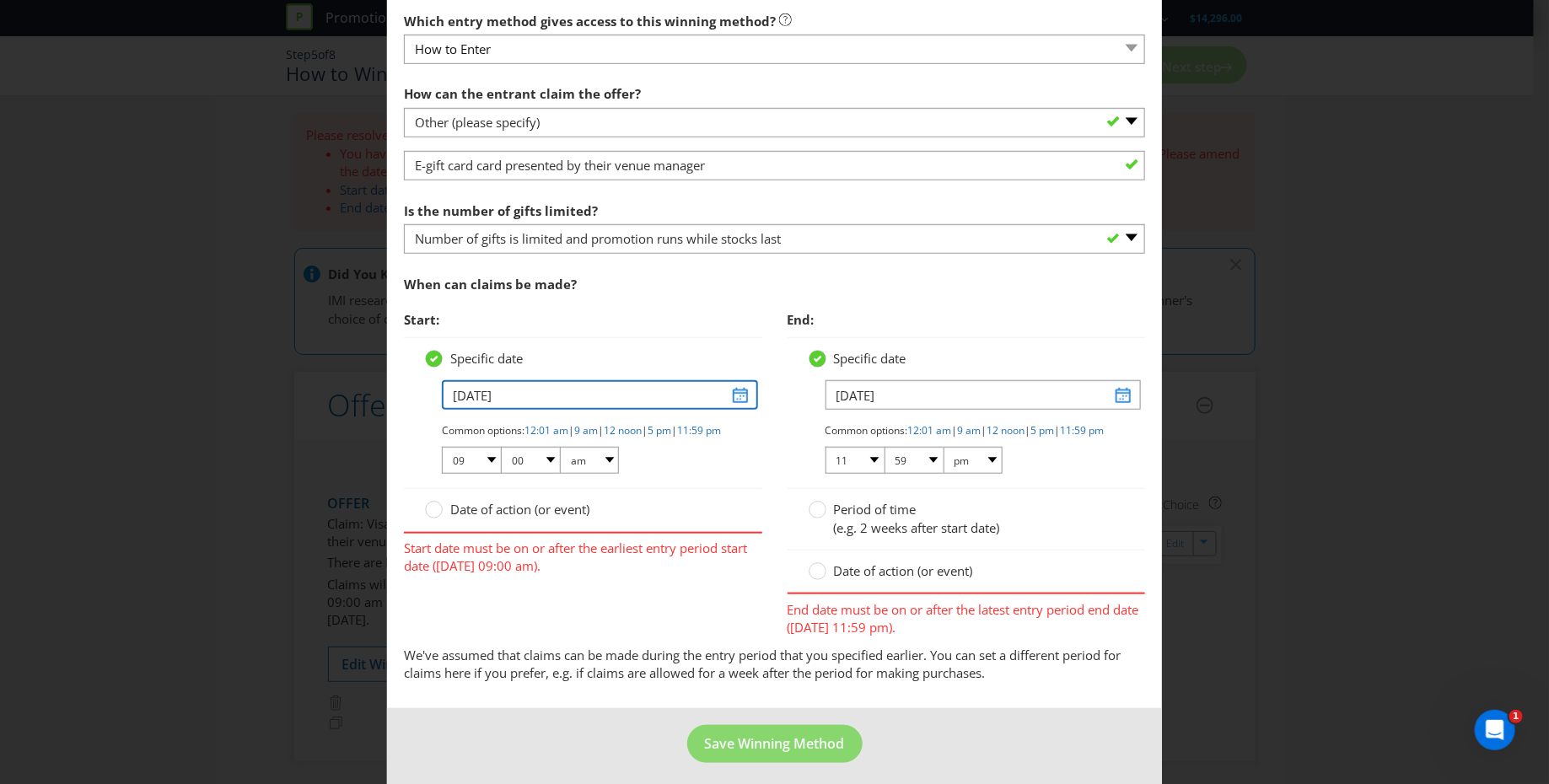
click at [730, 390] on input "[DATE]" at bounding box center [599, 394] width 315 height 30
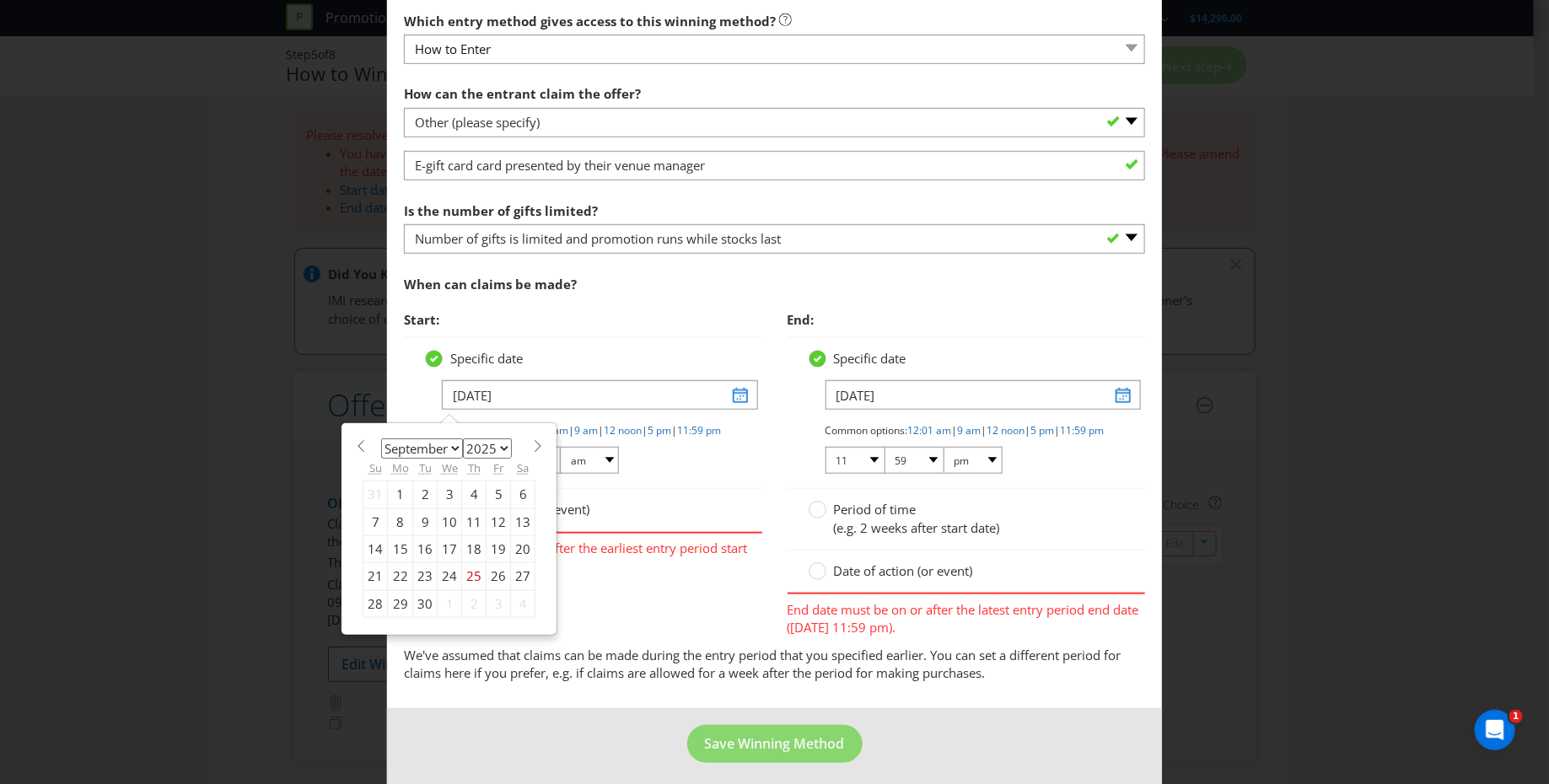
click at [531, 440] on span at bounding box center [537, 446] width 13 height 13
click at [531, 441] on span at bounding box center [537, 446] width 13 height 13
select select "11"
click at [396, 491] on div "1" at bounding box center [401, 494] width 26 height 27
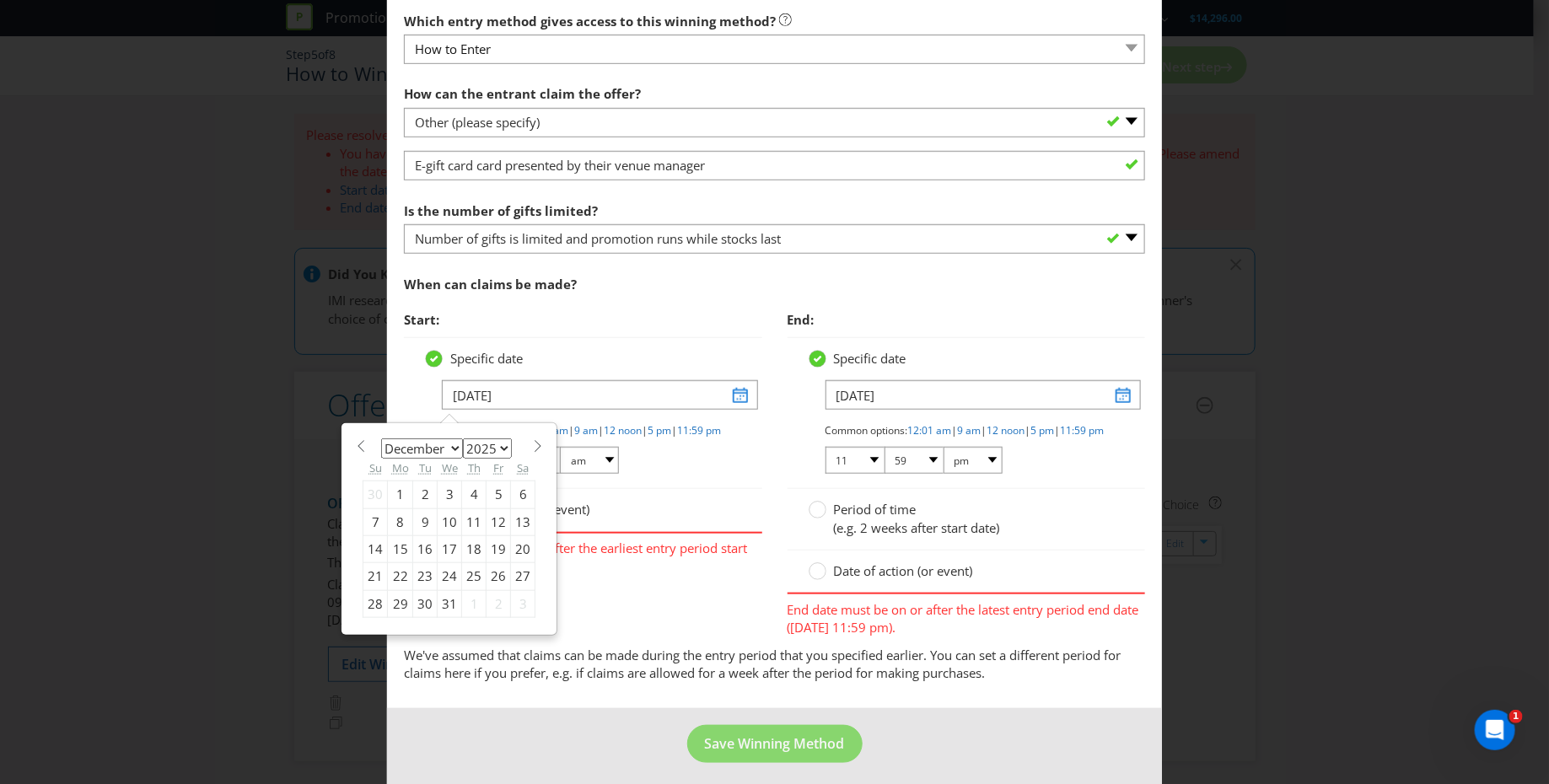
type input "[DATE]"
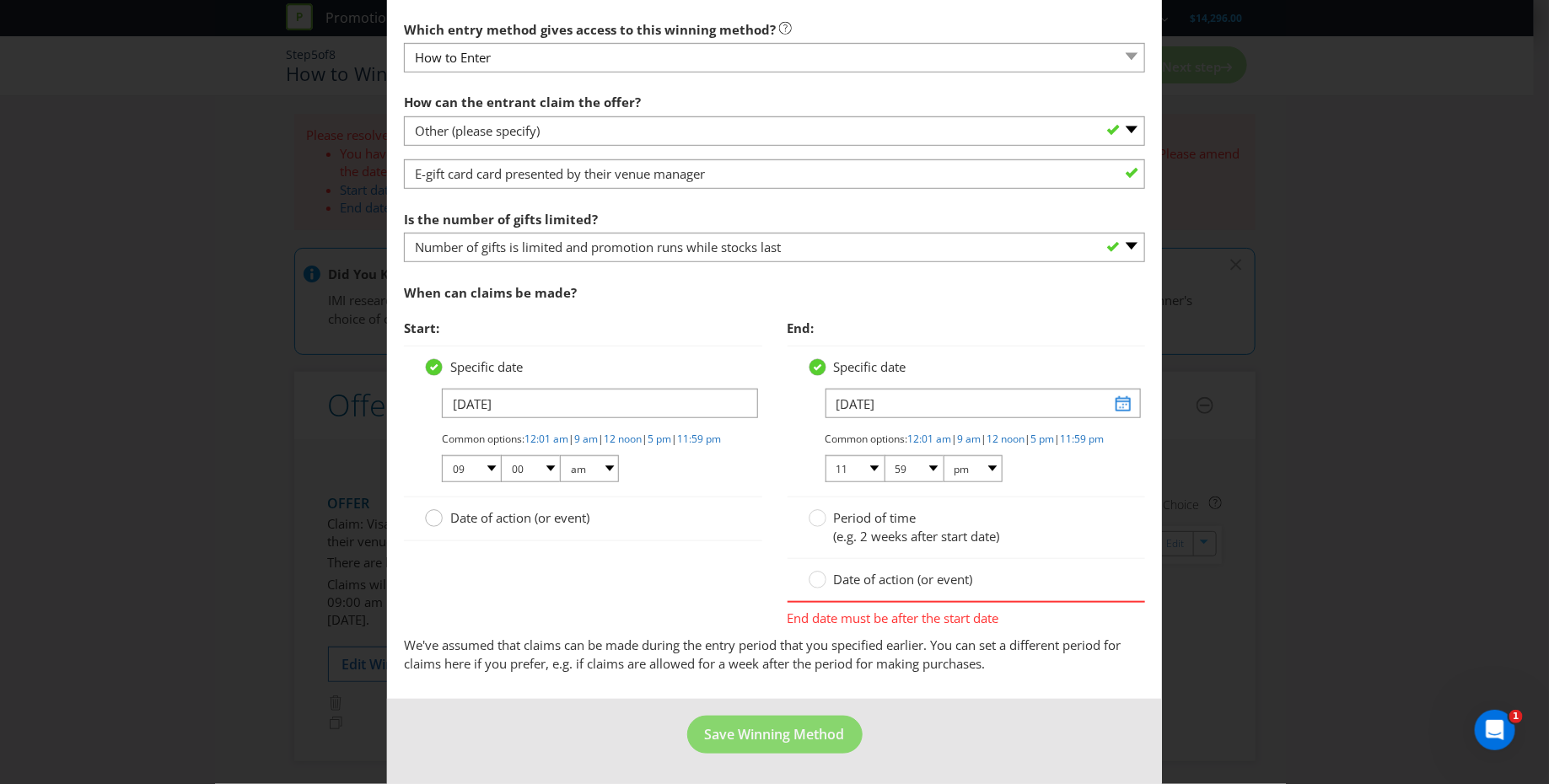
click at [429, 520] on circle at bounding box center [434, 517] width 17 height 17
click at [0, 0] on input "Date of action (or event)" at bounding box center [0, 0] width 0 height 0
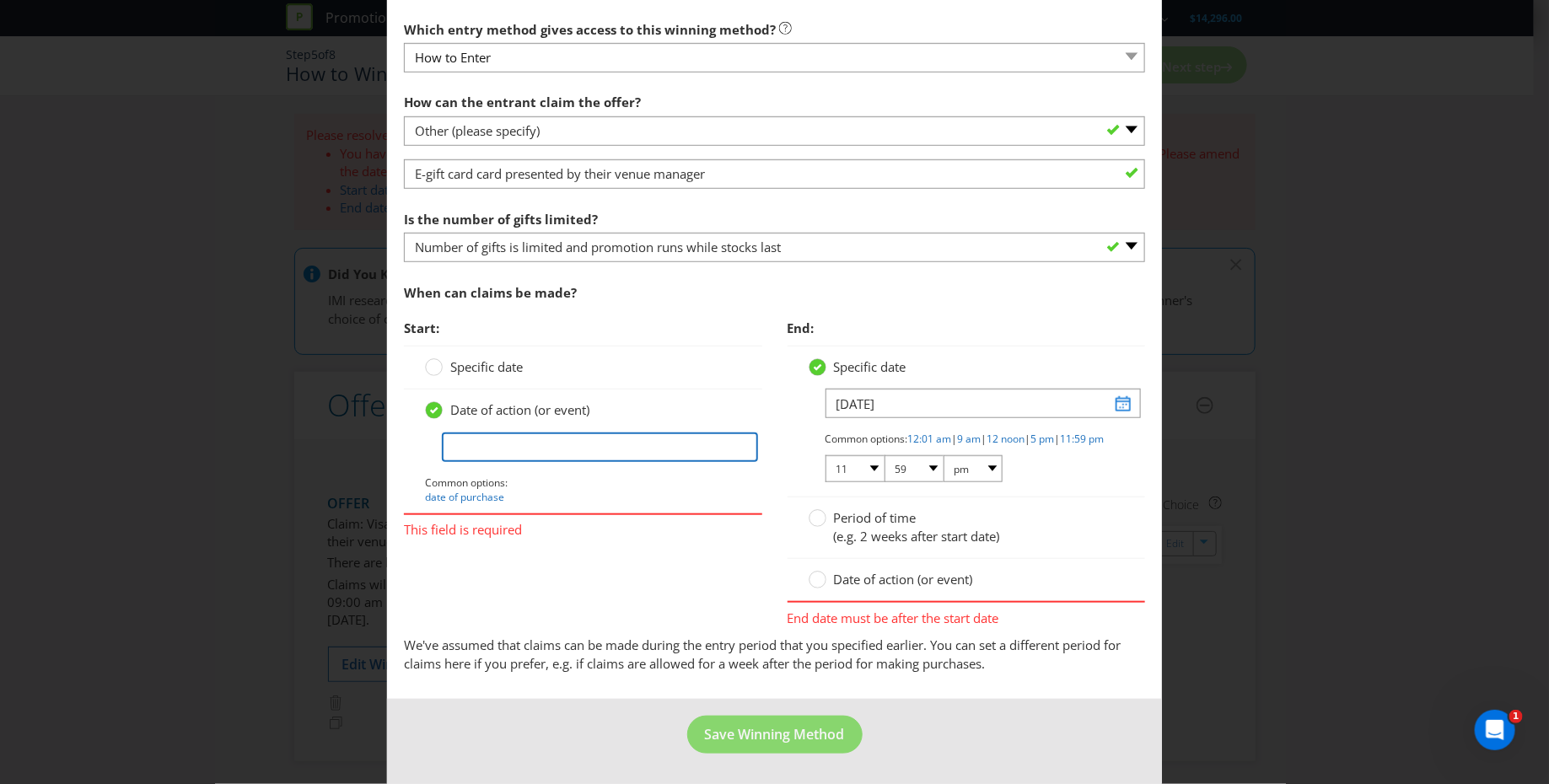
click at [521, 434] on input "text" at bounding box center [599, 447] width 315 height 30
drag, startPoint x: 530, startPoint y: 432, endPoint x: 347, endPoint y: 426, distance: 183.1
click at [347, 426] on div "Edit Winning Method How to Enter How will the winners be selected? Draw Judging…" at bounding box center [774, 392] width 1549 height 784
type input "Irrelevant?"
click at [859, 585] on span "Date of action (or event)" at bounding box center [902, 578] width 139 height 17
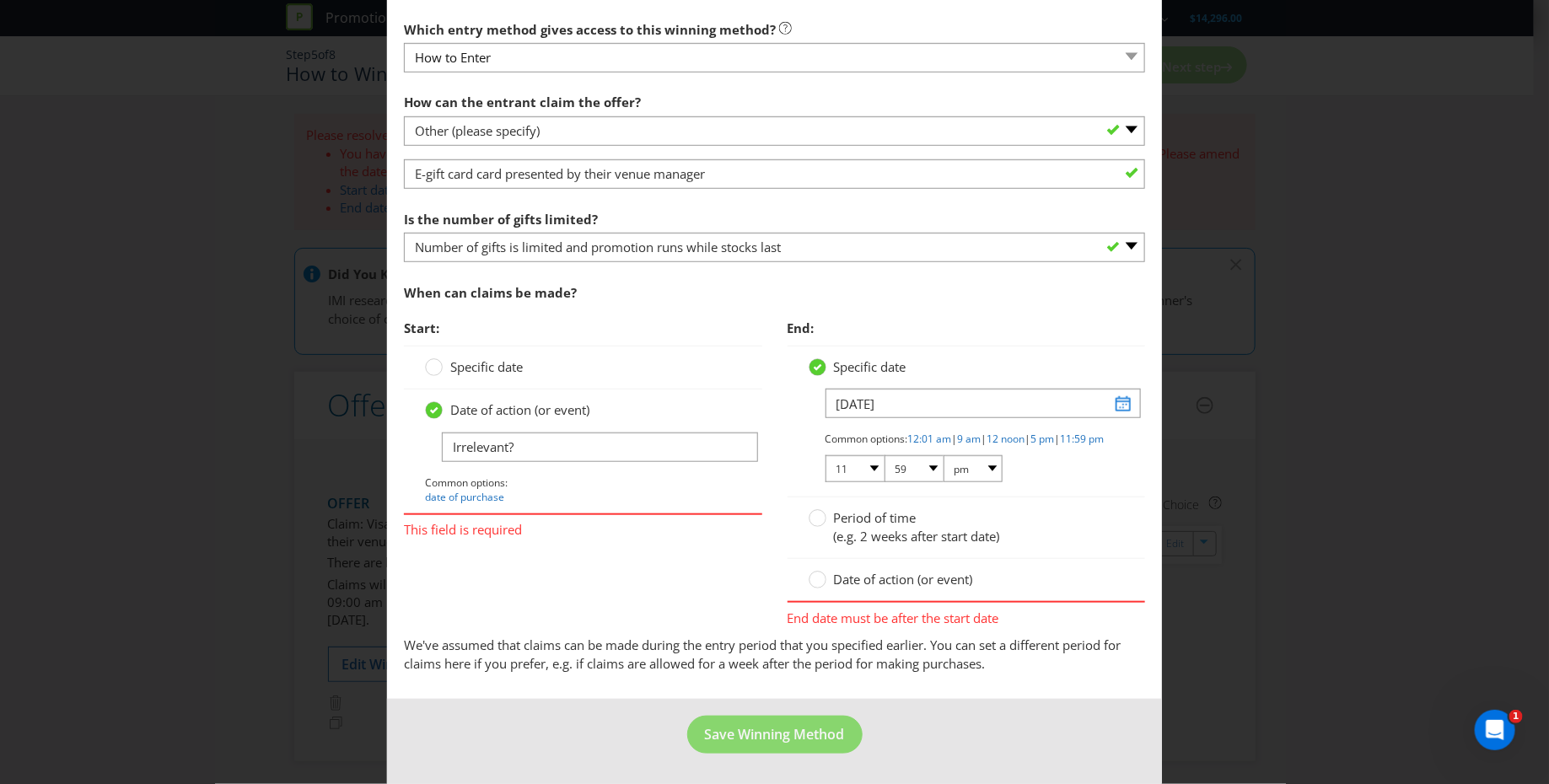
click at [0, 0] on input "Date of action (or event)" at bounding box center [0, 0] width 0 height 0
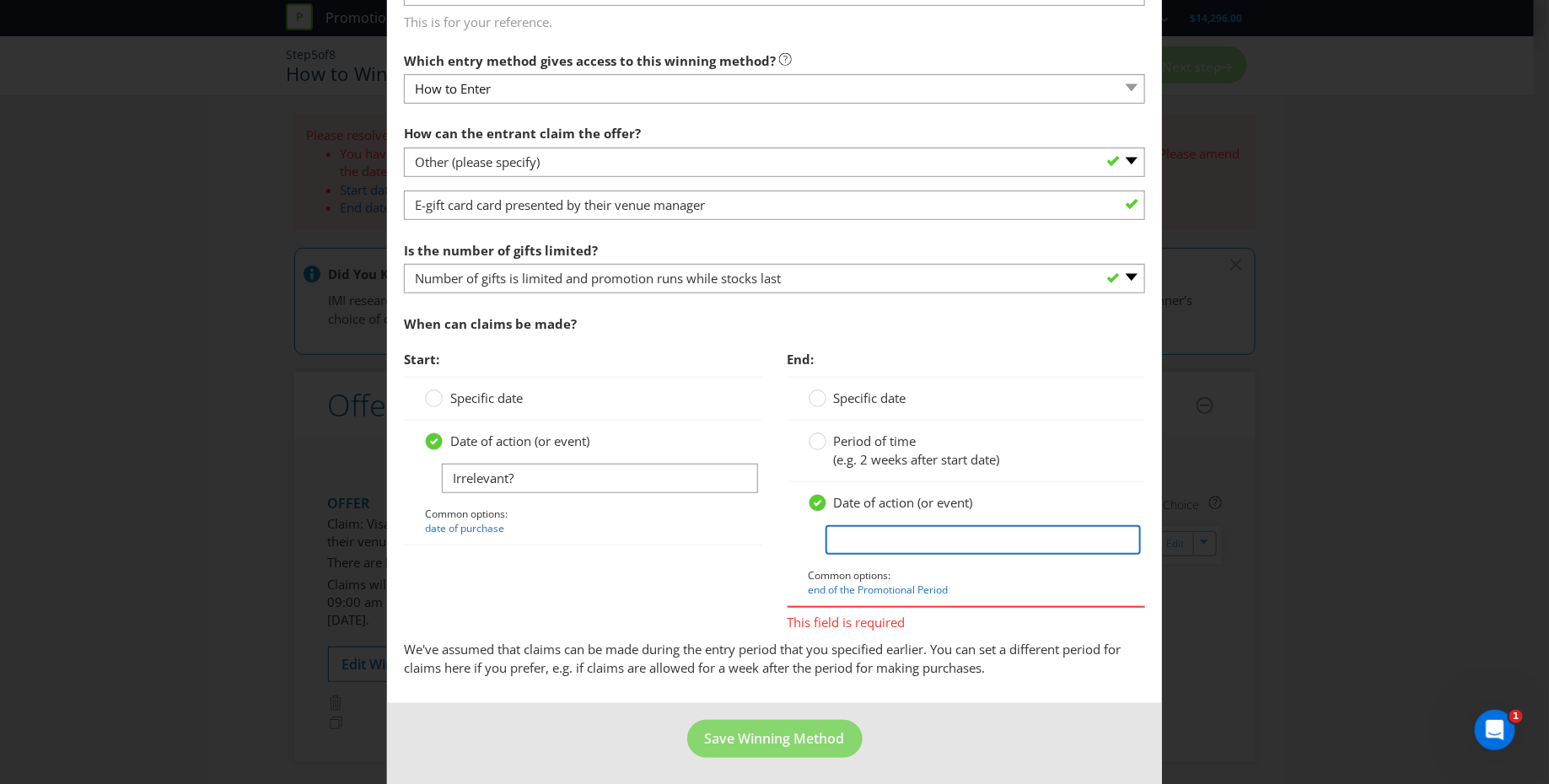
click at [873, 537] on input "text" at bounding box center [983, 540] width 315 height 30
paste input "Irrelevant?"
type input "Irrelevant?"
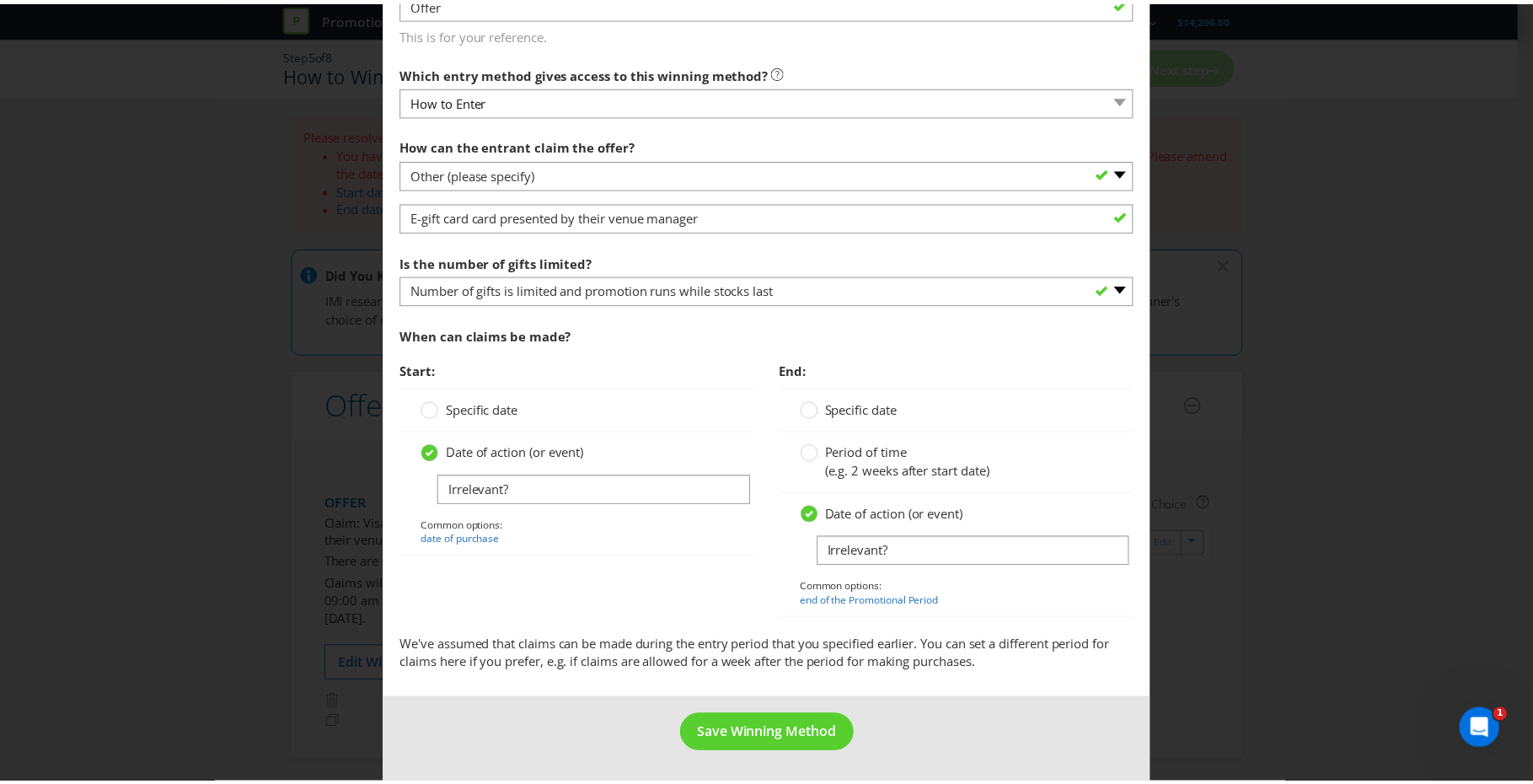
scroll to position [430, 0]
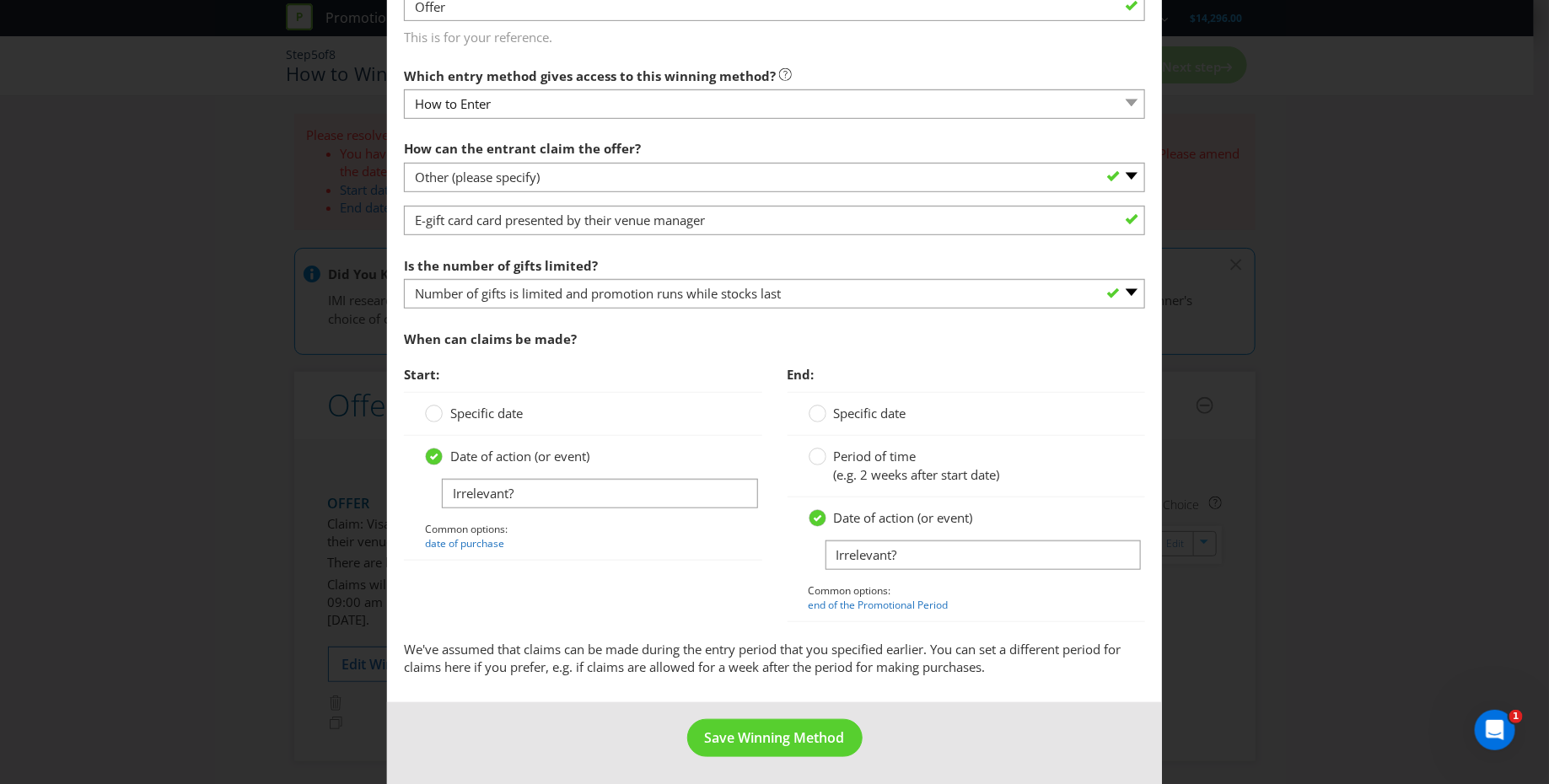
click at [596, 628] on div "Start: Specific date Date of action (or event) Irrelevant? Common options: date…" at bounding box center [774, 498] width 767 height 282
click at [764, 734] on span "Save Winning Method" at bounding box center [774, 737] width 140 height 19
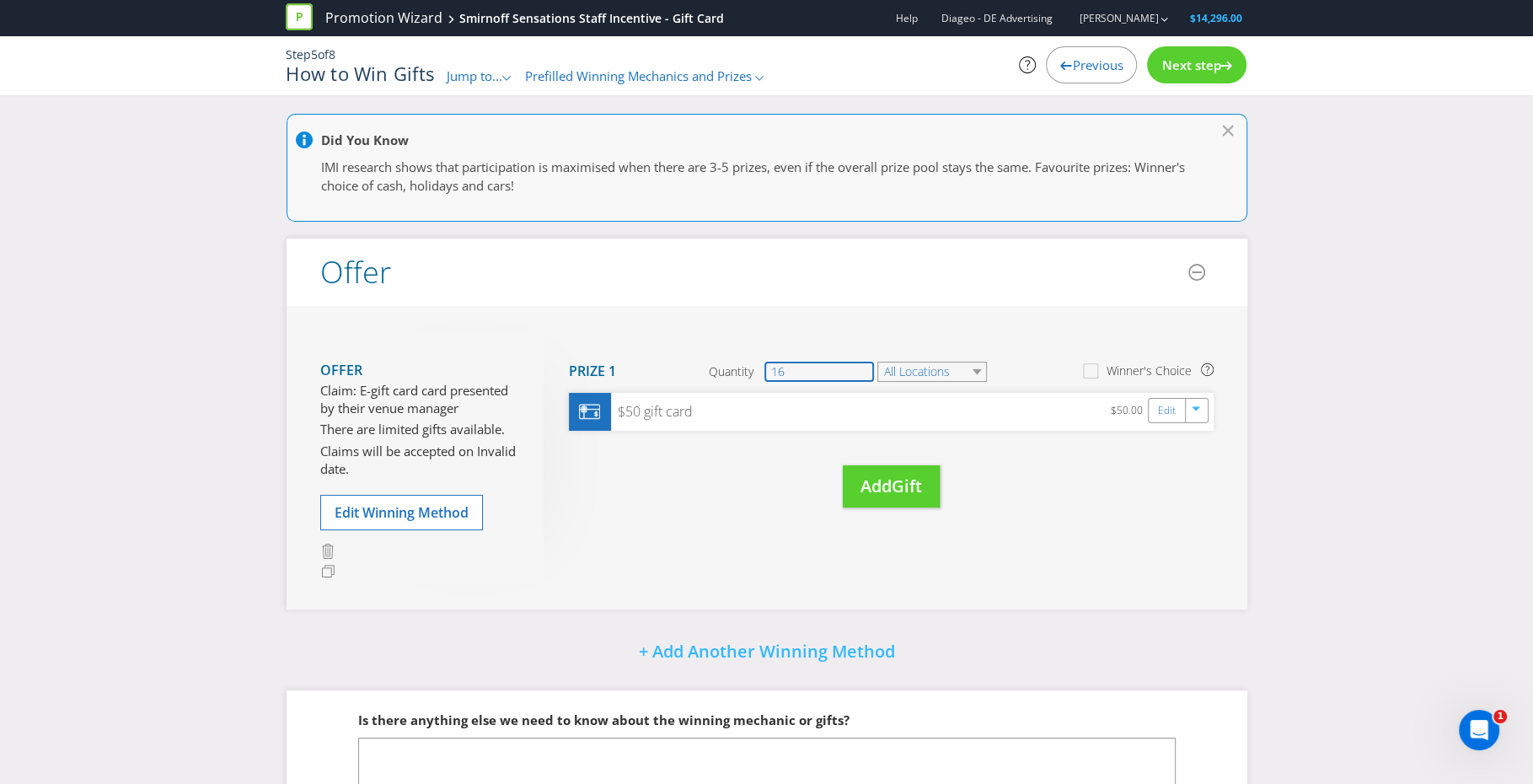
click at [836, 364] on input "16" at bounding box center [819, 372] width 109 height 21
type input "1"
type input "4"
click at [934, 362] on select "All Locations" at bounding box center [932, 372] width 109 height 21
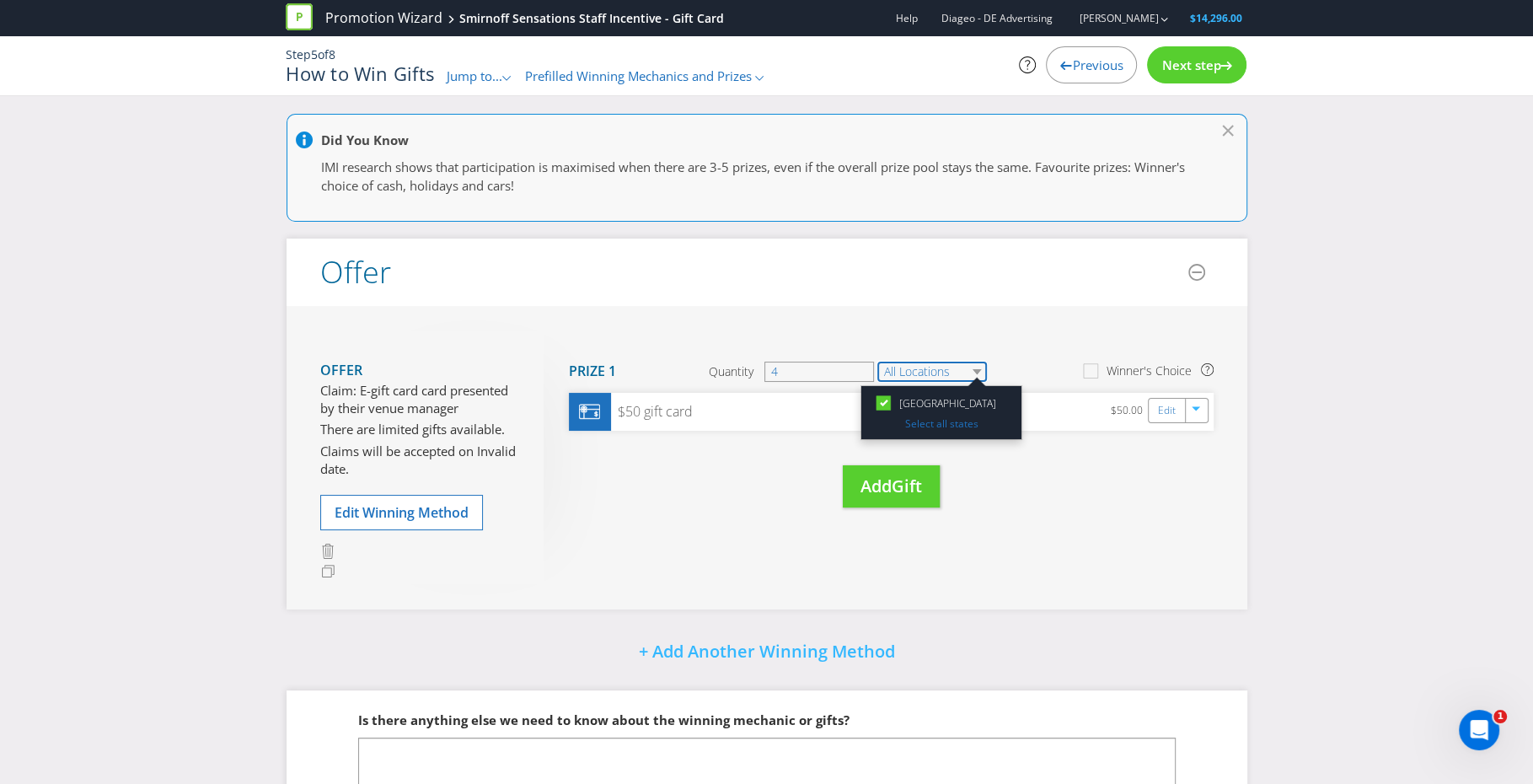
click at [934, 362] on select "All Locations" at bounding box center [932, 372] width 109 height 21
click at [1045, 519] on div "Move Here Drag here to move prize Prize 1 Quantity 4 All Locations [GEOGRAPHIC_…" at bounding box center [879, 437] width 670 height 211
click at [691, 528] on div "Move Here Drag here to move prize Prize 1 Quantity 4 All Locations Winner's Cho…" at bounding box center [879, 437] width 670 height 211
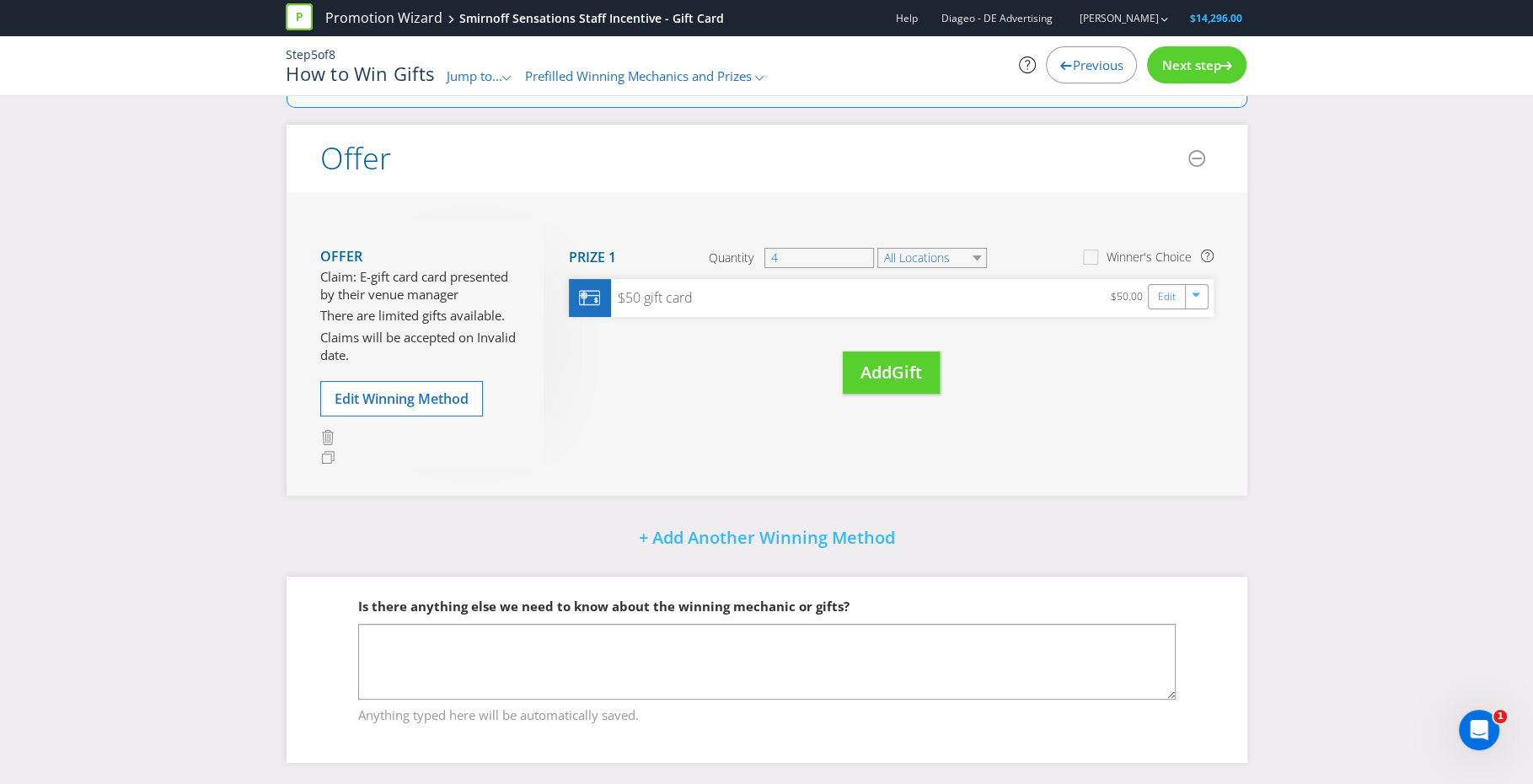
scroll to position [115, 0]
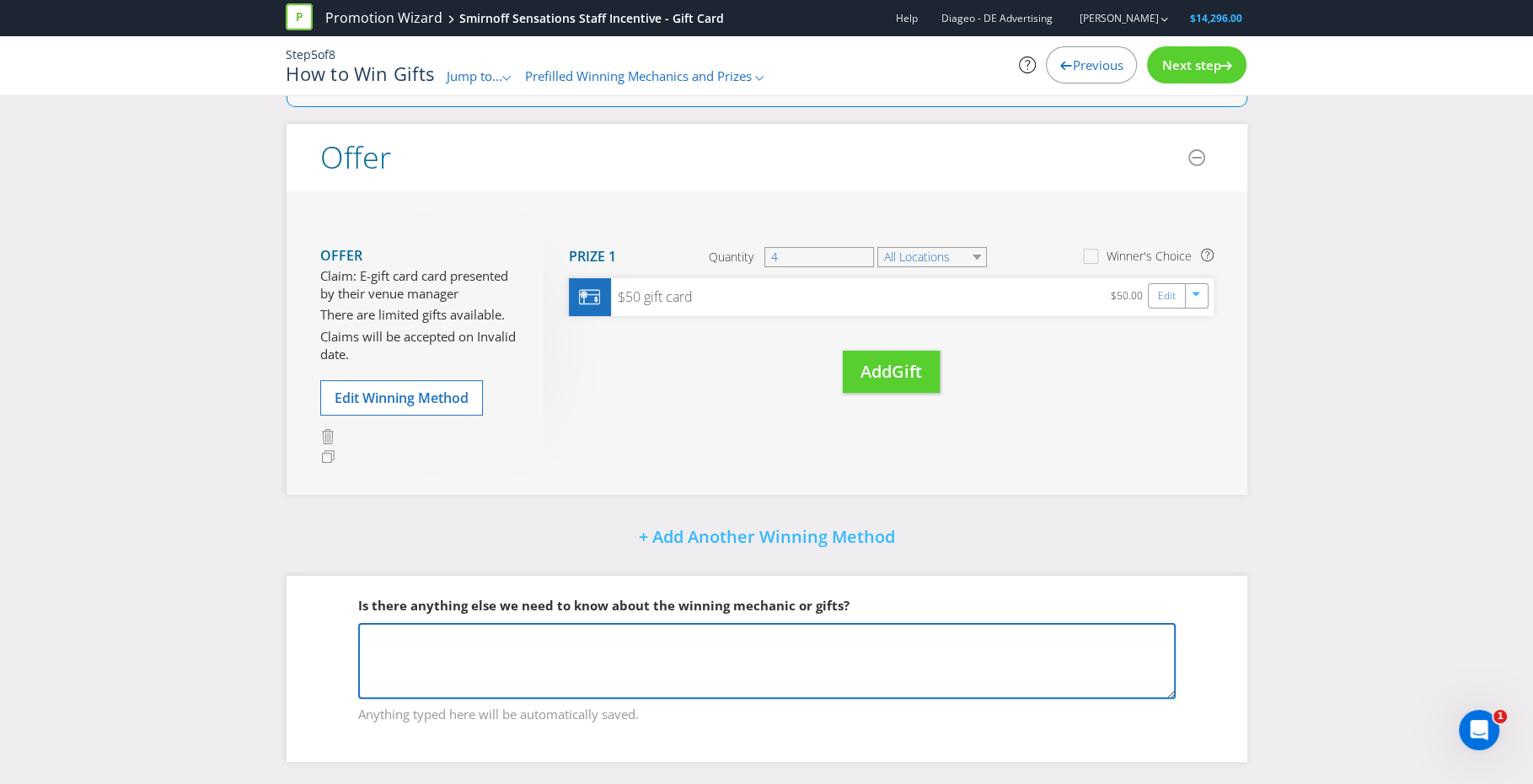
click at [636, 648] on textarea at bounding box center [766, 660] width 818 height 76
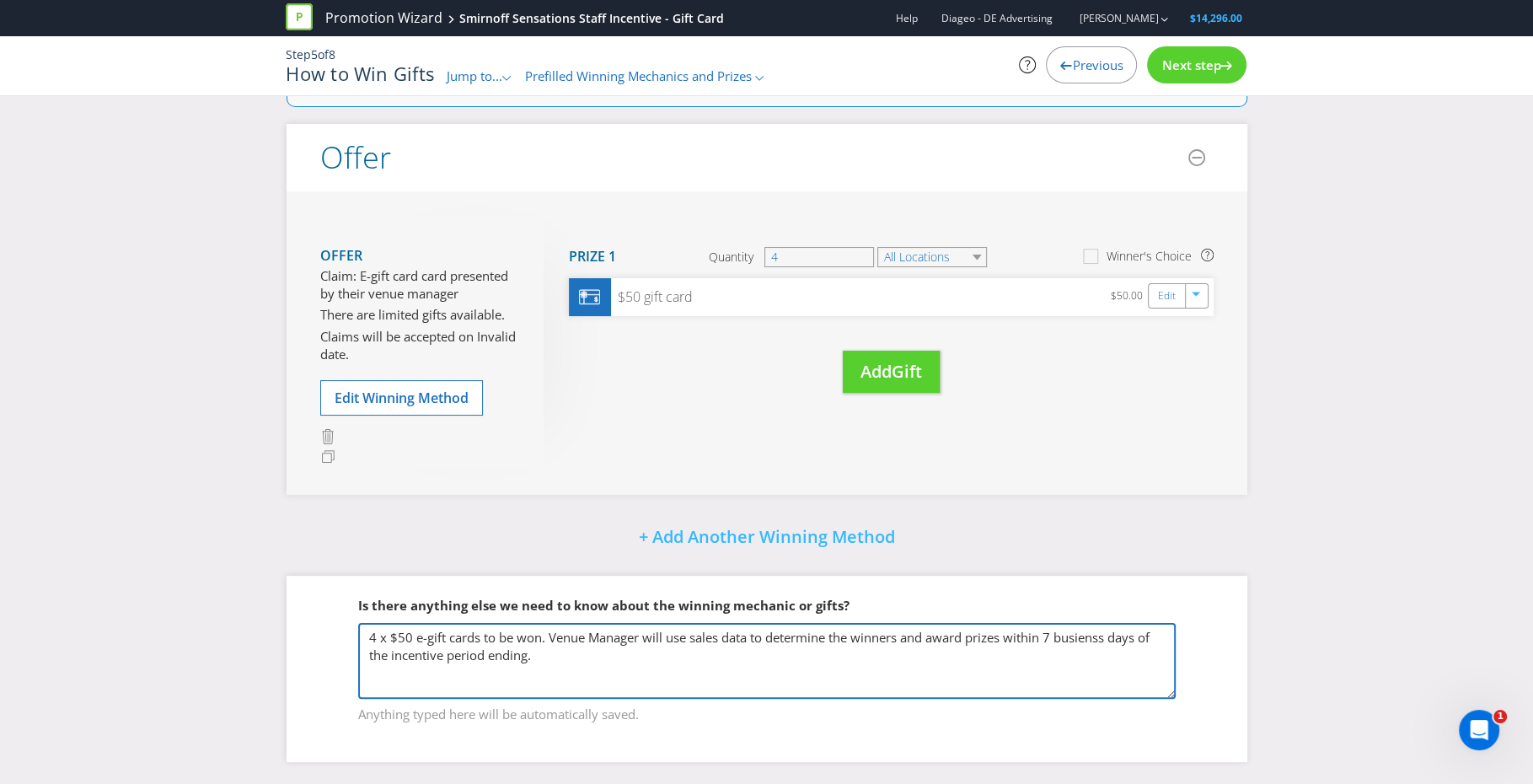
drag, startPoint x: 597, startPoint y: 657, endPoint x: 967, endPoint y: 657, distance: 370.0
click at [256, 590] on div "Did You Know IMI research shows that participation is maximised when there are …" at bounding box center [766, 392] width 1533 height 787
click at [1101, 635] on textarea "4 x $50 e-gift cards to be won. Venue Manager will use sales data to determine …" at bounding box center [766, 660] width 818 height 76
click at [1091, 633] on textarea "4 x $50 e-gift cards to be won. Venue Manager will use sales data to determine …" at bounding box center [766, 660] width 818 height 76
drag, startPoint x: 590, startPoint y: 651, endPoint x: 268, endPoint y: 596, distance: 326.7
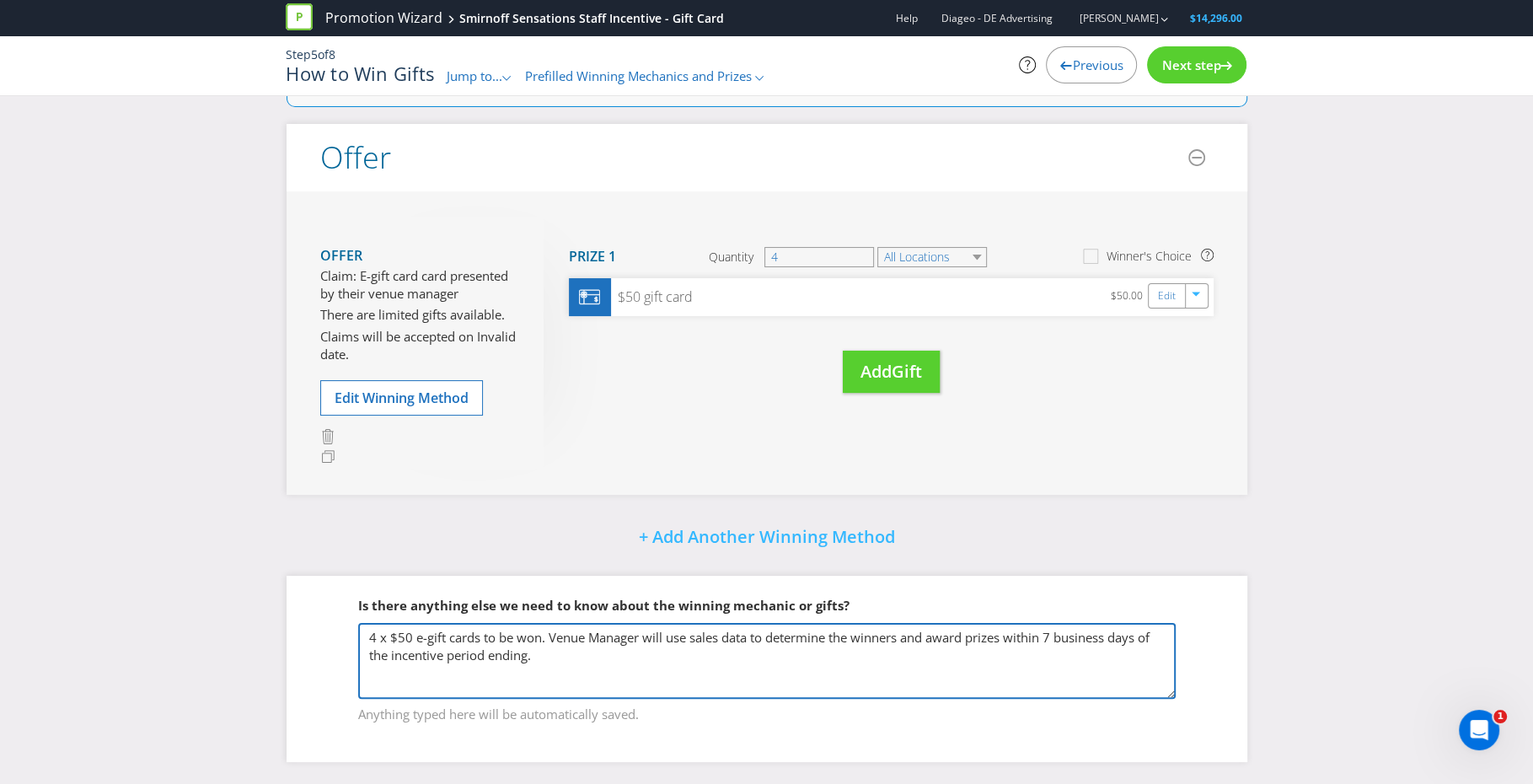
click at [268, 596] on div "Did You Know IMI research shows that participation is maximised when there are …" at bounding box center [766, 392] width 1533 height 787
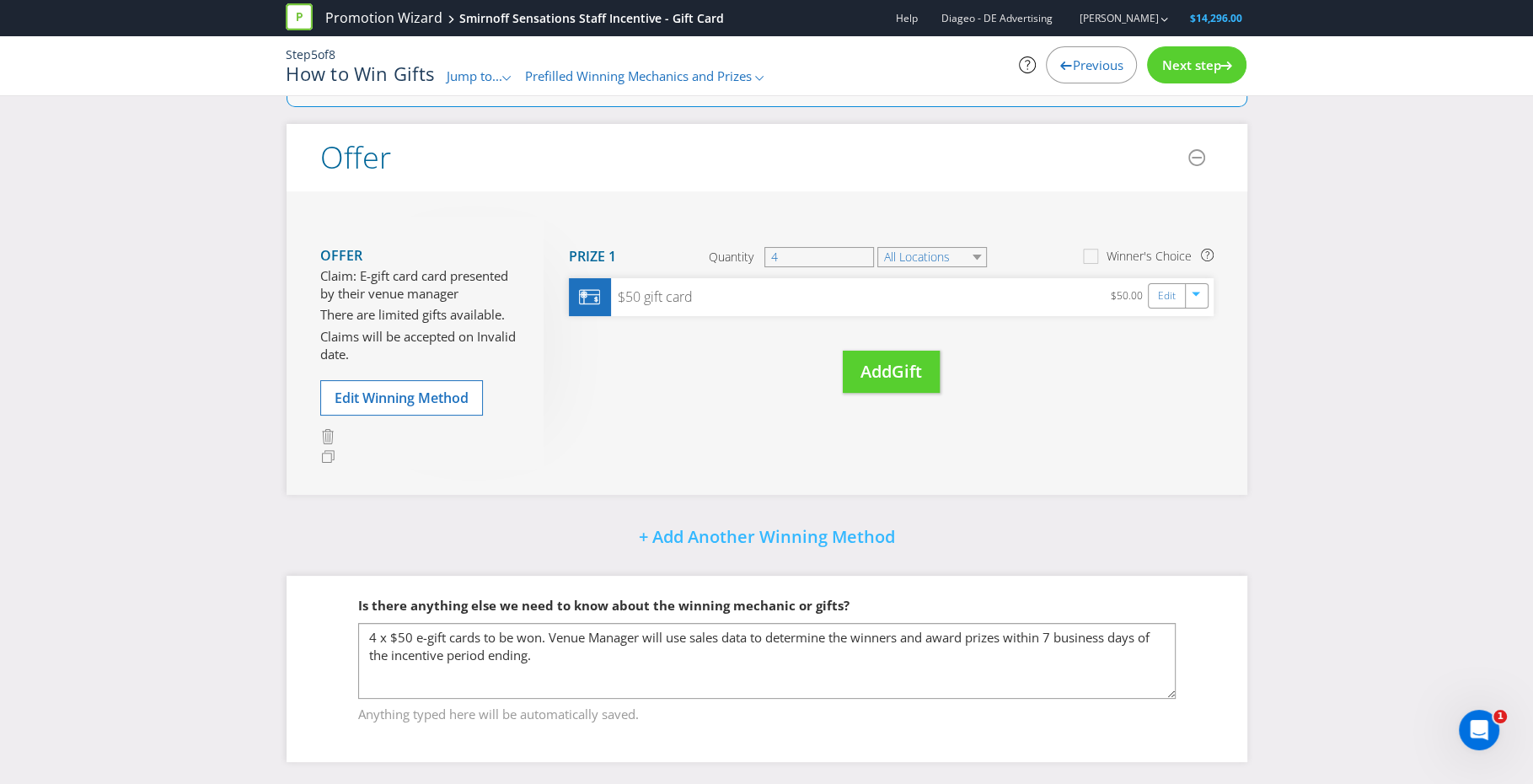
click at [948, 699] on span "Anything typed here will be automatically saved." at bounding box center [766, 711] width 818 height 25
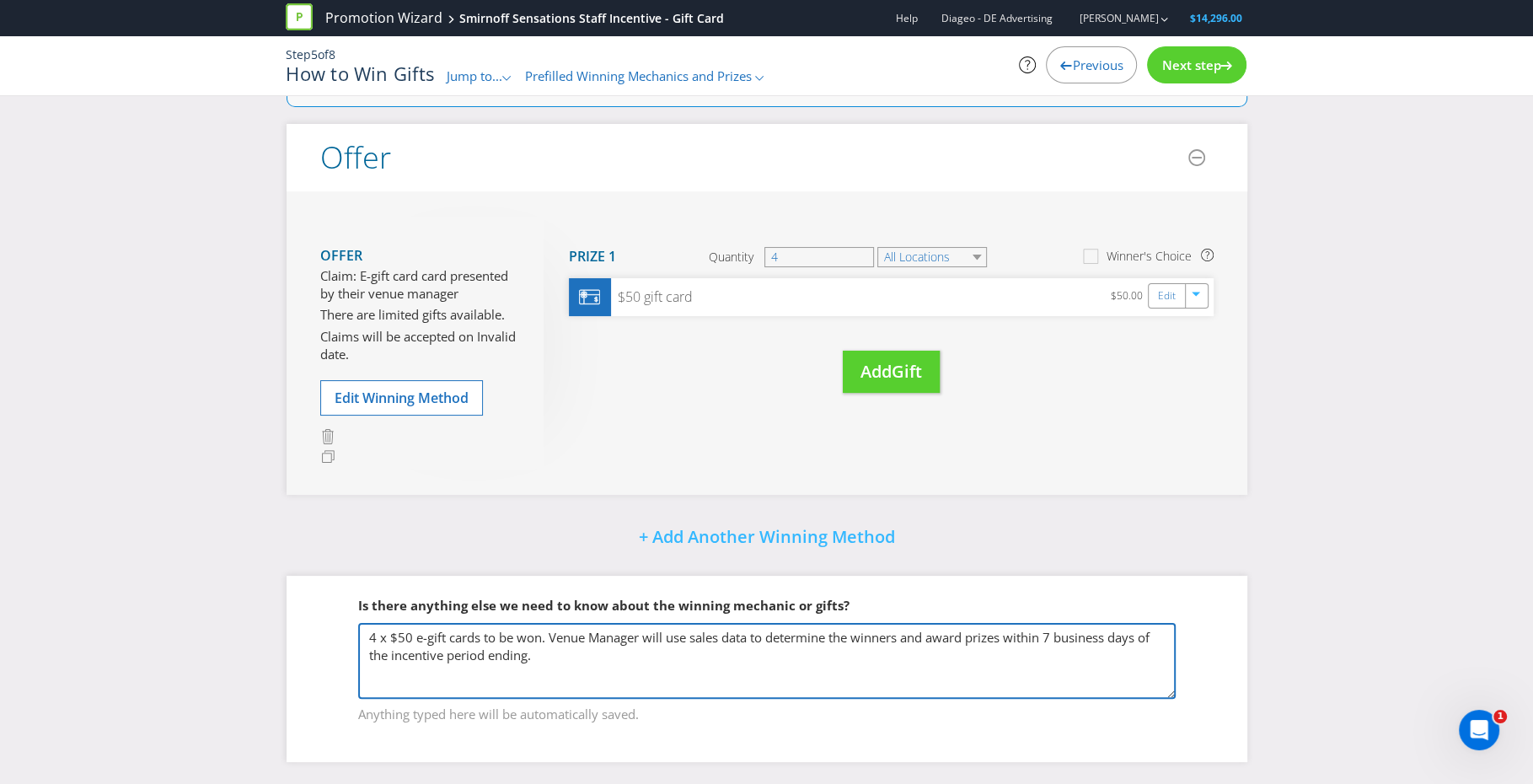
click at [571, 644] on textarea "4 x $50 e-gift cards to be won. Venue Manager will use sales data to determine …" at bounding box center [766, 660] width 818 height 76
drag, startPoint x: 818, startPoint y: 655, endPoint x: 303, endPoint y: 577, distance: 520.9
click at [303, 577] on div "Is there anything else we need to know about the winning mechanic or gifts? 4 x…" at bounding box center [766, 668] width 961 height 186
type textarea "4 x $50 e-gift cards to be won. Venue Manager will use sales data to determine …"
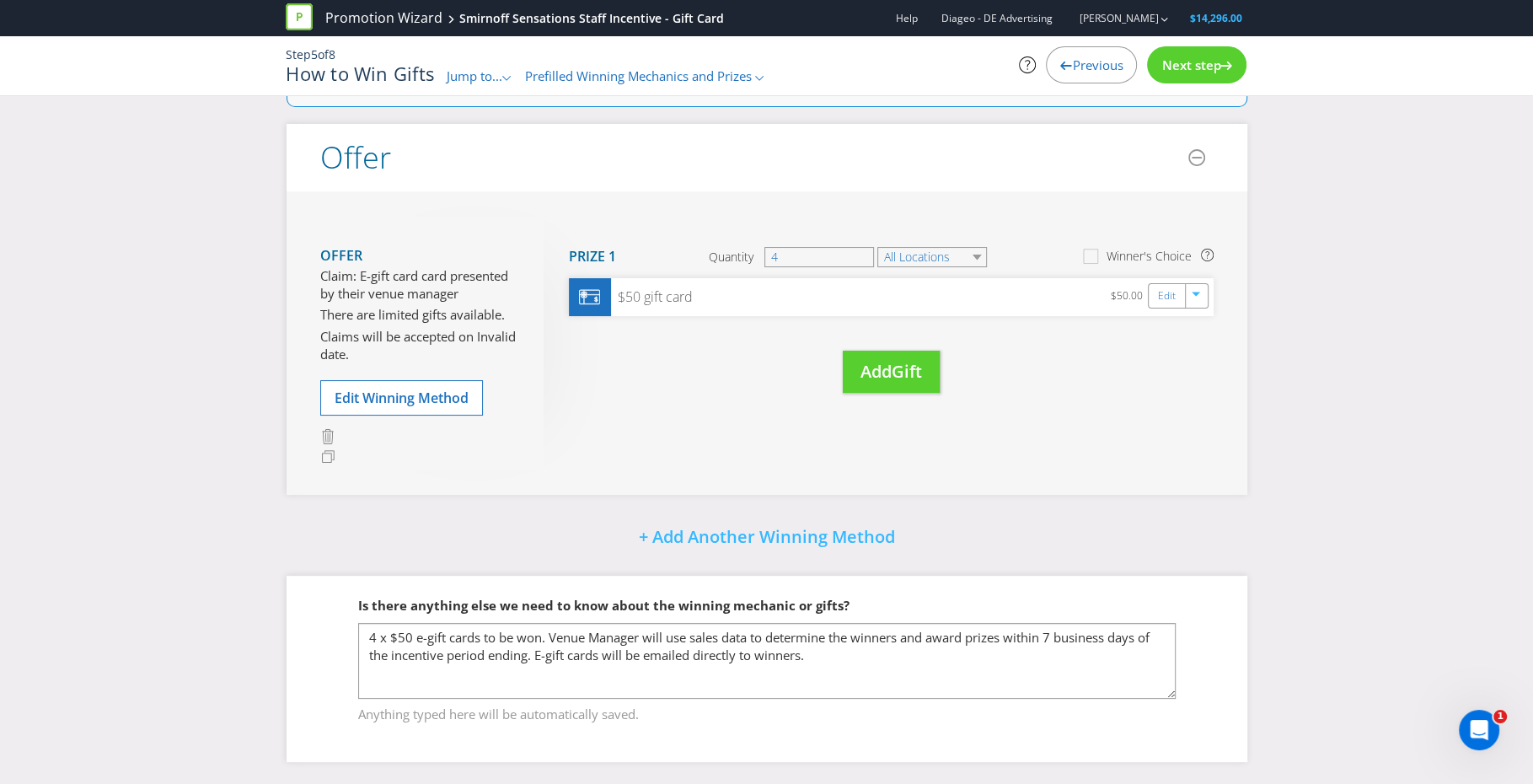
click at [1028, 573] on fieldset "Is there anything else we need to know about the winning mechanic or gifts? 4 x…" at bounding box center [767, 649] width 893 height 173
click at [1193, 65] on span "Next step" at bounding box center [1192, 64] width 59 height 17
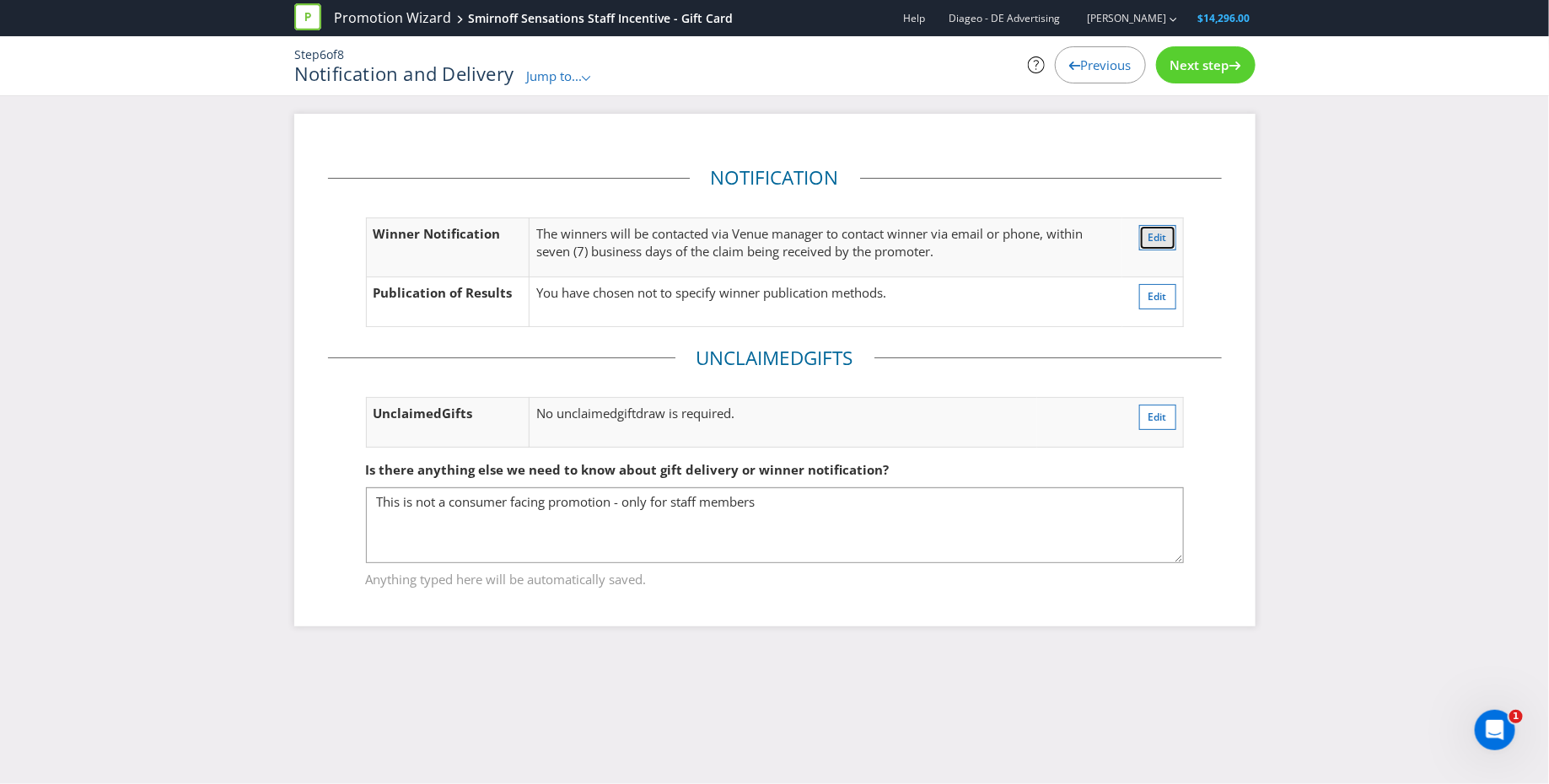
click at [1152, 236] on span "Edit" at bounding box center [1157, 237] width 19 height 15
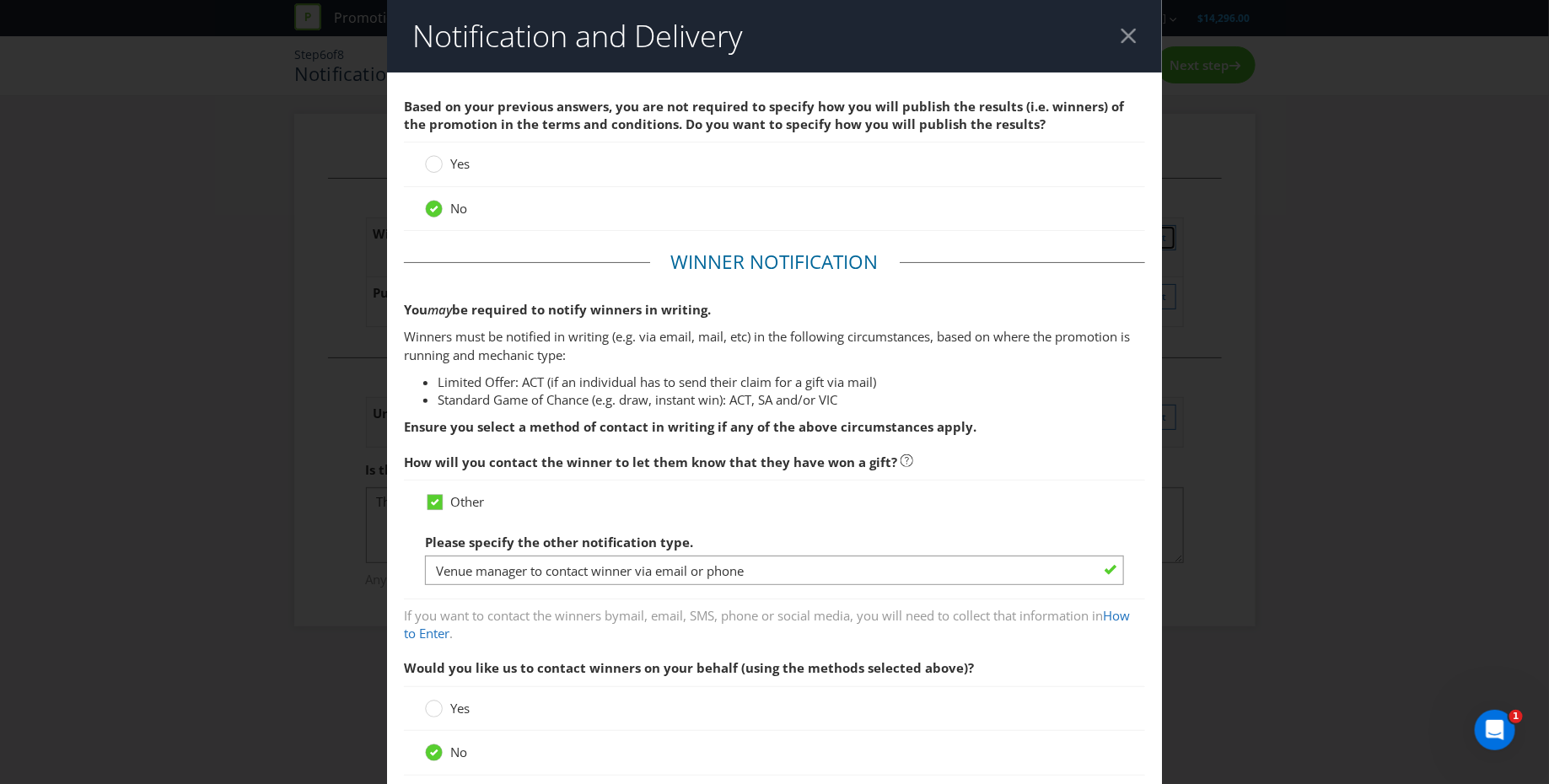
scroll to position [248, 0]
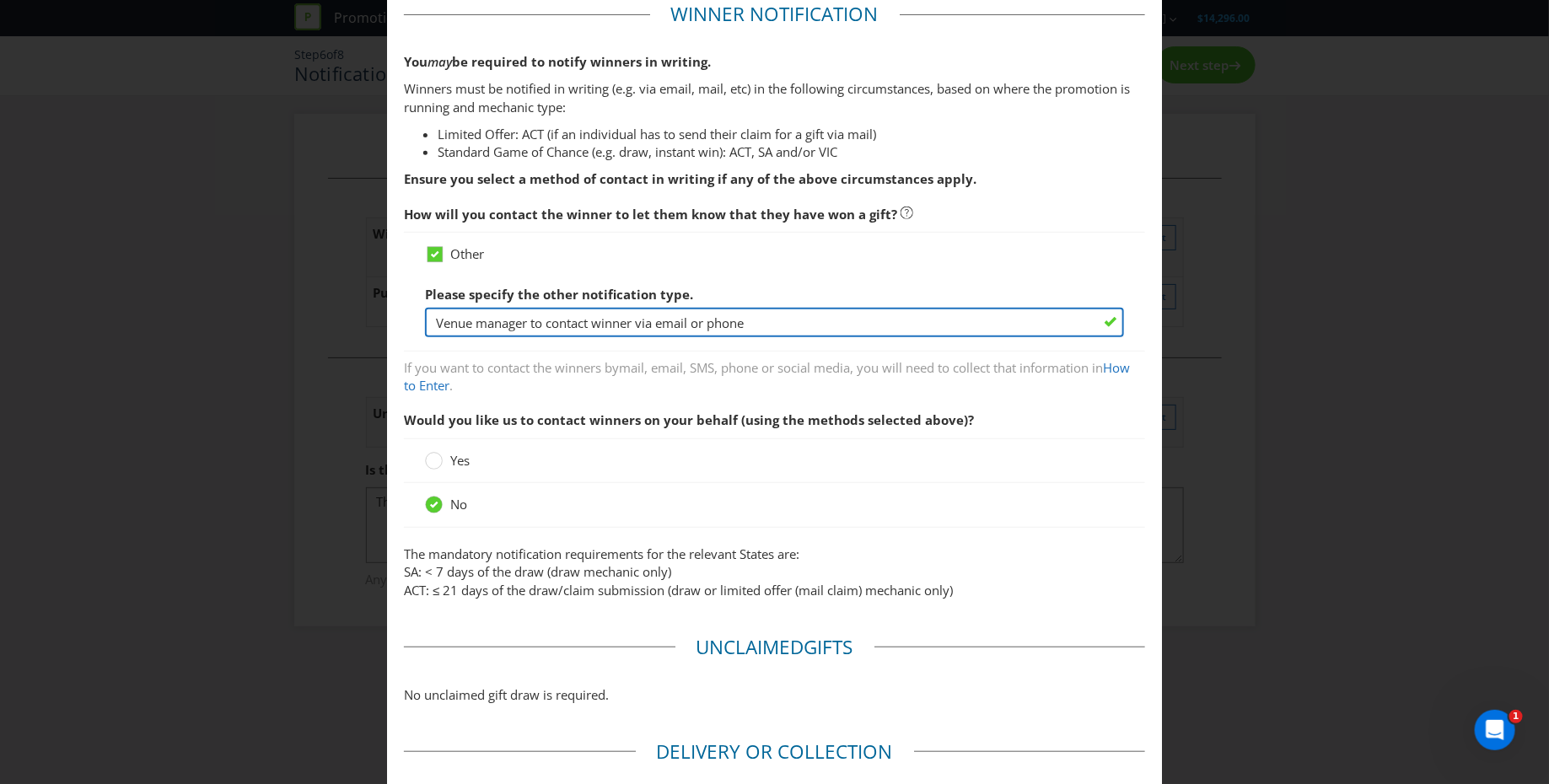
click at [538, 322] on input "Venue manager to contact winner via email or phone" at bounding box center [774, 323] width 699 height 30
click at [855, 322] on input "Venue manager will determine and contact winner via email or phone" at bounding box center [774, 323] width 699 height 30
drag, startPoint x: 732, startPoint y: 319, endPoint x: 851, endPoint y: 322, distance: 119.0
click at [851, 322] on input "Venue manager will determine and contact winner via email or phone" at bounding box center [774, 323] width 699 height 30
click at [728, 320] on input "Venue manager will determine and contact winner via email or phone" at bounding box center [774, 323] width 699 height 30
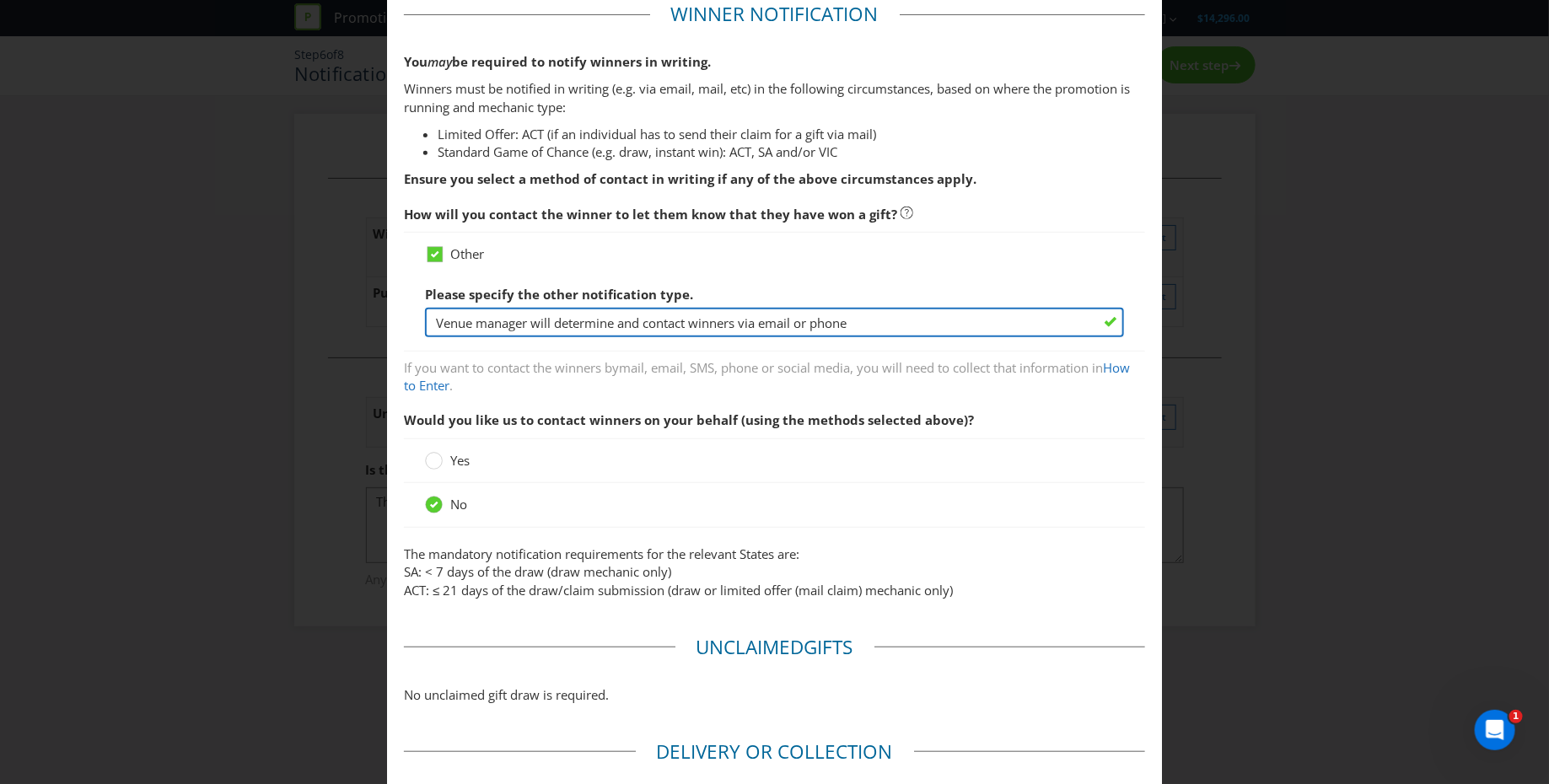
type input "Venue manager will determine and contact winners via email or phone"
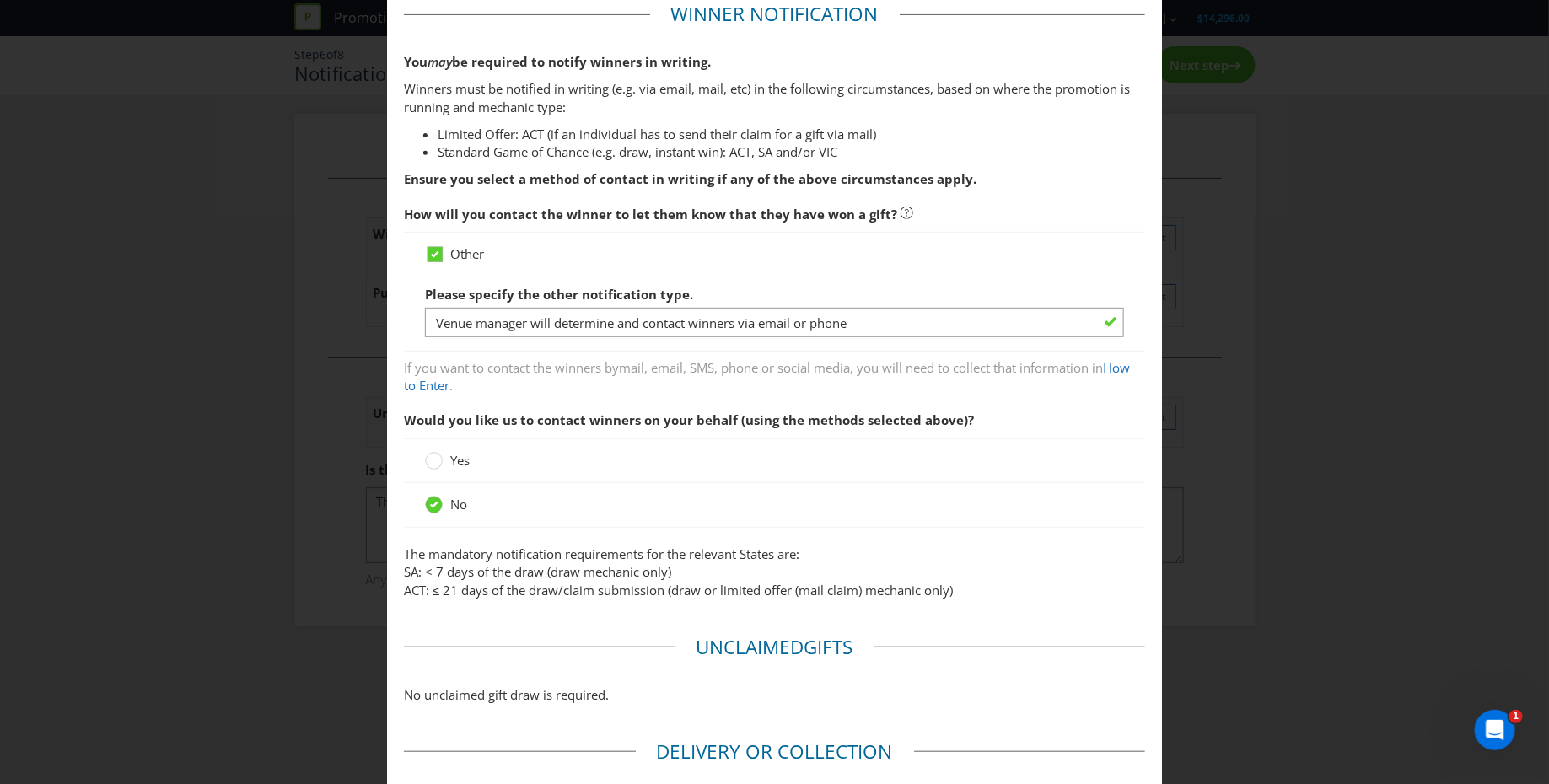
click at [708, 400] on fieldset "Winner Notification You may be required to notify winners in writing. Winners m…" at bounding box center [774, 304] width 741 height 607
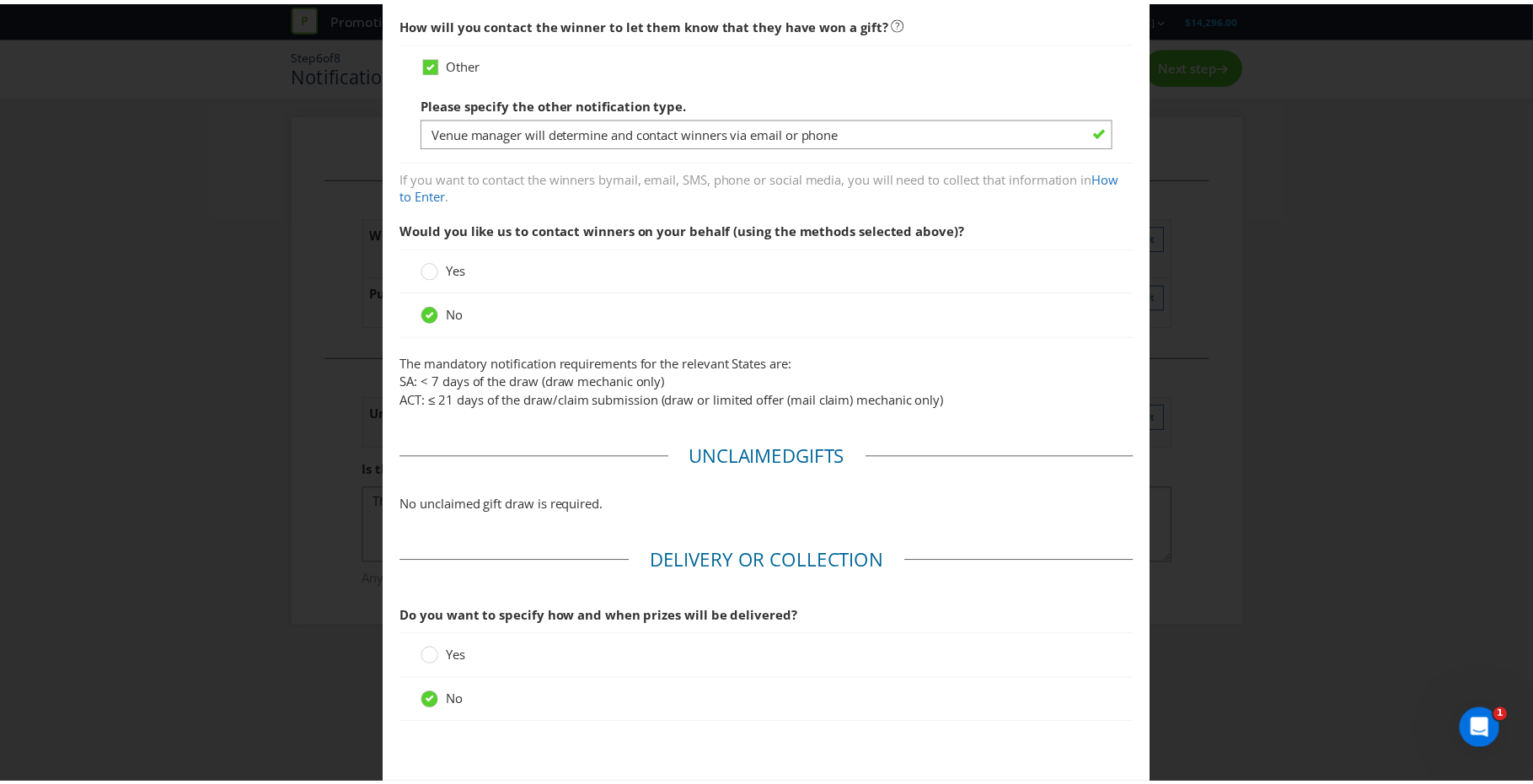
scroll to position [519, 0]
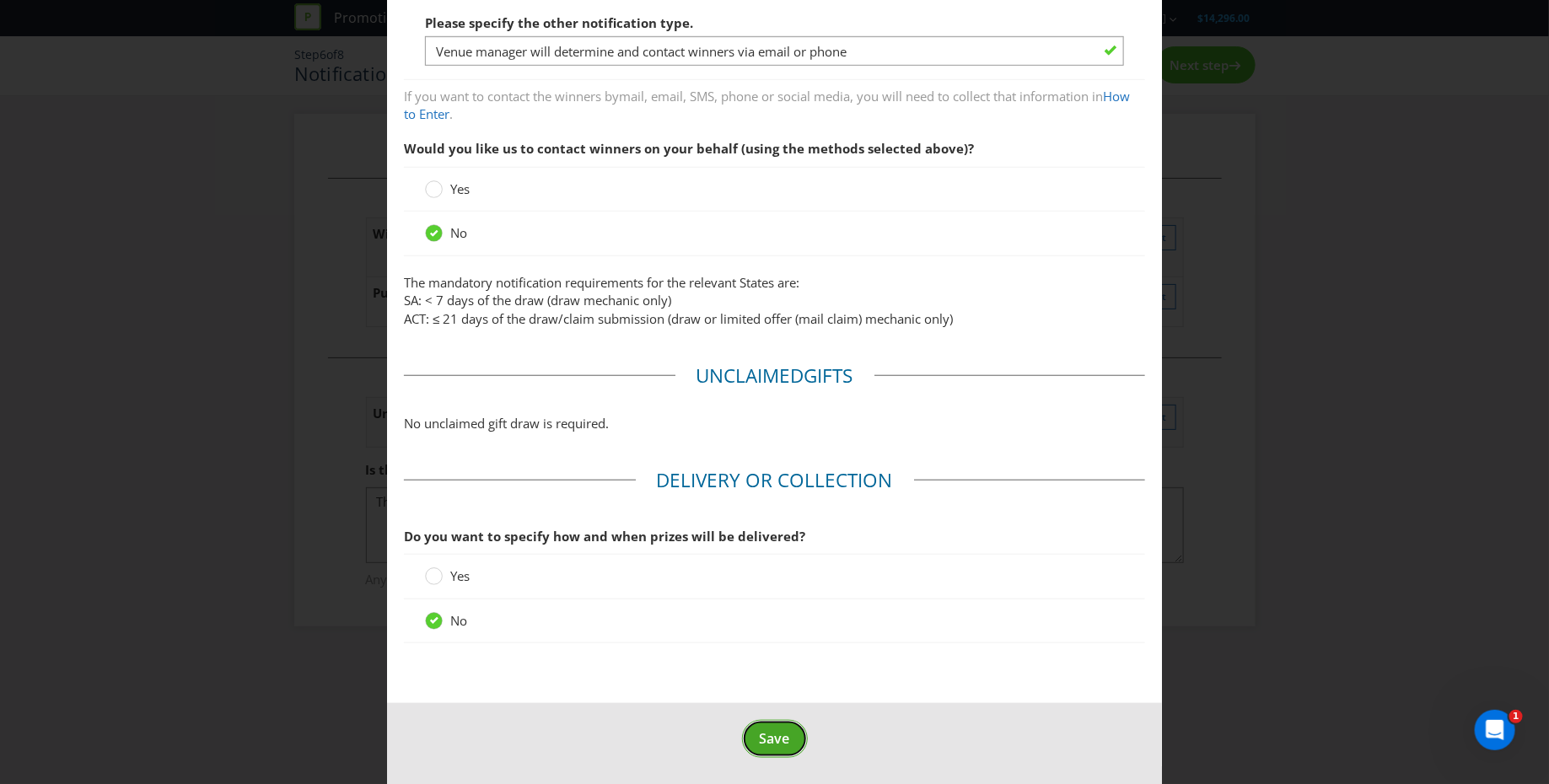
click at [768, 733] on span "Save" at bounding box center [774, 738] width 31 height 19
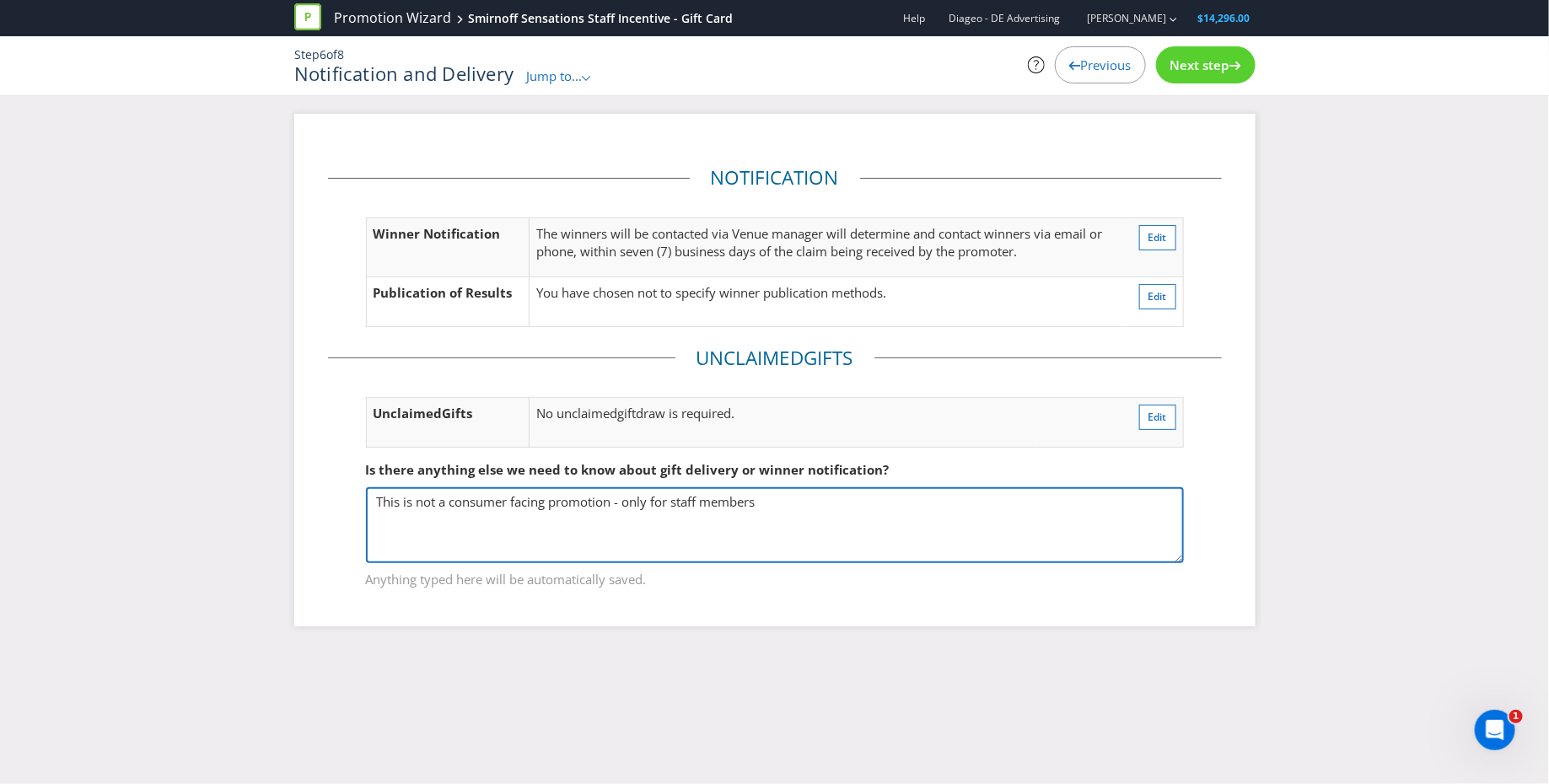
click at [779, 512] on textarea "This is not a consumer facing promotion - only for staff members" at bounding box center [774, 524] width 818 height 76
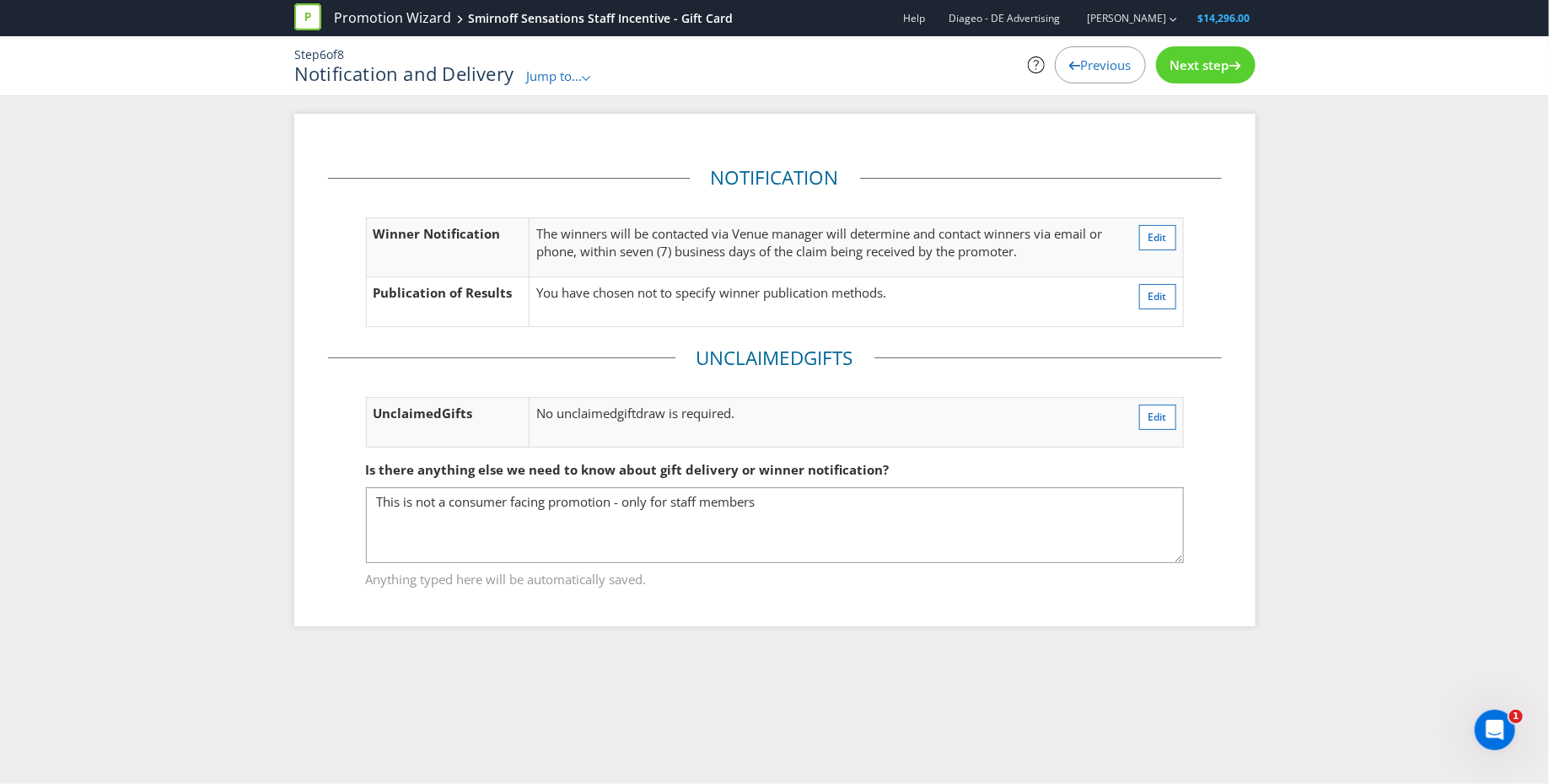
click at [1212, 64] on span "Next step" at bounding box center [1200, 64] width 59 height 17
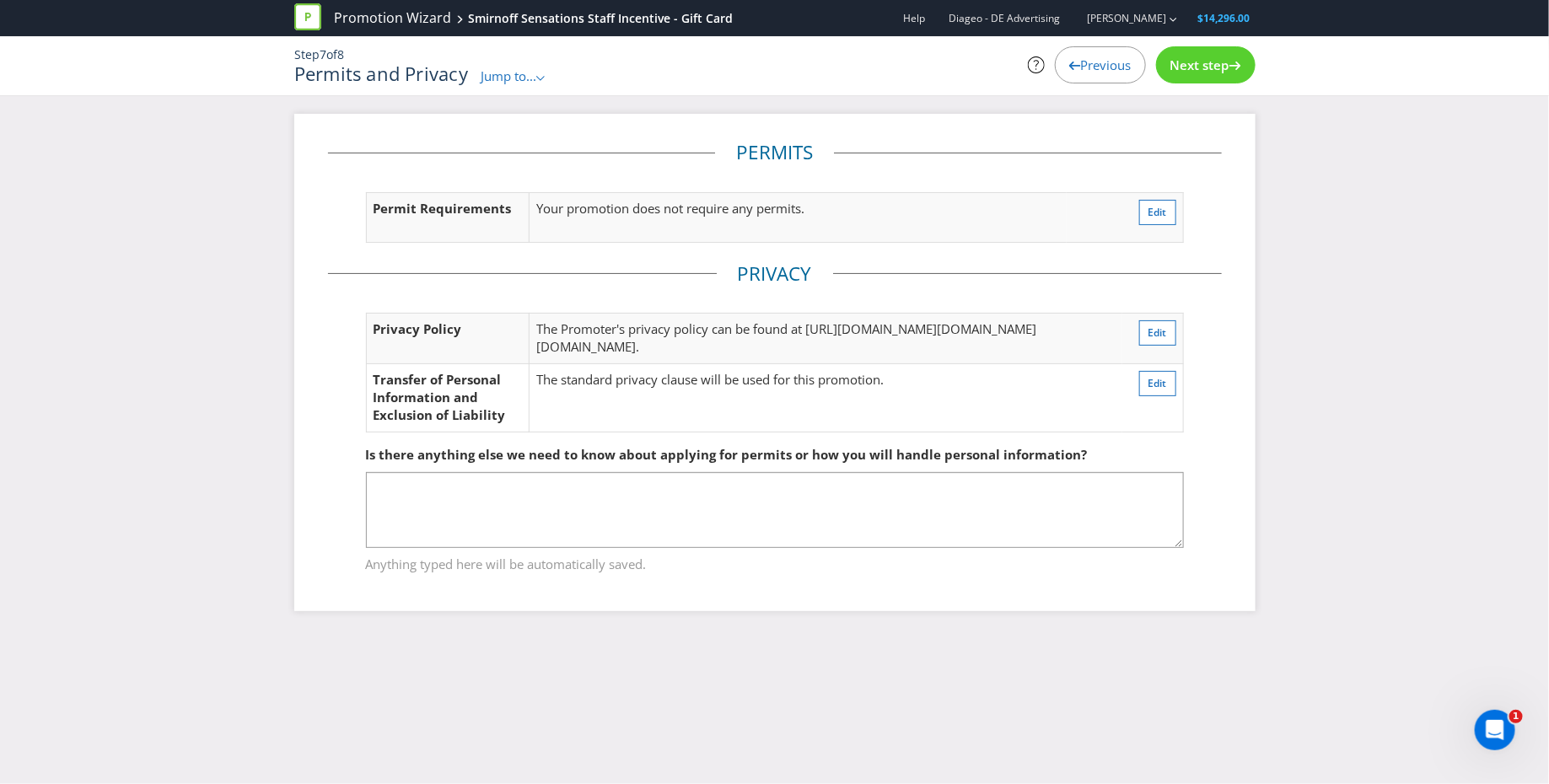
click at [1212, 67] on span "Next step" at bounding box center [1200, 64] width 59 height 17
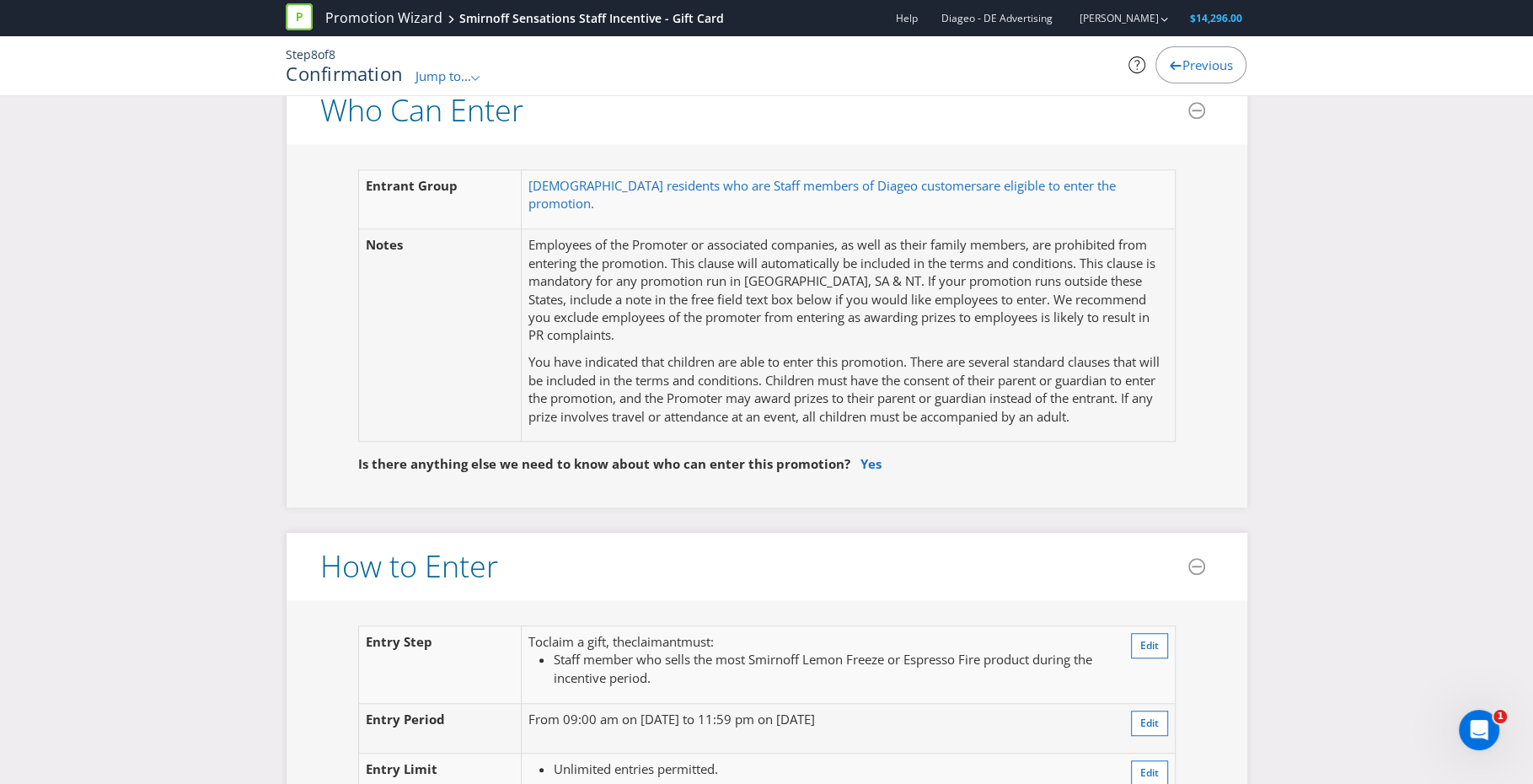
scroll to position [916, 0]
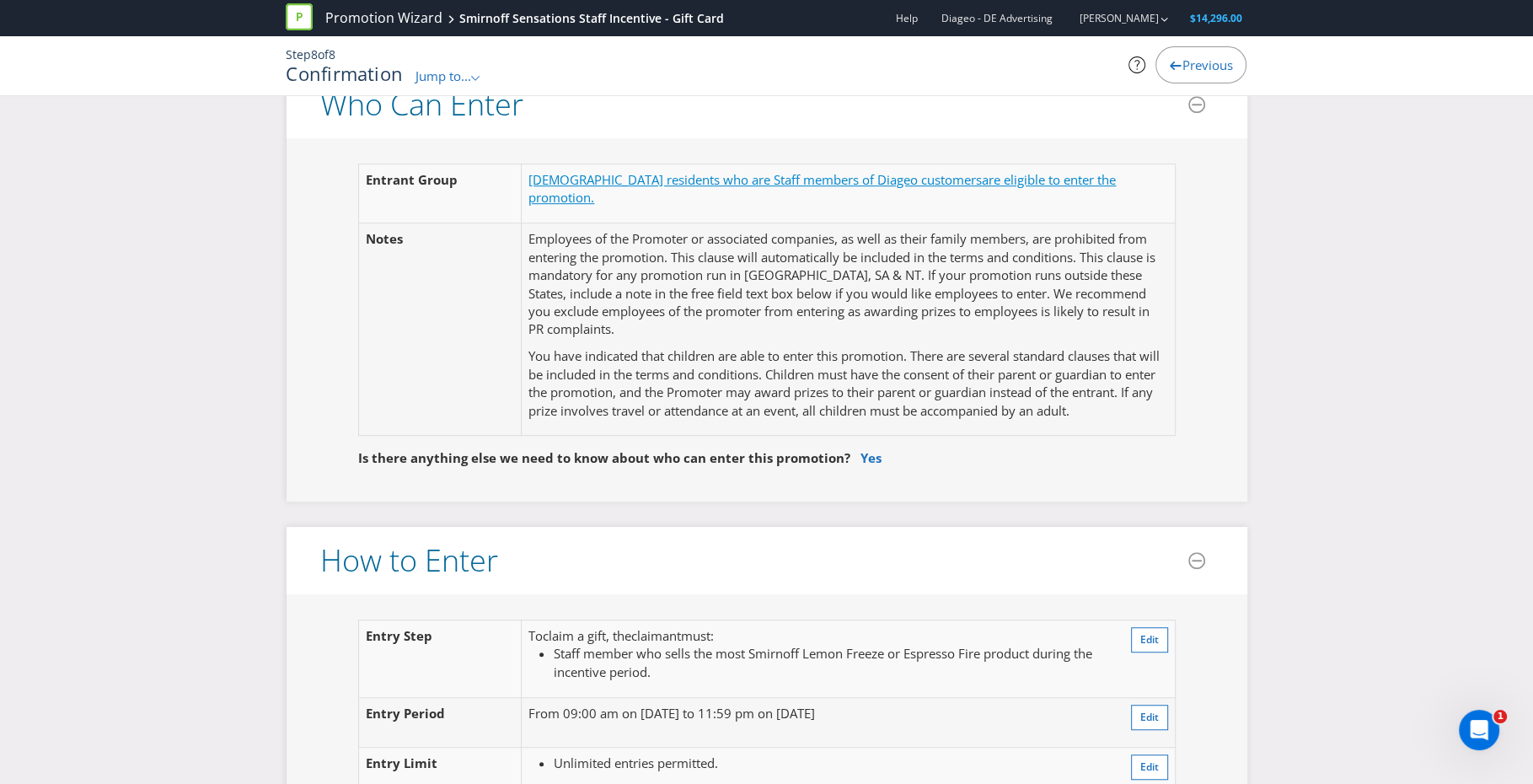
click at [944, 173] on span "are eligible to enter the promotion." at bounding box center [822, 188] width 587 height 34
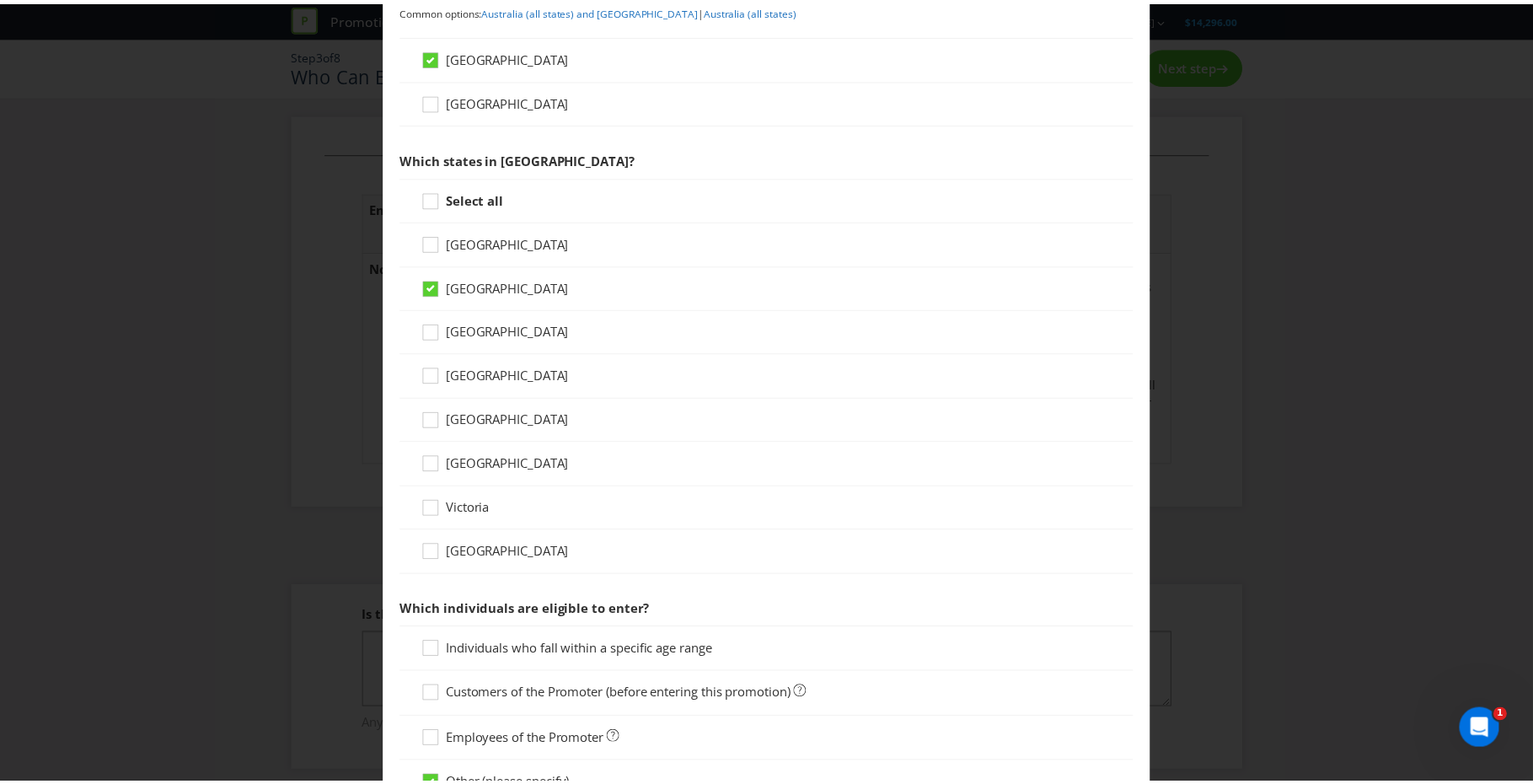
scroll to position [550, 0]
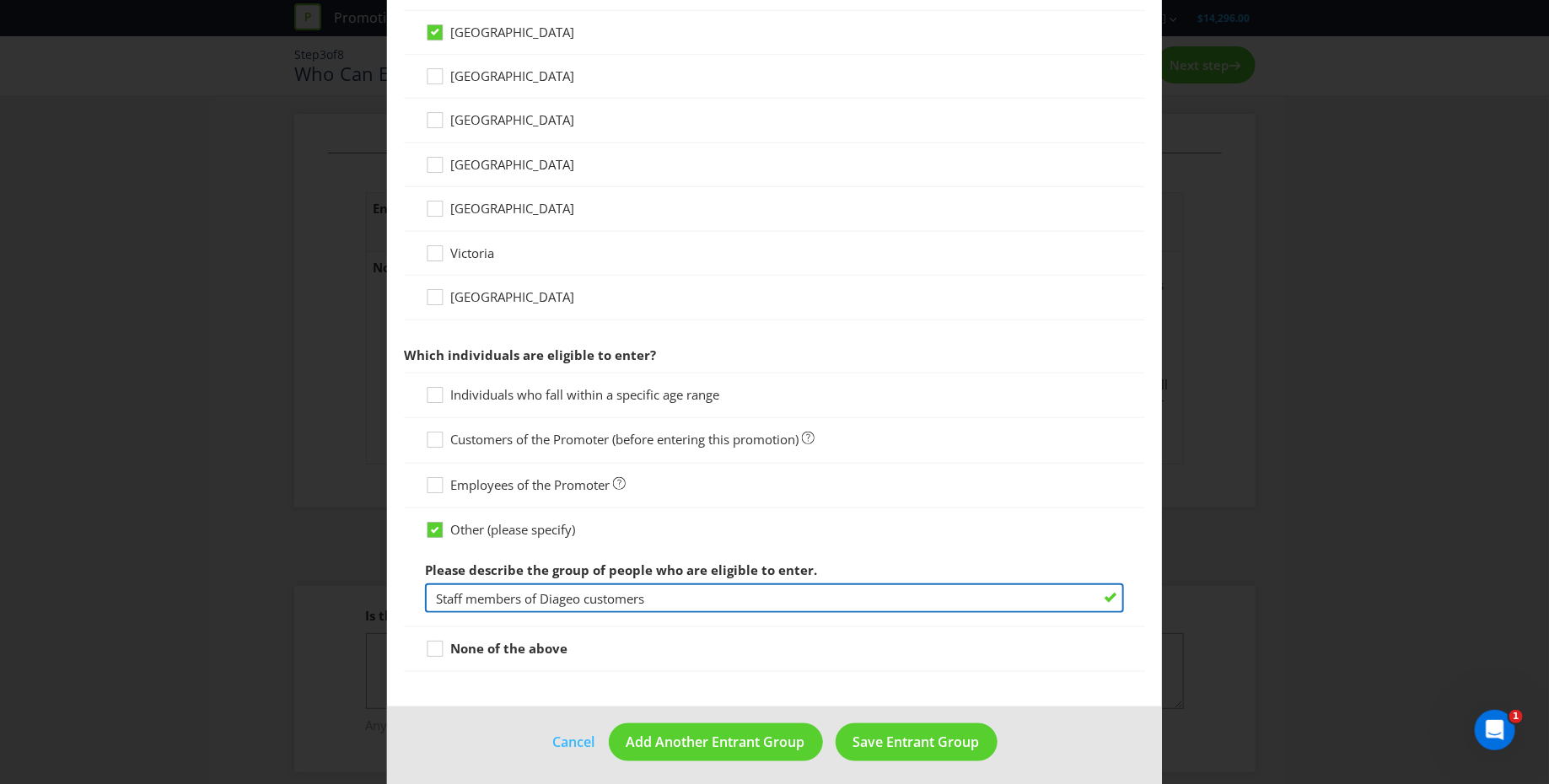
drag, startPoint x: 541, startPoint y: 591, endPoint x: 655, endPoint y: 589, distance: 114.0
click at [655, 589] on input "Staff members of Diageo customers" at bounding box center [774, 598] width 699 height 30
type input "Staff members of [GEOGRAPHIC_DATA]"
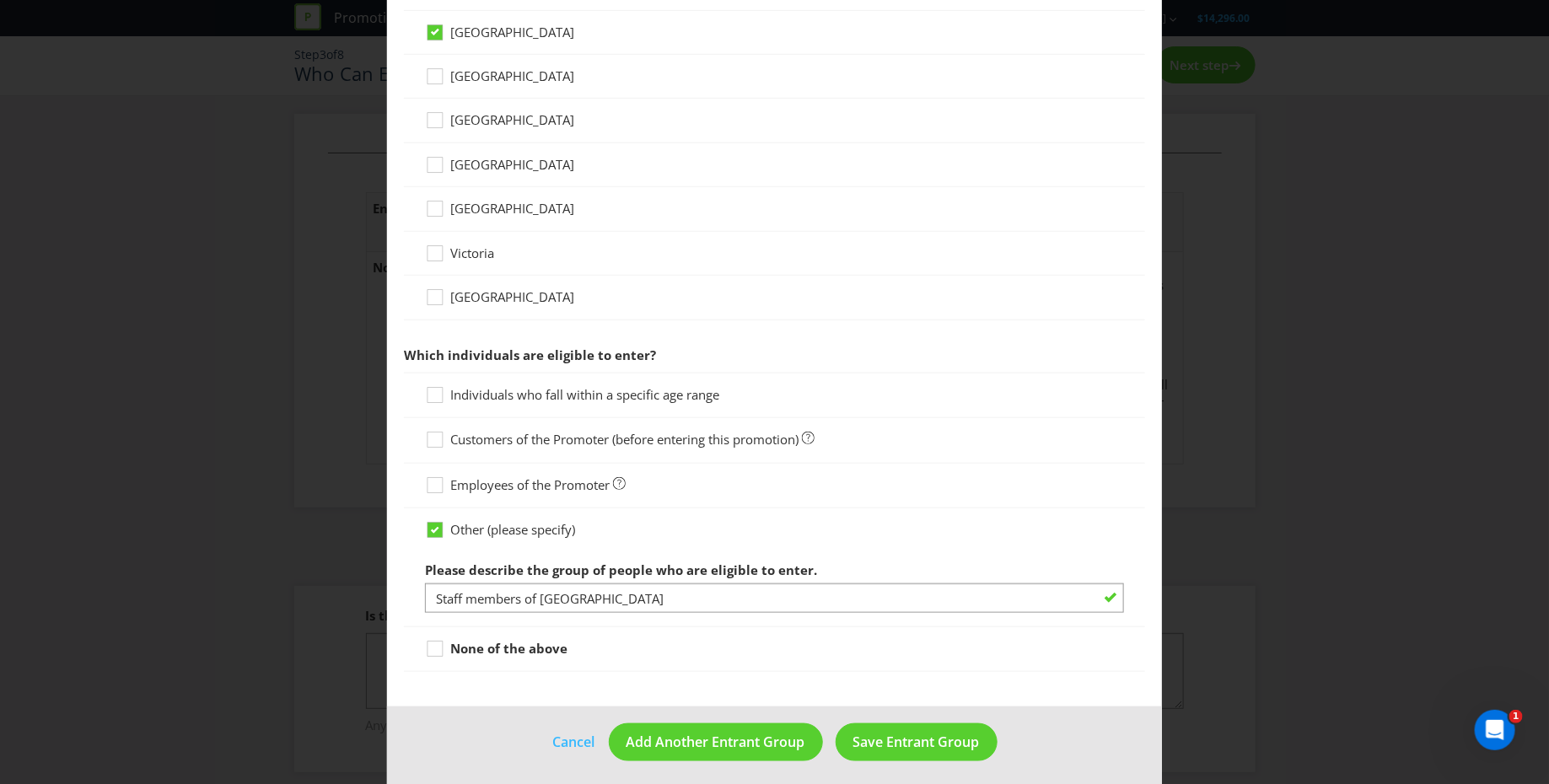
click at [840, 641] on div "None of the above" at bounding box center [774, 648] width 699 height 18
click at [917, 737] on span "Save Entrant Group" at bounding box center [916, 741] width 127 height 19
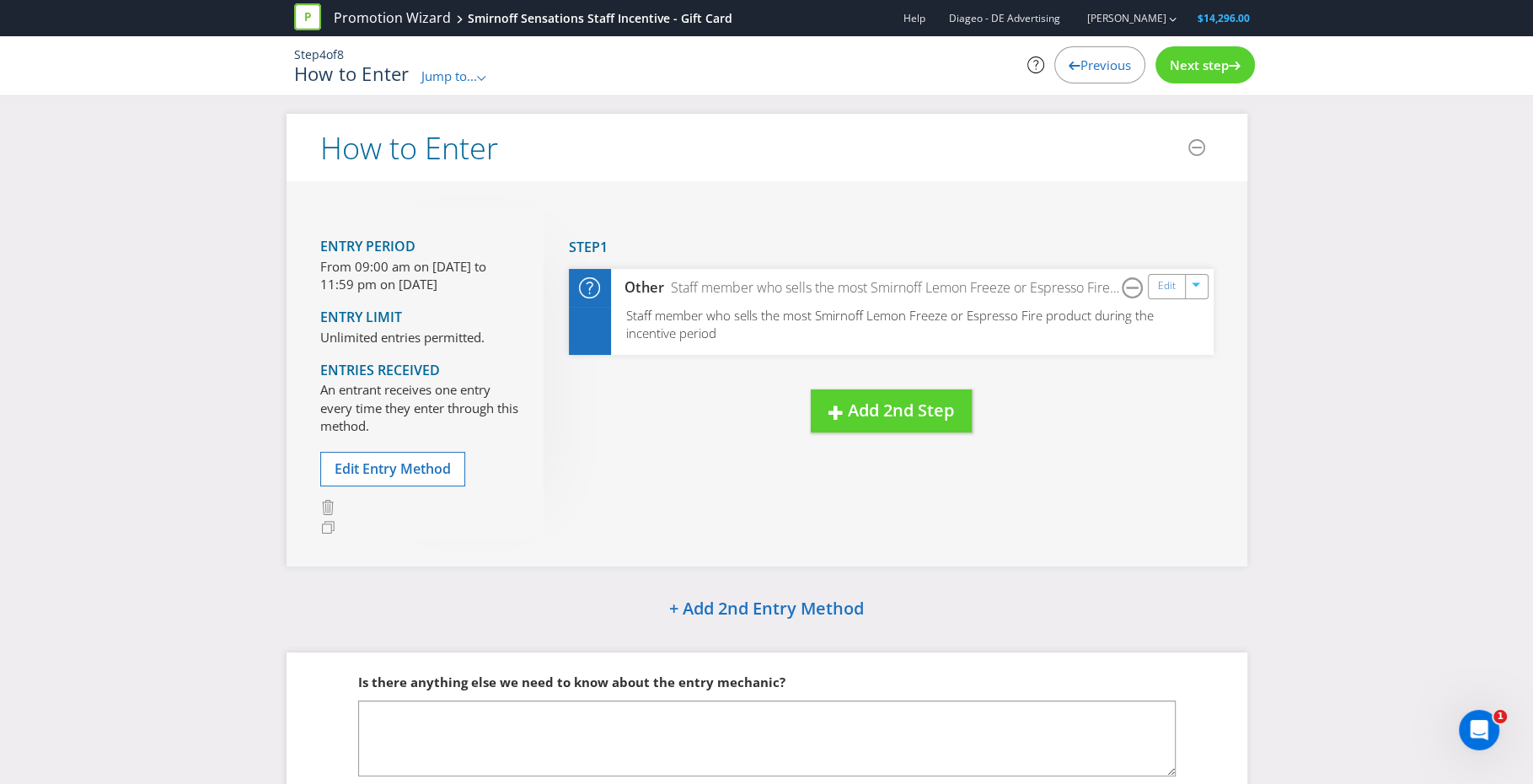
click at [1215, 64] on span "Next step" at bounding box center [1199, 64] width 59 height 17
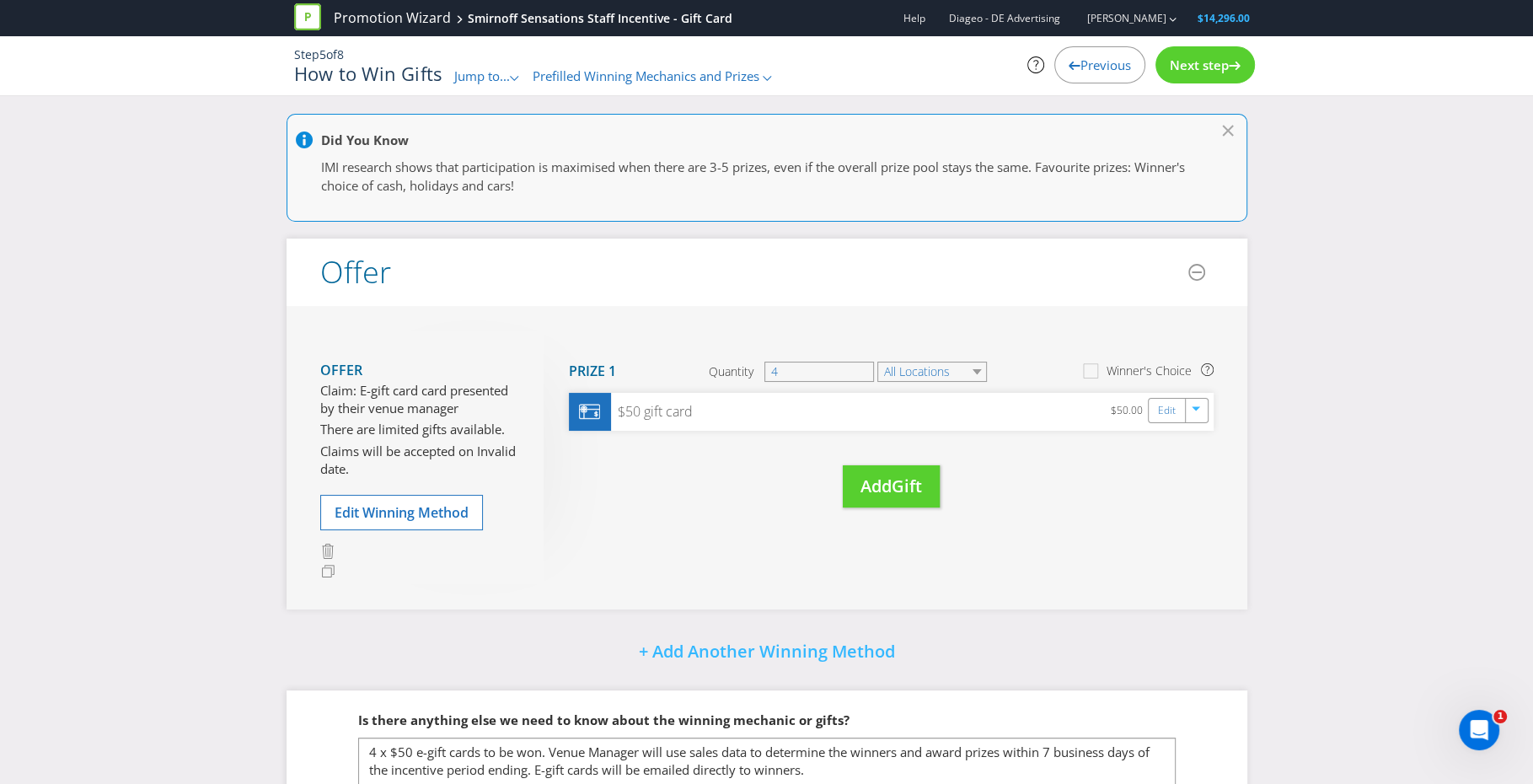
click at [1215, 64] on span "Next step" at bounding box center [1199, 64] width 59 height 17
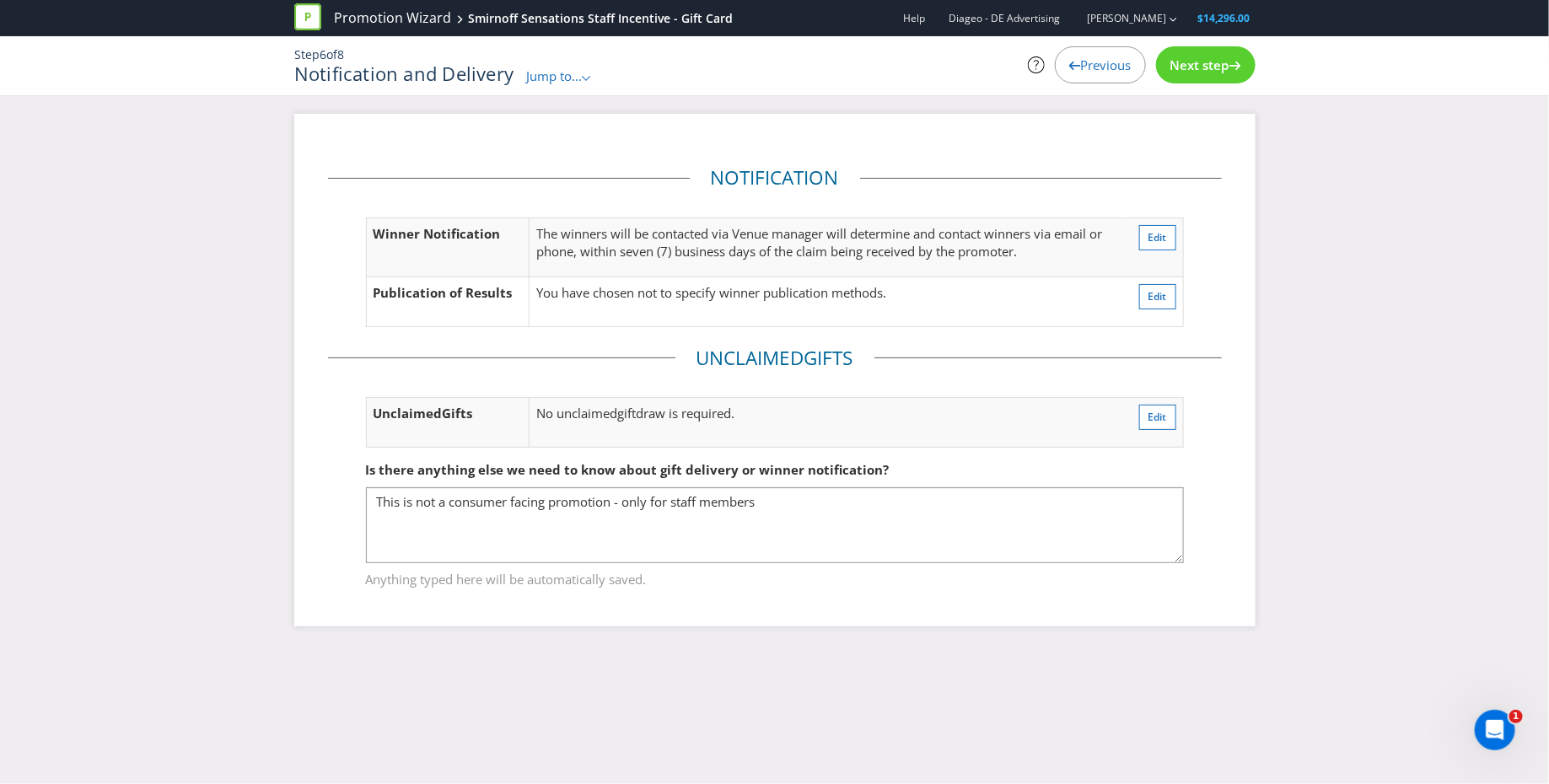
click at [1215, 64] on span "Next step" at bounding box center [1200, 64] width 59 height 17
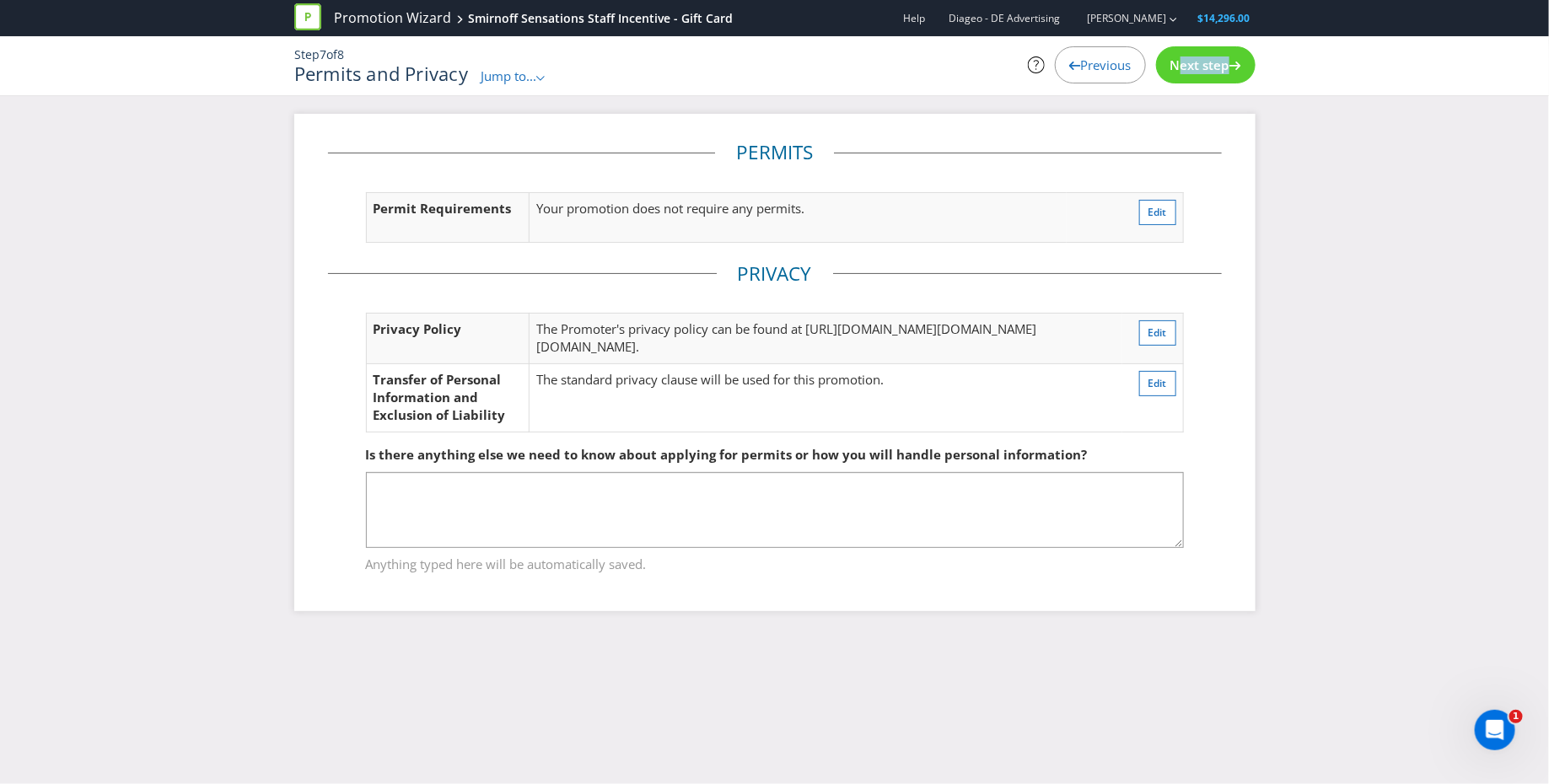
click at [1215, 64] on span "Next step" at bounding box center [1200, 64] width 59 height 17
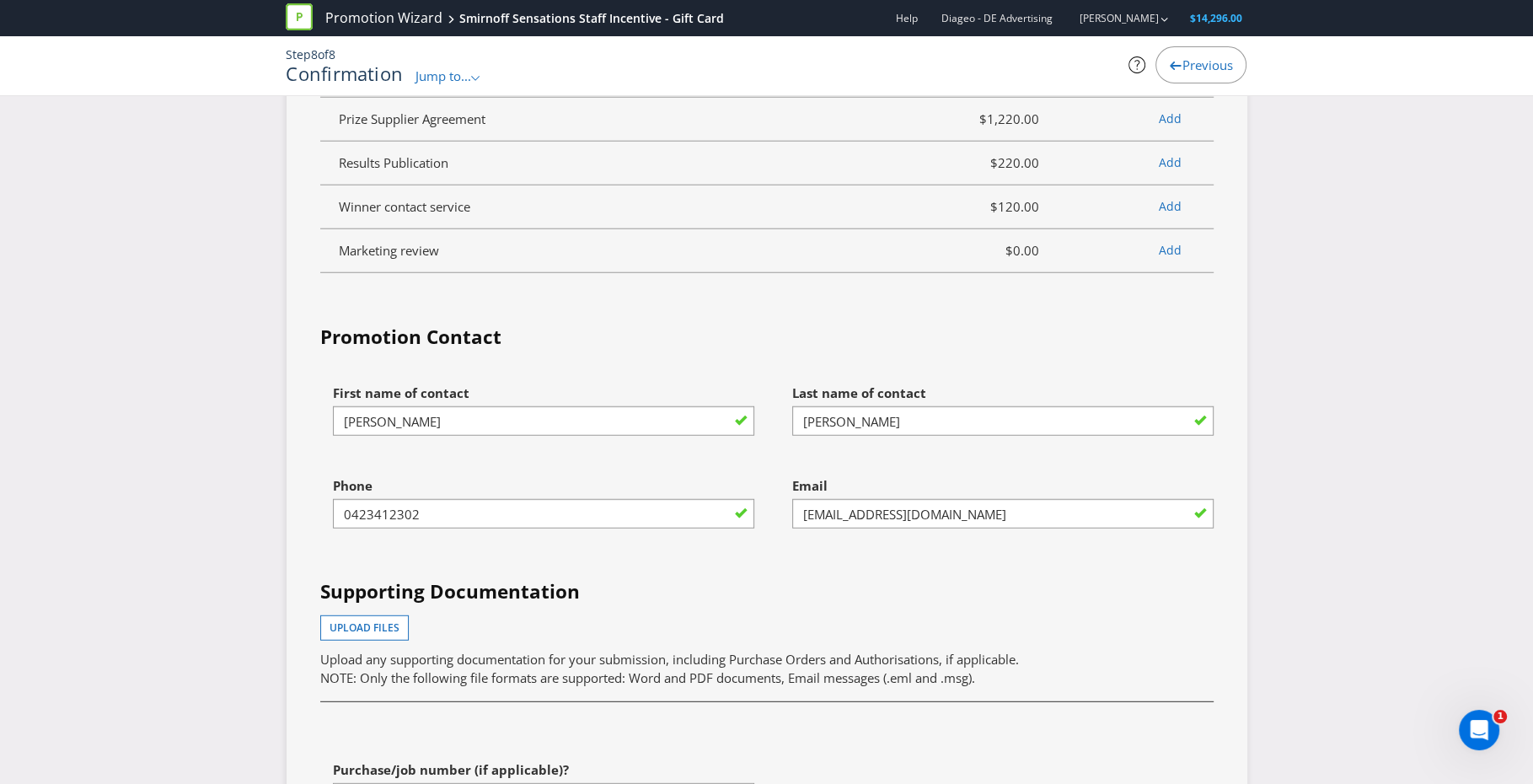
scroll to position [4291, 0]
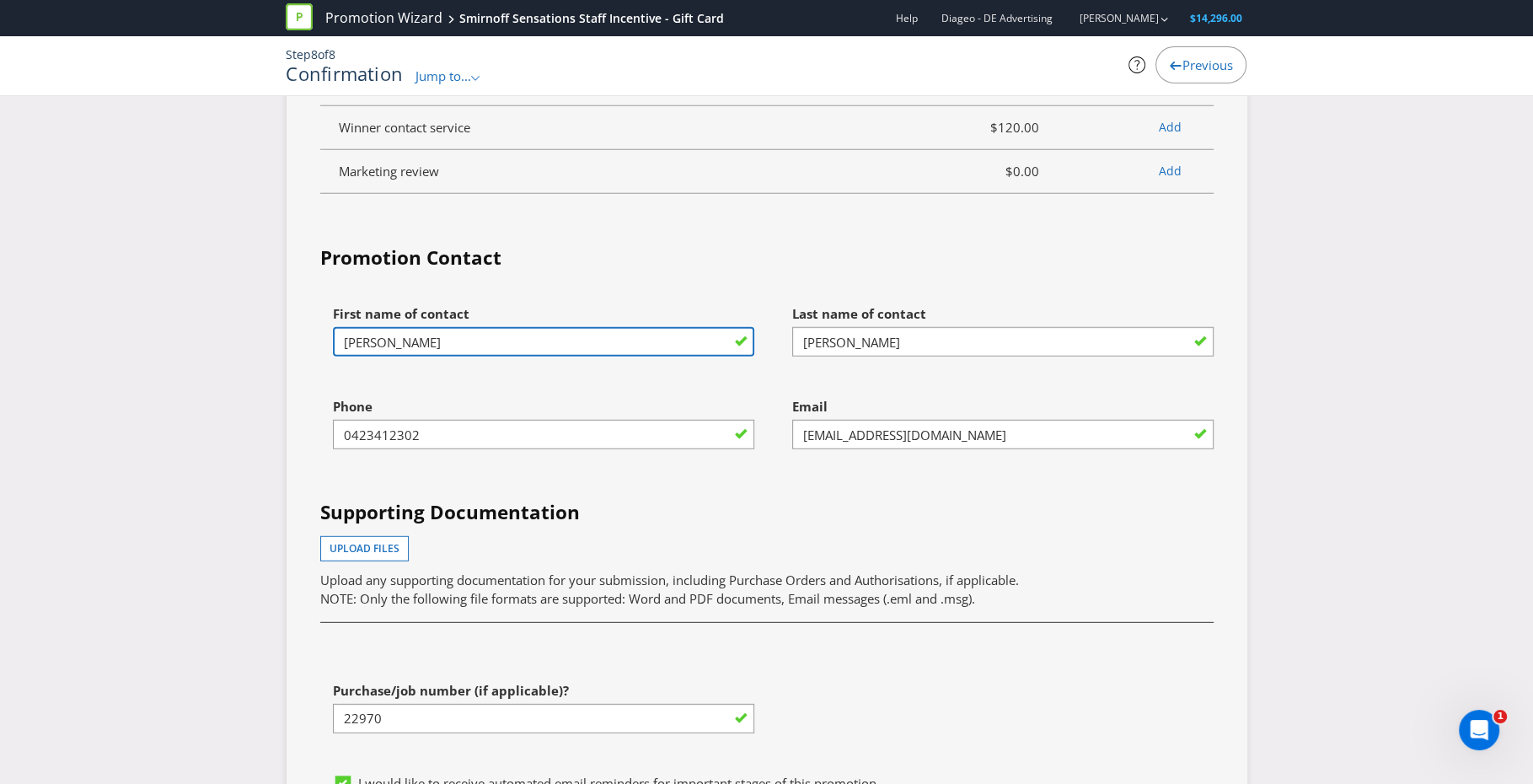
drag, startPoint x: 418, startPoint y: 368, endPoint x: 302, endPoint y: 368, distance: 116.0
click at [300, 368] on div "Services Summary Plexus Services Promotion Wizard Terms & Conditions $805.00 Sh…" at bounding box center [766, 170] width 961 height 1443
type input "[PERSON_NAME]"
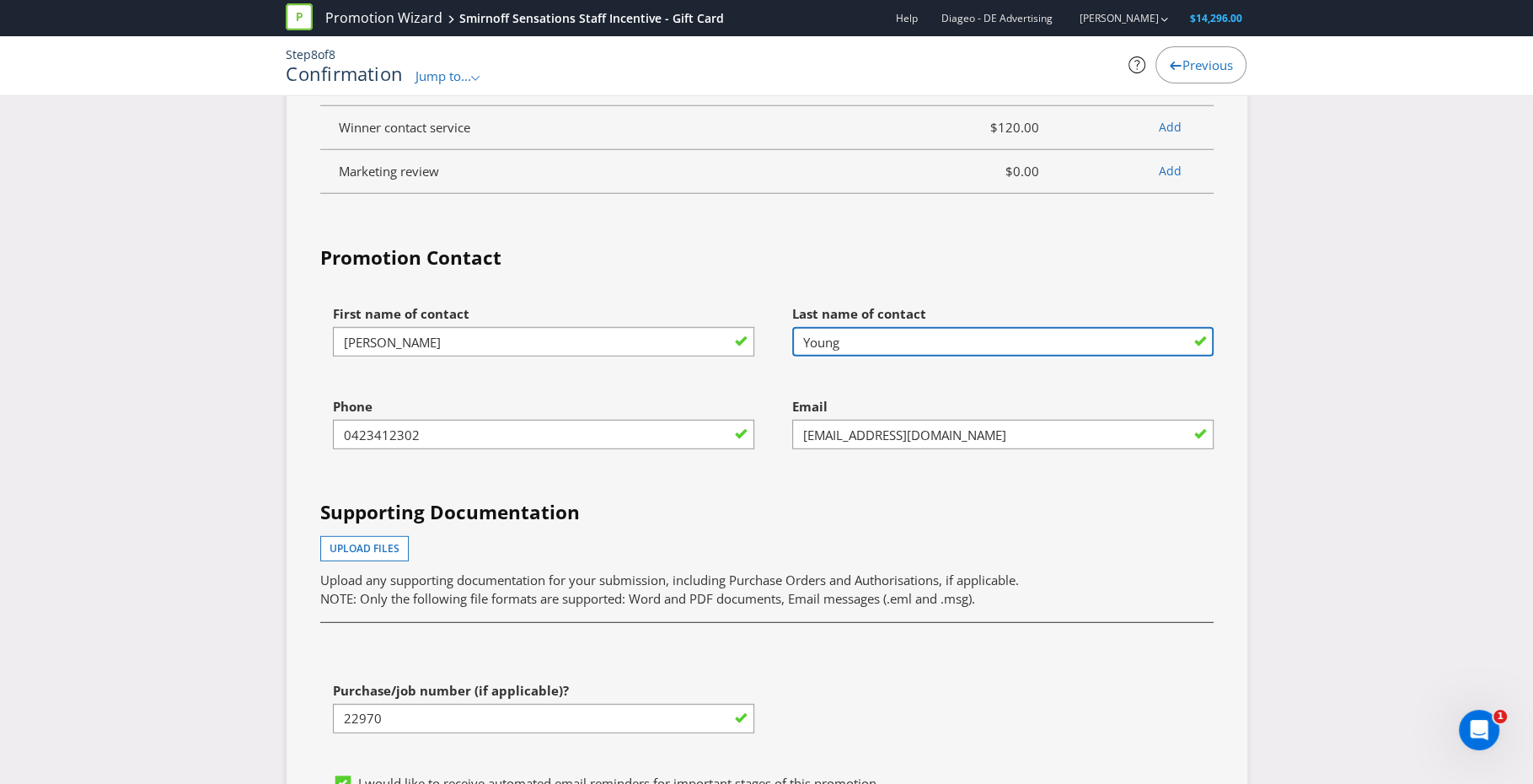
type input "Young"
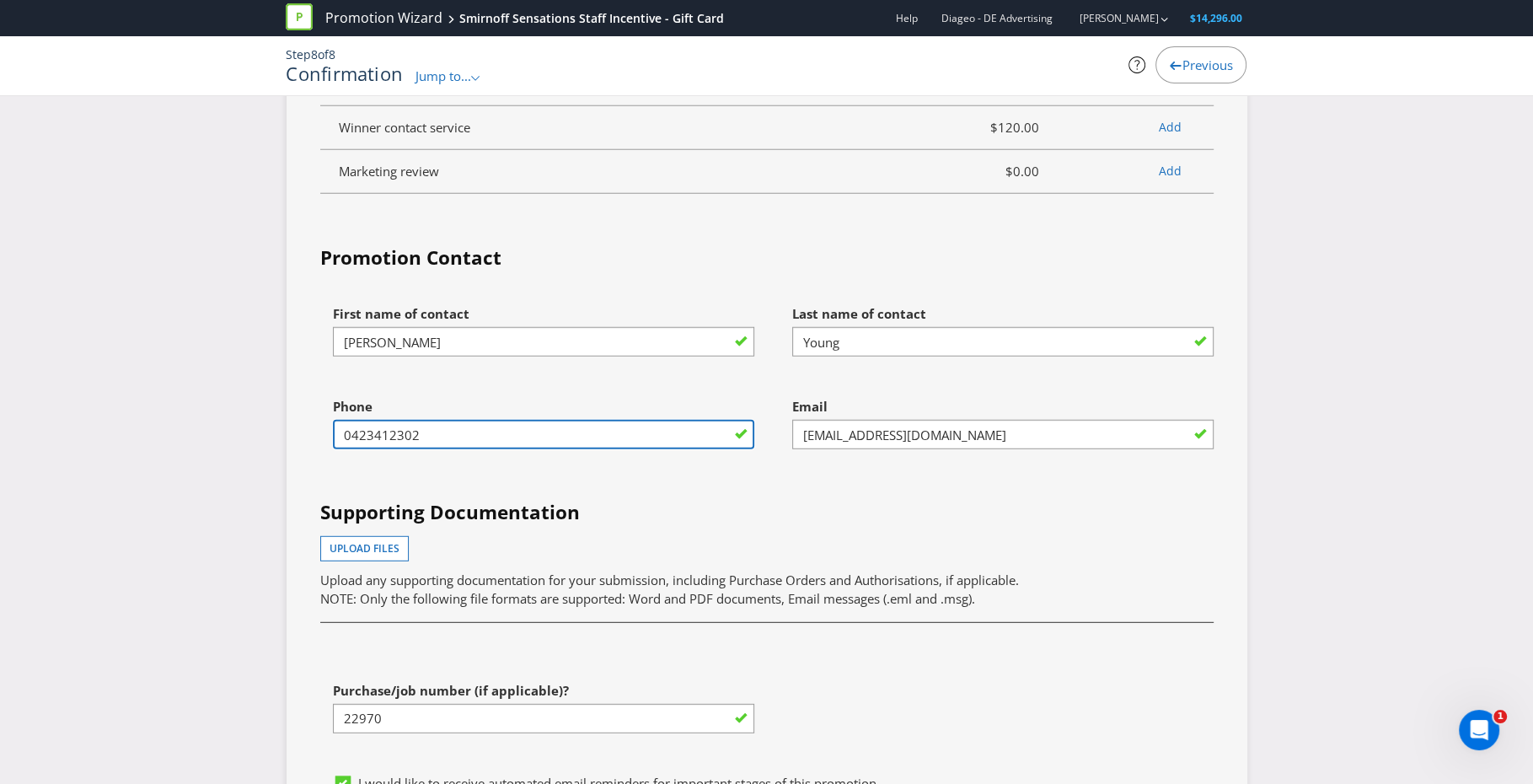
click at [445, 450] on input "0423412302" at bounding box center [543, 435] width 421 height 30
drag, startPoint x: 440, startPoint y: 465, endPoint x: 232, endPoint y: 461, distance: 208.0
type input "0413231010"
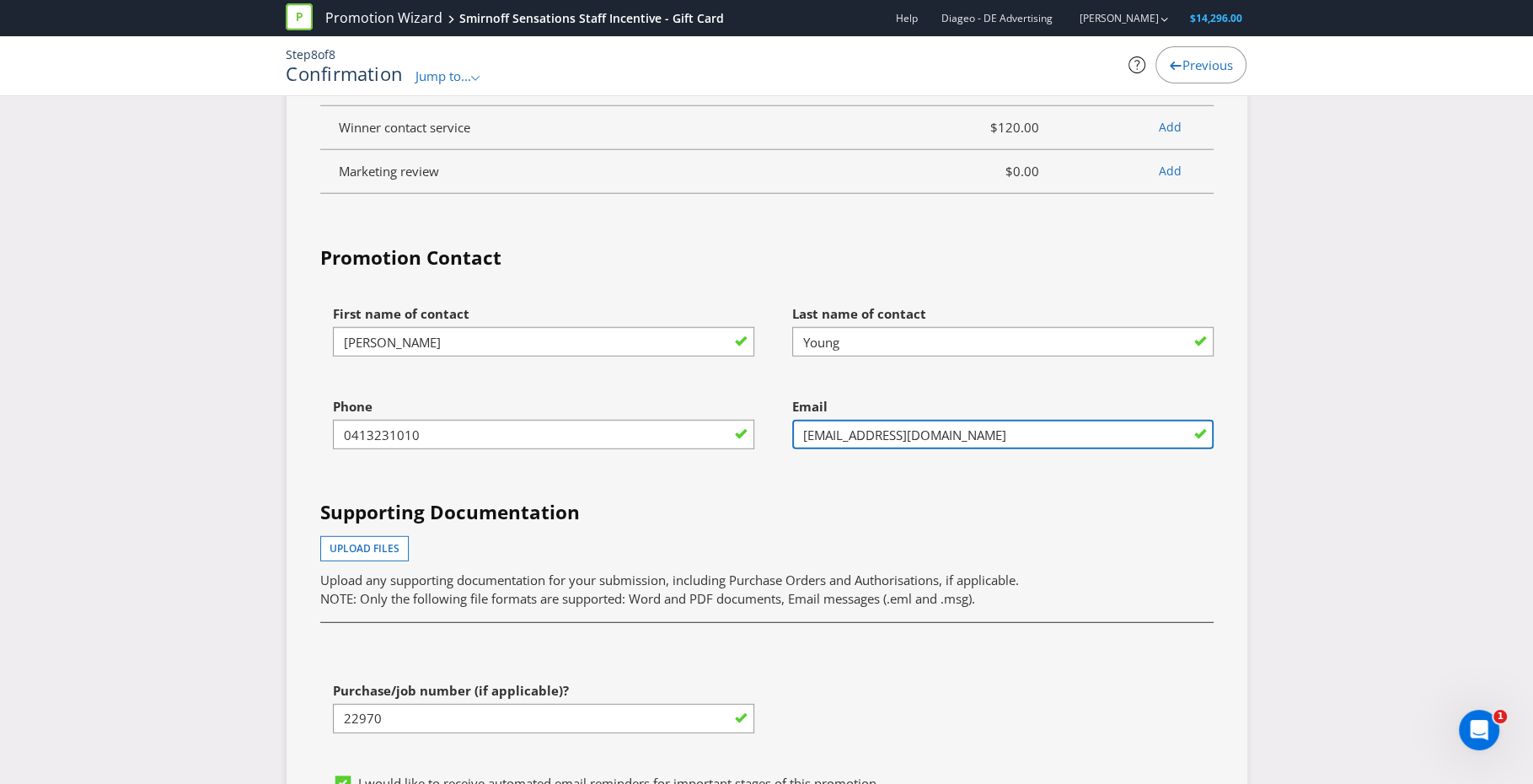
click at [854, 450] on input "[EMAIL_ADDRESS][DOMAIN_NAME]" at bounding box center [1003, 435] width 421 height 30
drag, startPoint x: 835, startPoint y: 466, endPoint x: 768, endPoint y: 465, distance: 67.0
click at [768, 465] on div "Email [EMAIL_ADDRESS][DOMAIN_NAME]" at bounding box center [997, 436] width 460 height 92
type input "[PERSON_NAME][EMAIL_ADDRESS][DOMAIN_NAME]"
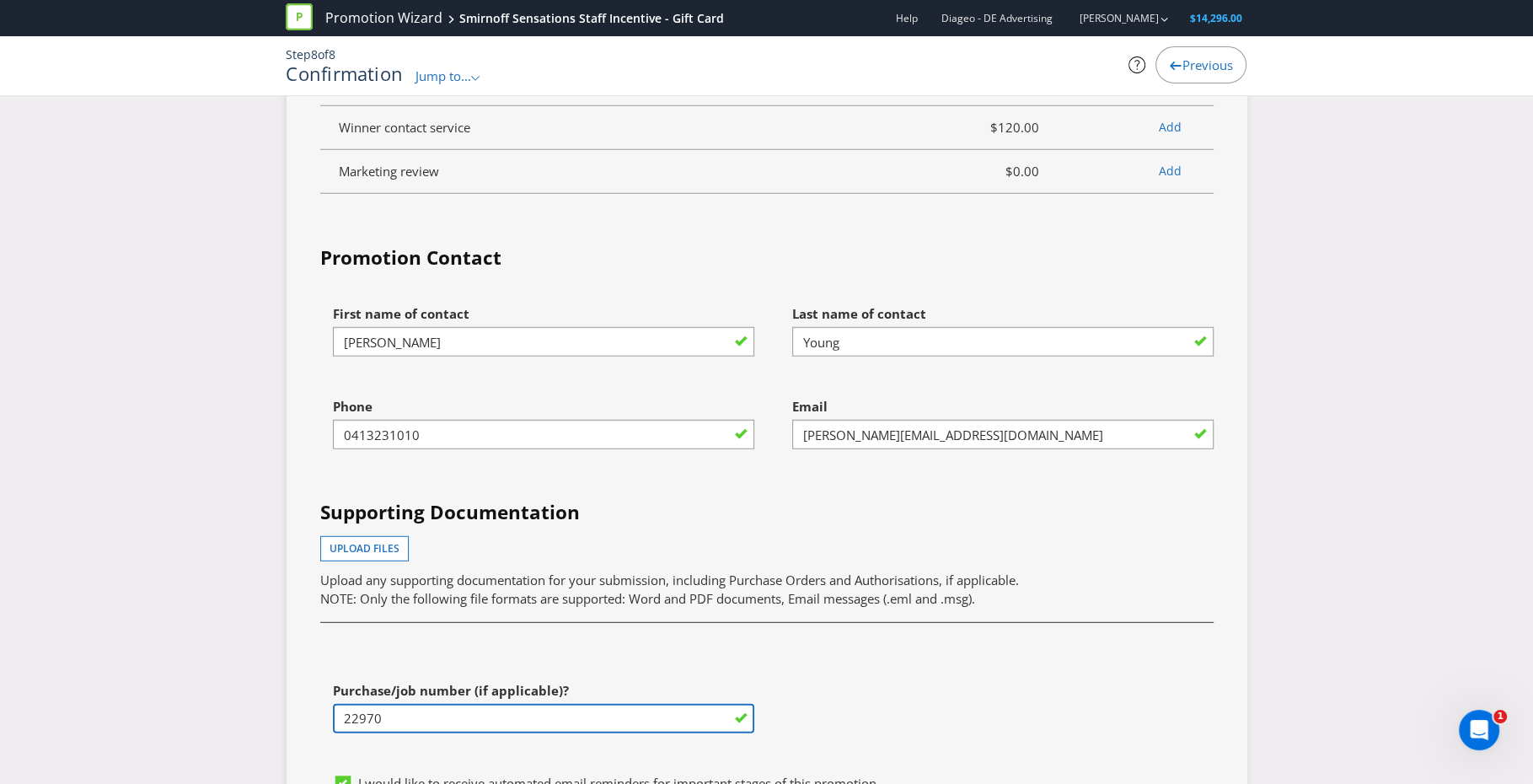
drag, startPoint x: 399, startPoint y: 750, endPoint x: 247, endPoint y: 740, distance: 152.3
type input "23141"
click at [970, 679] on div "First name of contact [PERSON_NAME] Last name of contact [PERSON_NAME] Phone [P…" at bounding box center [767, 531] width 919 height 468
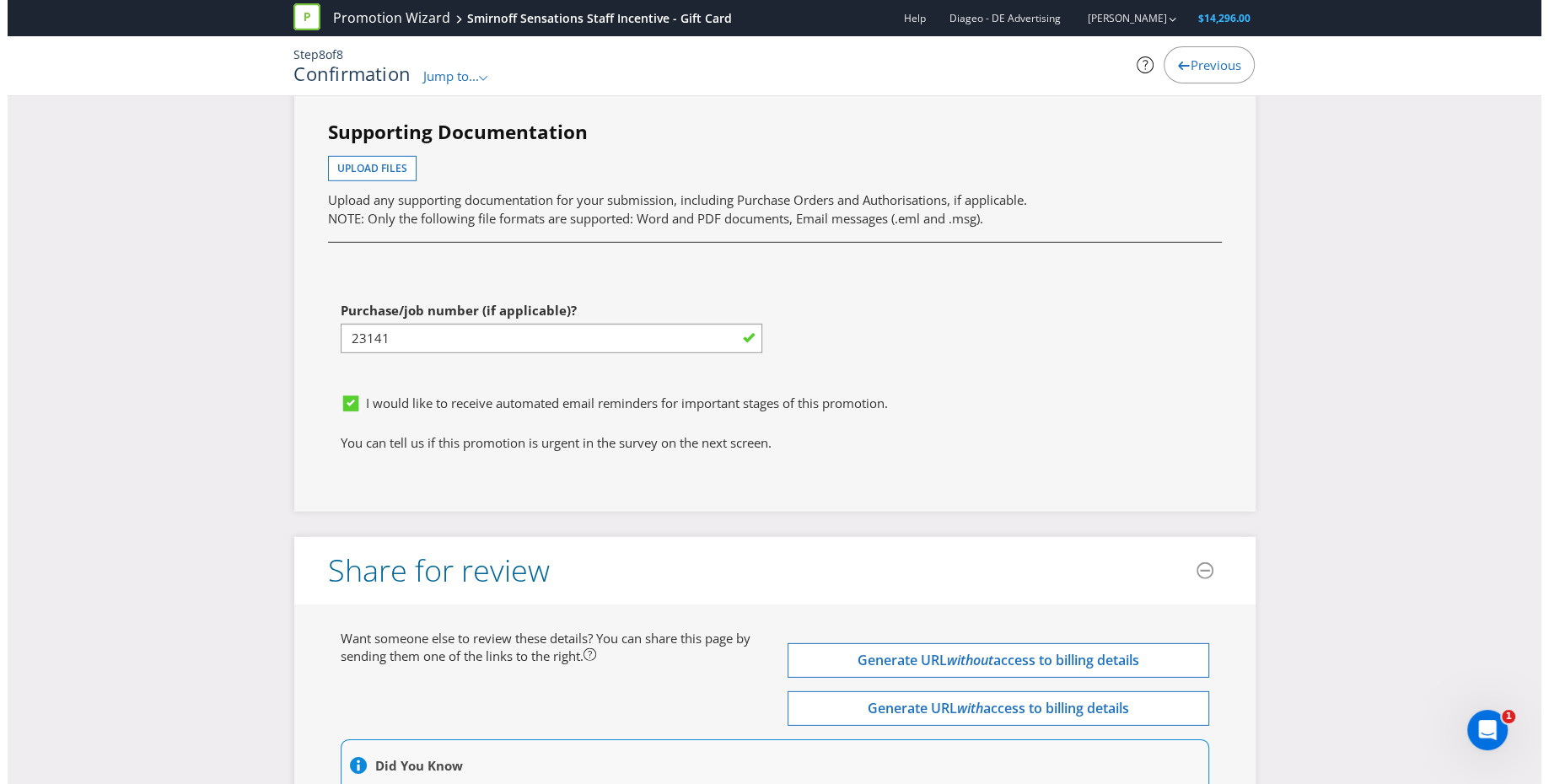
scroll to position [4889, 0]
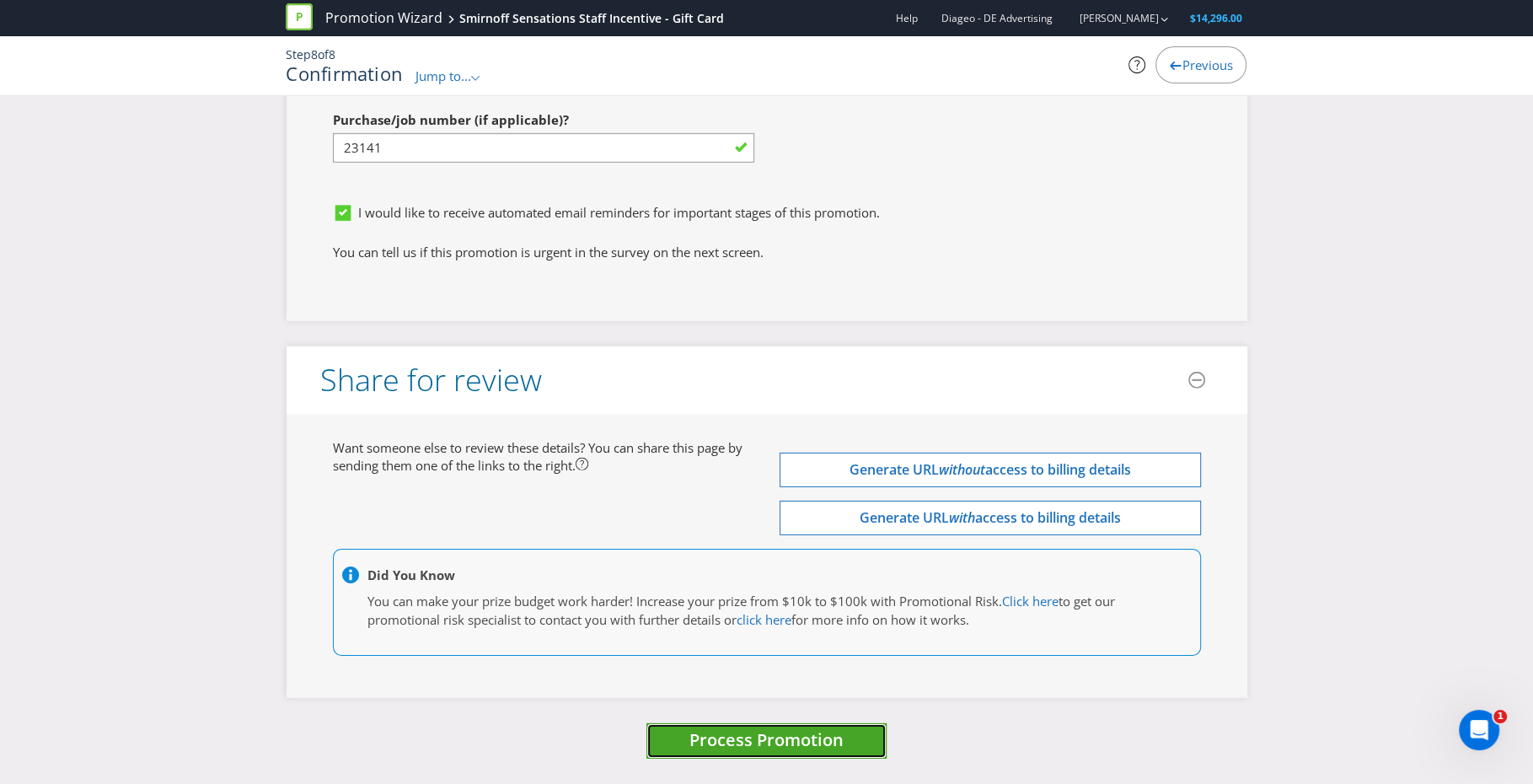
click at [722, 736] on span "Process Promotion" at bounding box center [766, 739] width 154 height 23
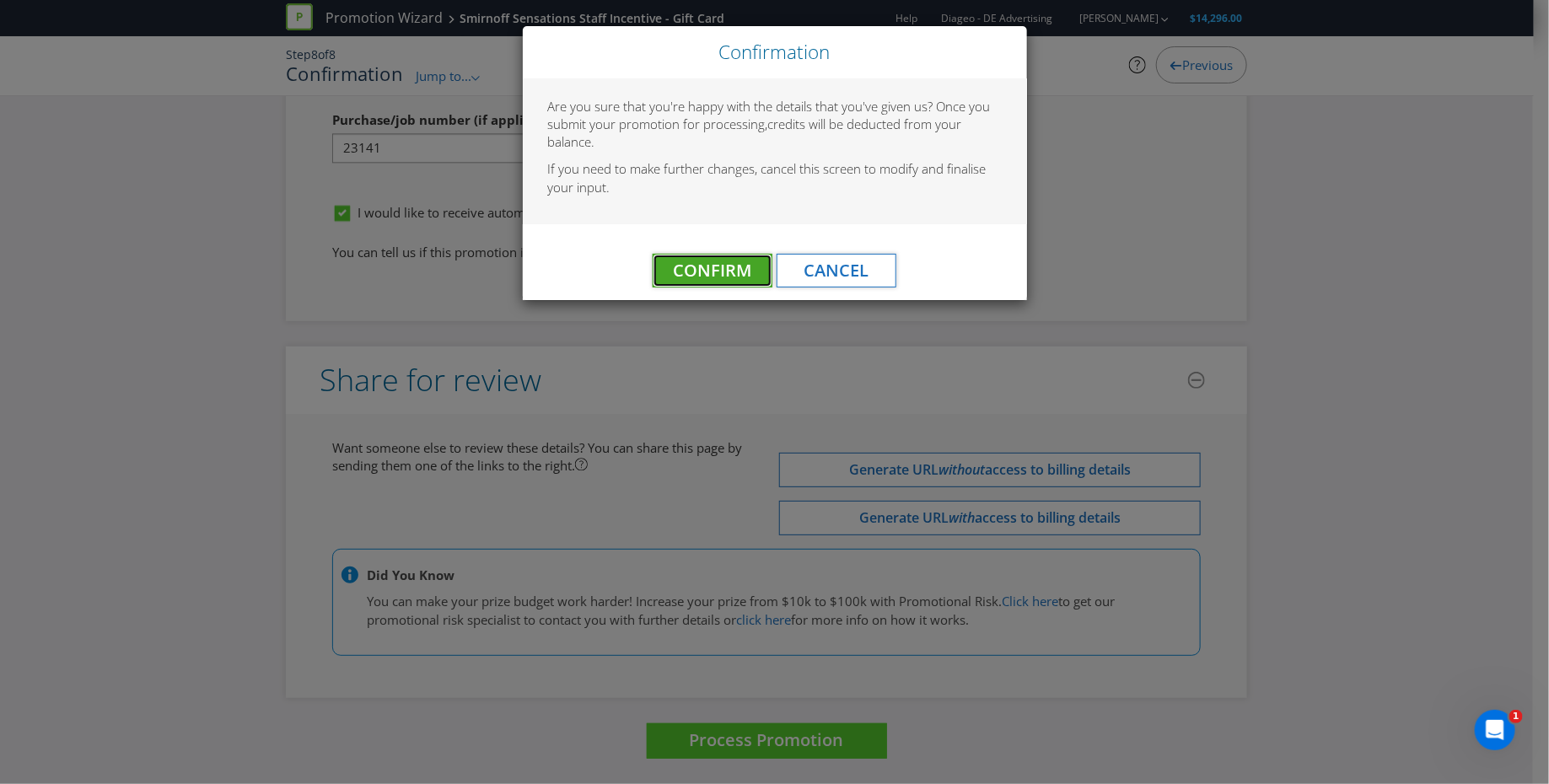
click at [720, 272] on span "Confirm" at bounding box center [713, 270] width 79 height 23
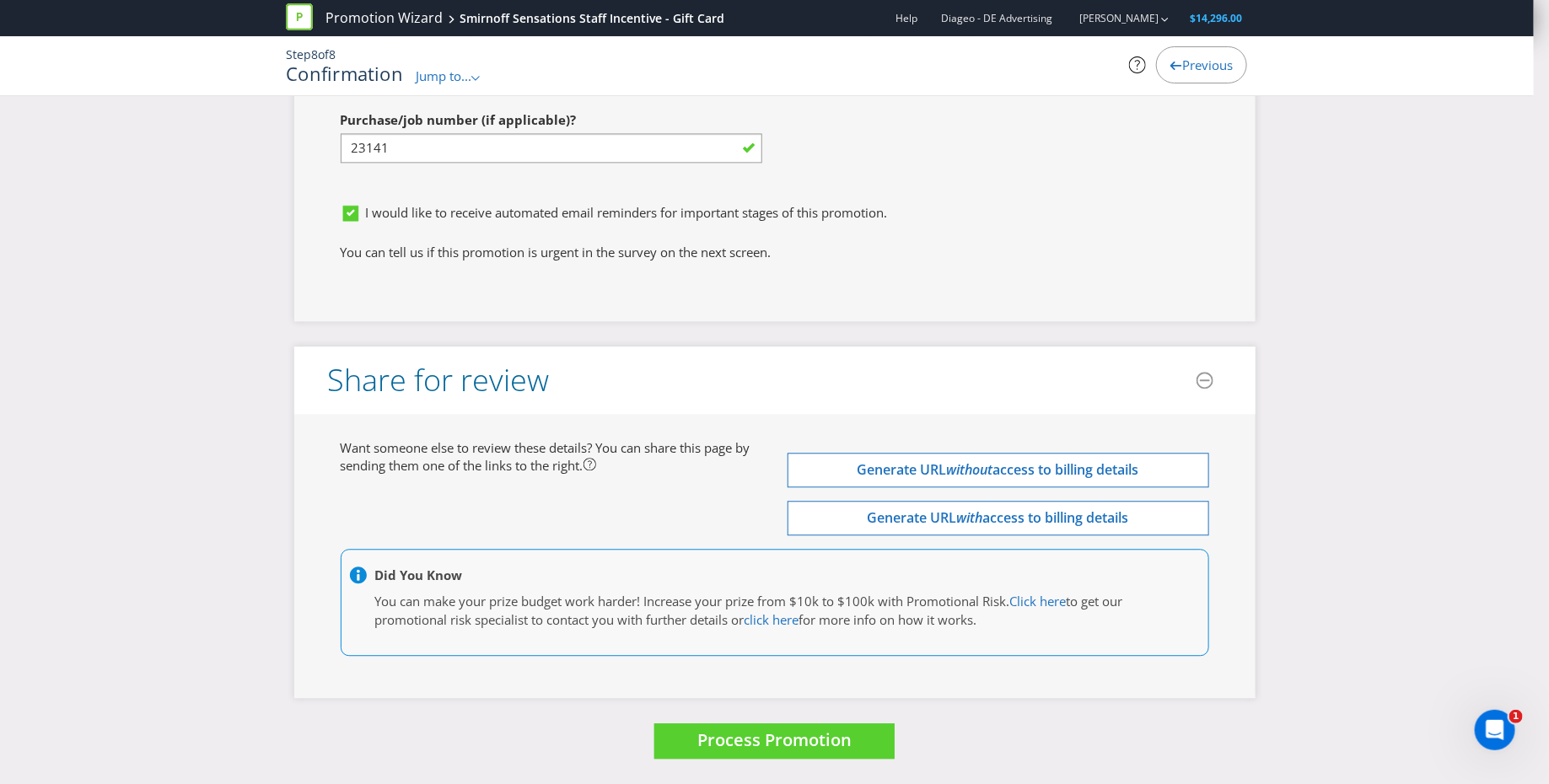
scroll to position [0, 0]
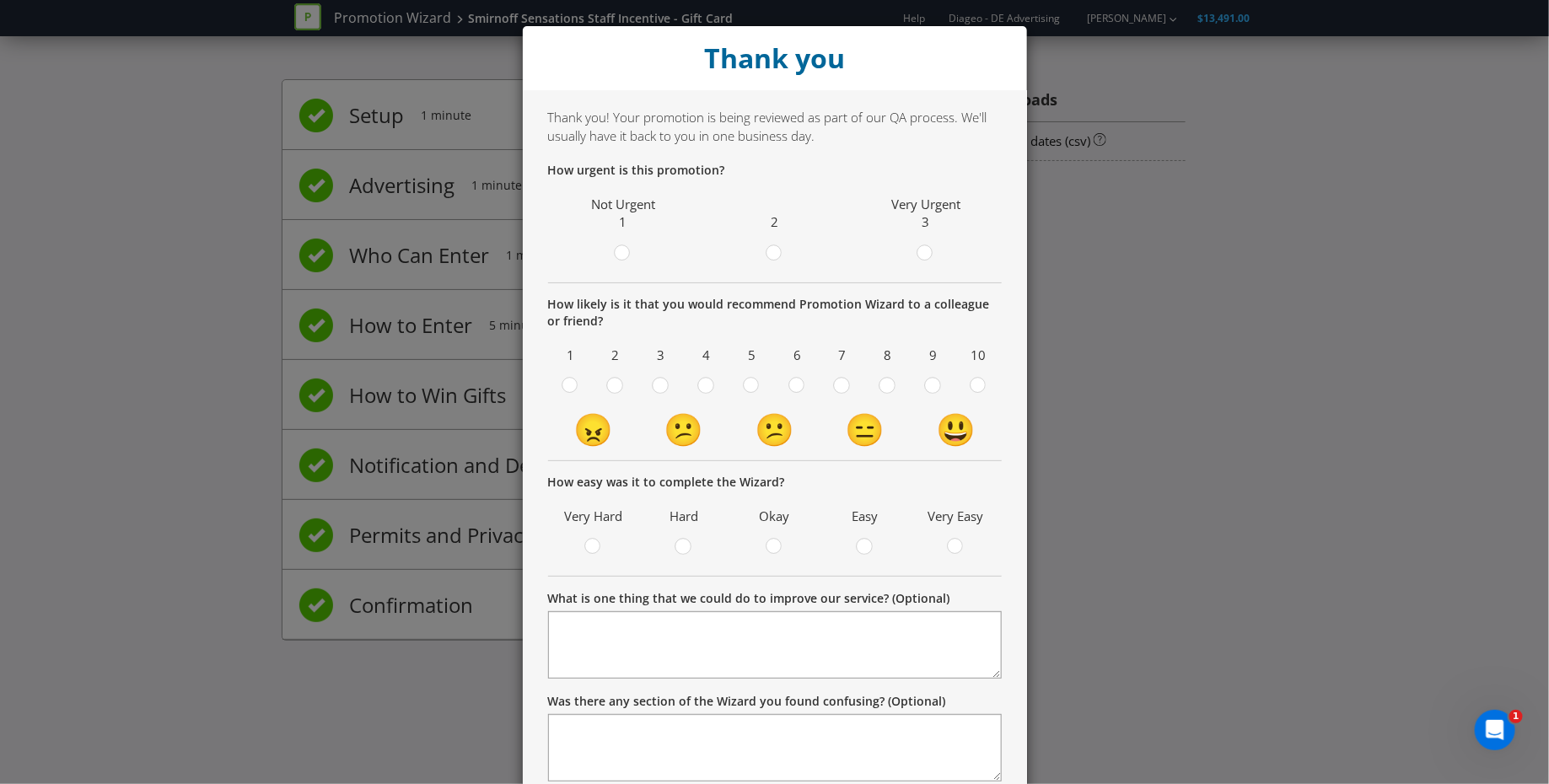
click at [811, 163] on p "How urgent is this promotion?" at bounding box center [774, 169] width 454 height 17
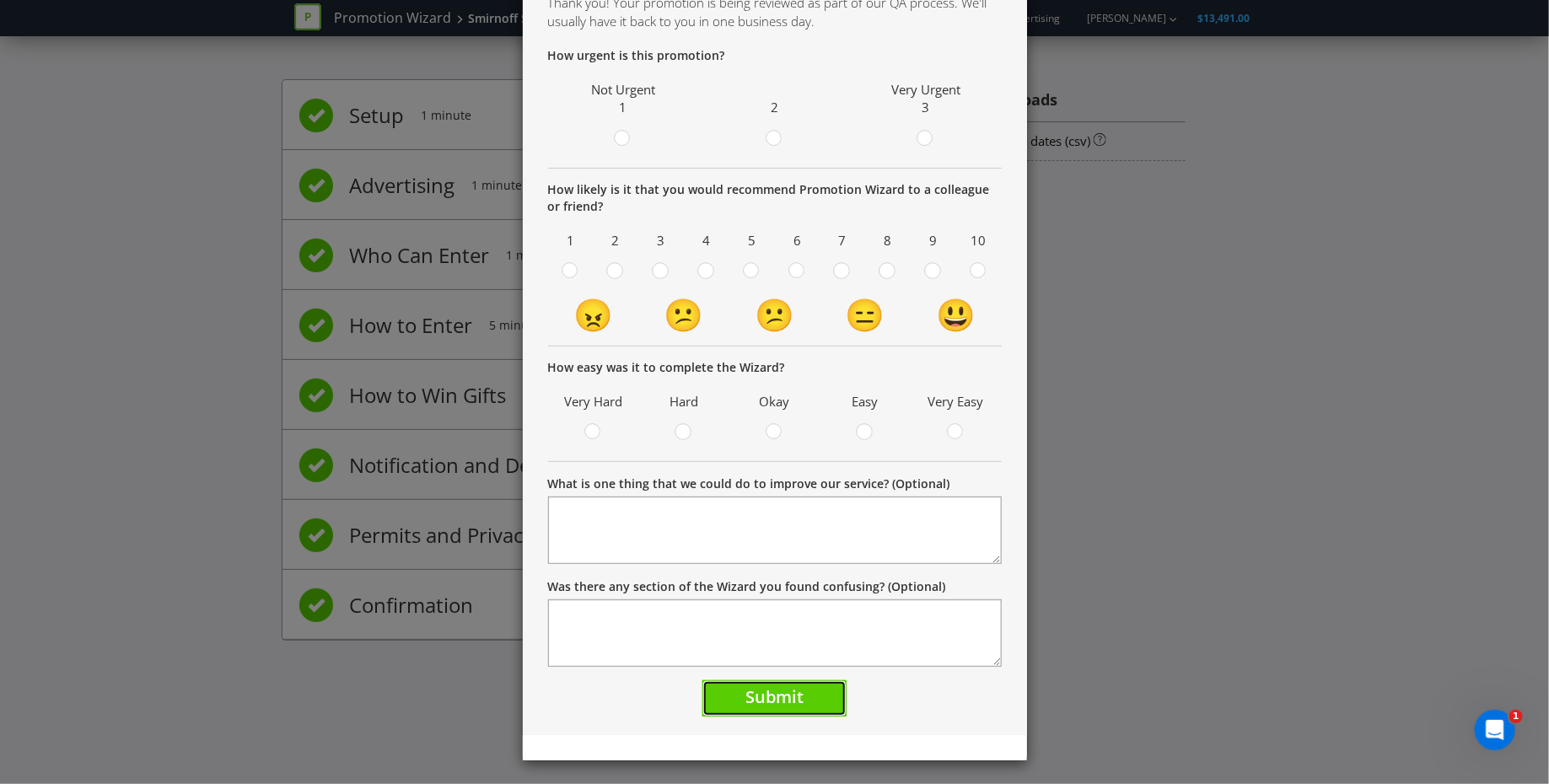
click at [773, 694] on span "Submit" at bounding box center [774, 695] width 58 height 23
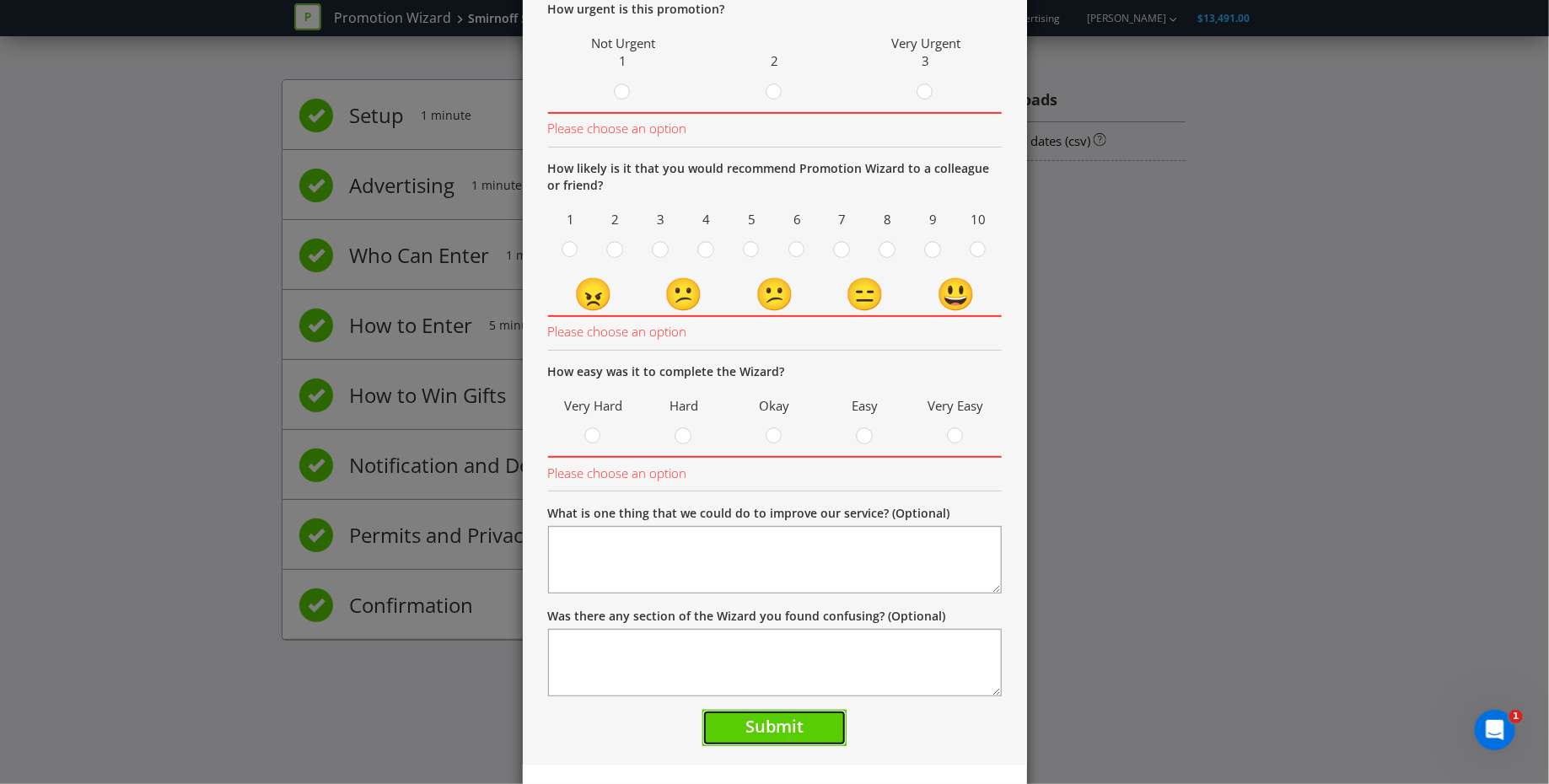
scroll to position [0, 0]
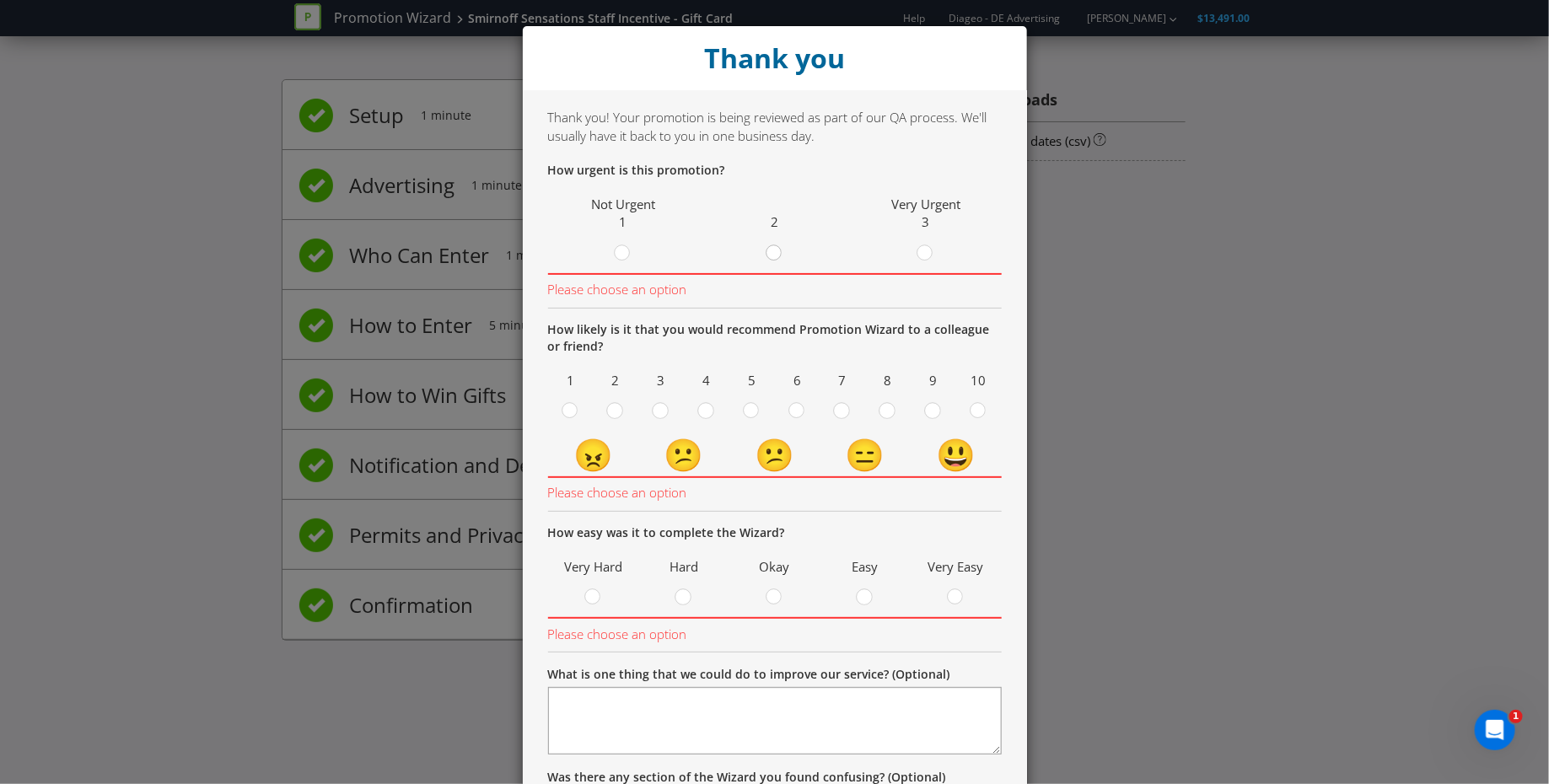
click at [770, 250] on div at bounding box center [774, 248] width 9 height 9
click at [0, 0] on input "radio" at bounding box center [0, 0] width 0 height 0
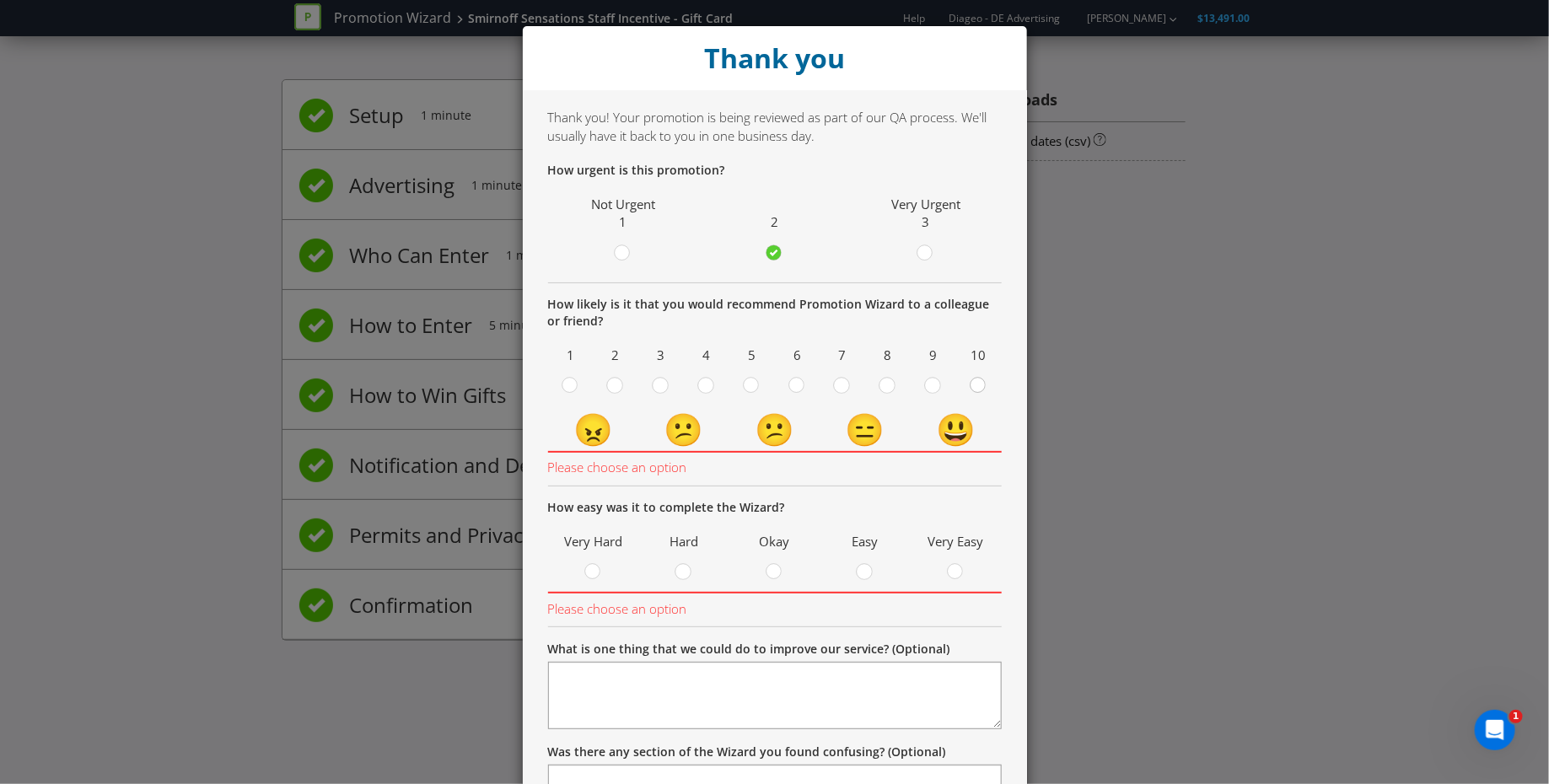
click at [974, 384] on div at bounding box center [978, 380] width 9 height 9
click at [0, 0] on input "radio" at bounding box center [0, 0] width 0 height 0
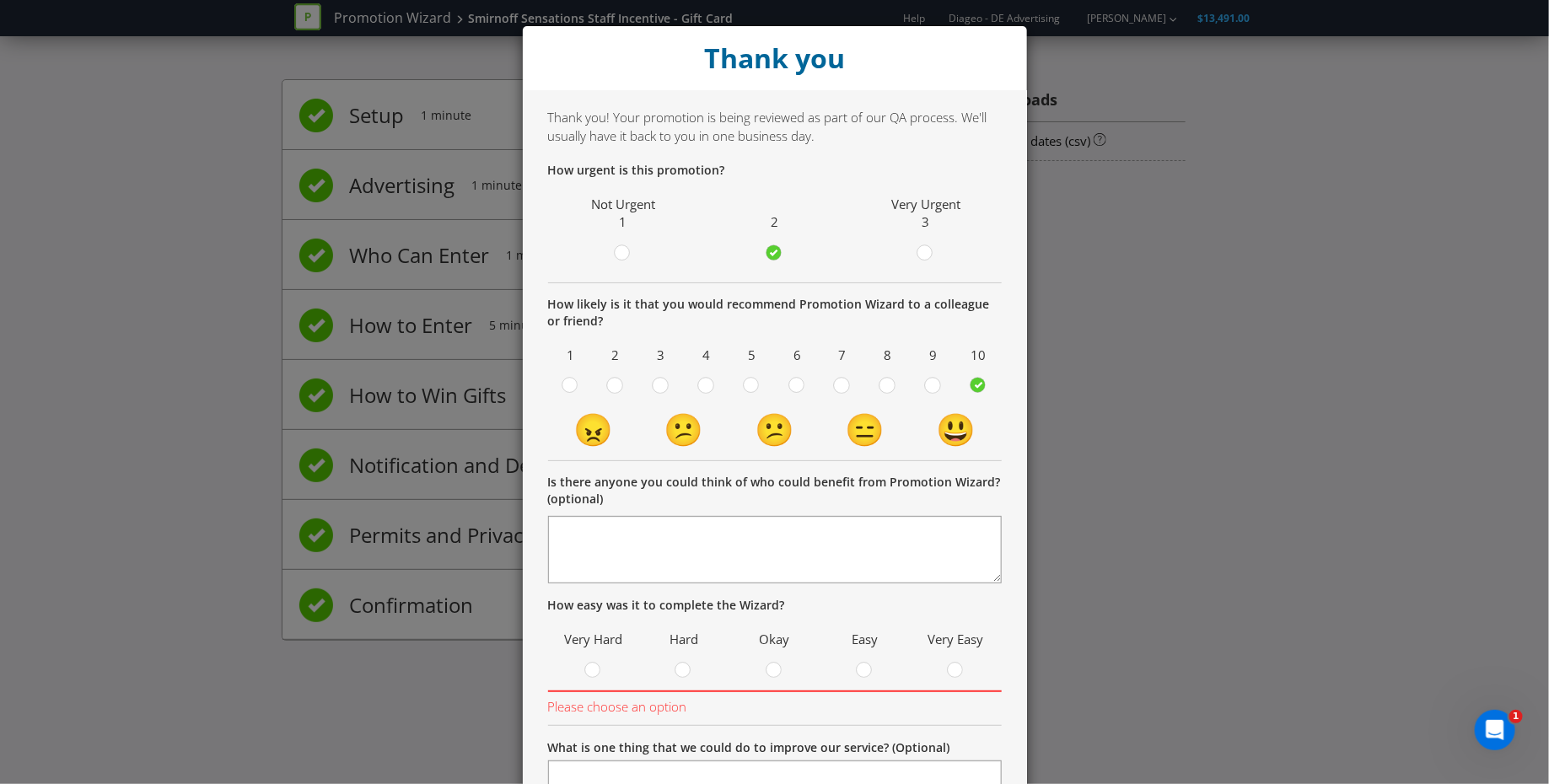
drag, startPoint x: 951, startPoint y: 668, endPoint x: 928, endPoint y: 624, distance: 49.6
click at [951, 668] on circle at bounding box center [955, 669] width 15 height 15
click at [0, 0] on input "radio" at bounding box center [0, 0] width 0 height 0
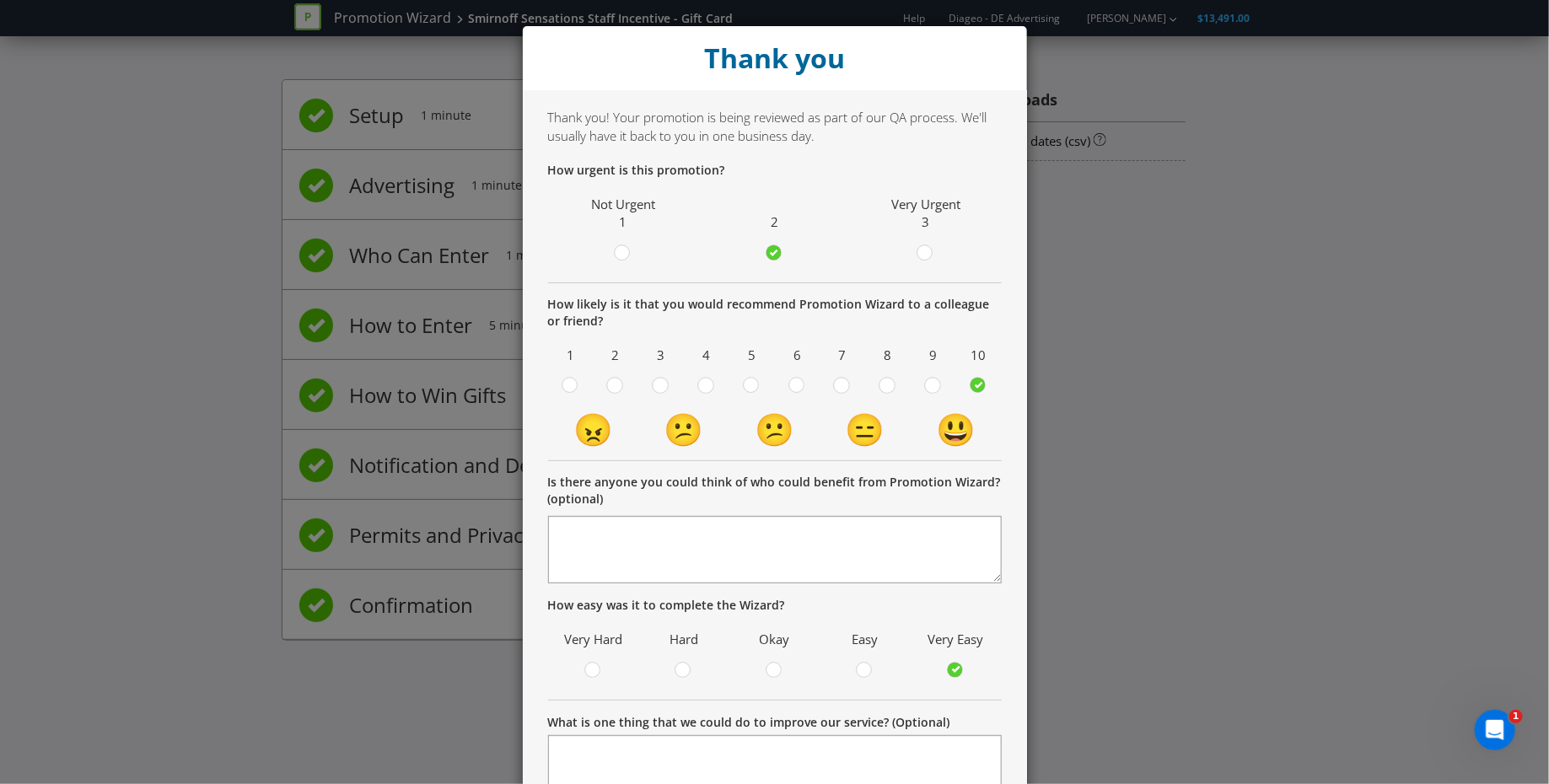
scroll to position [238, 0]
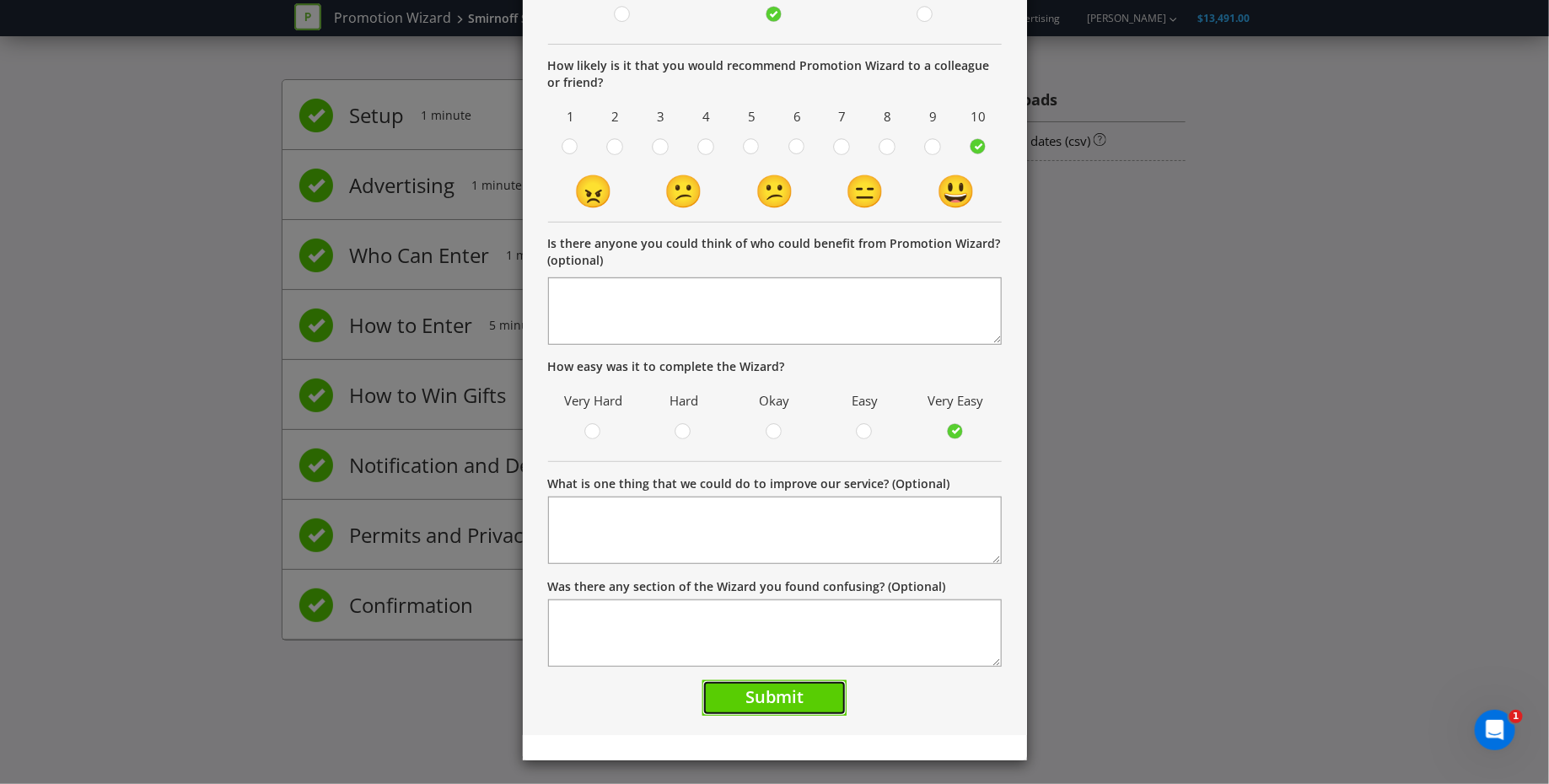
click at [776, 695] on span "Submit" at bounding box center [774, 695] width 58 height 23
